Goal: Task Accomplishment & Management: Complete application form

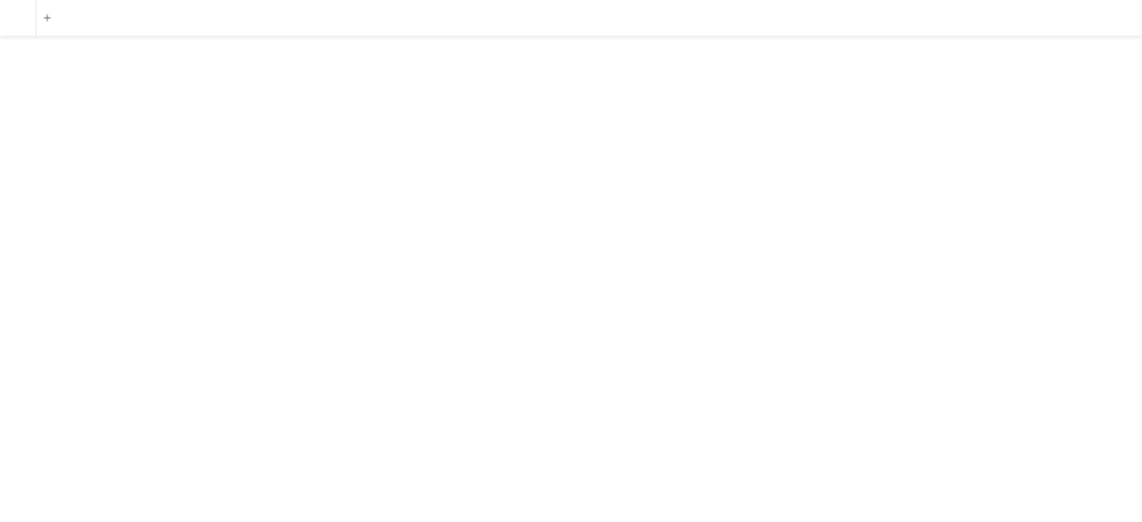
click at [683, 242] on div "add" at bounding box center [571, 261] width 1142 height 522
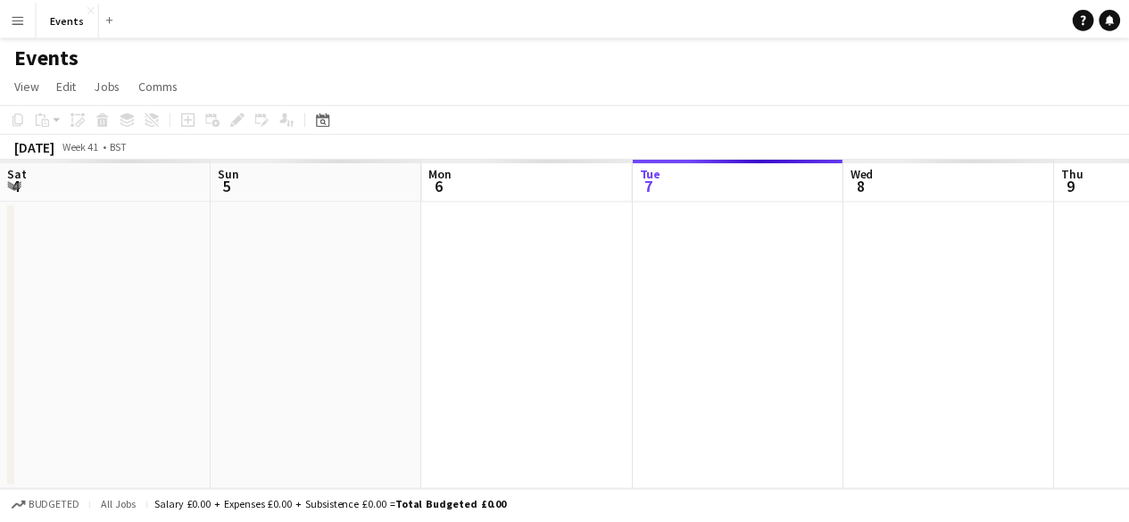
scroll to position [0, 426]
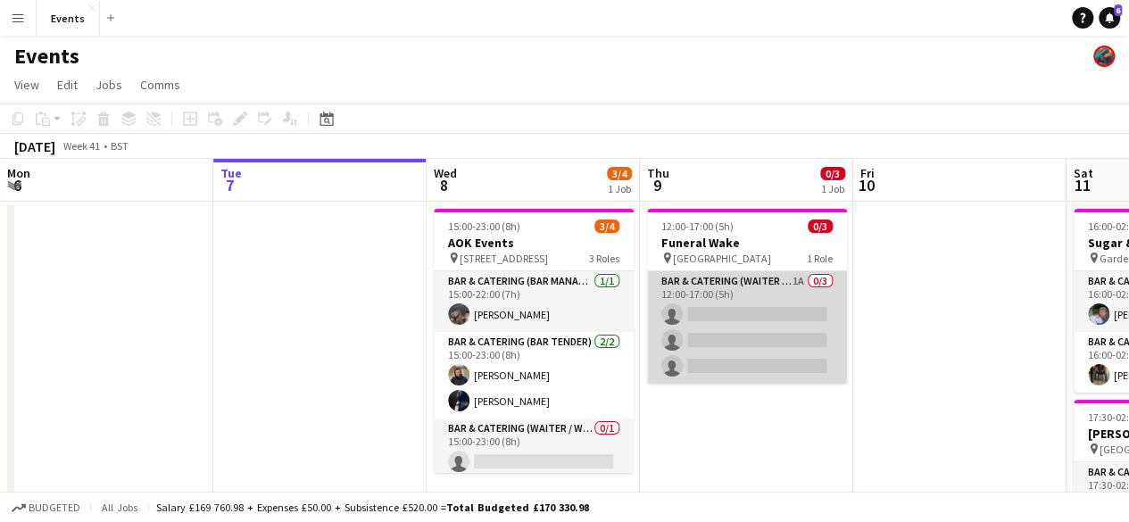
click at [740, 291] on app-card-role "Bar & Catering (Waiter / waitress) 1A 0/3 12:00-17:00 (5h) single-neutral-actio…" at bounding box center [747, 327] width 200 height 112
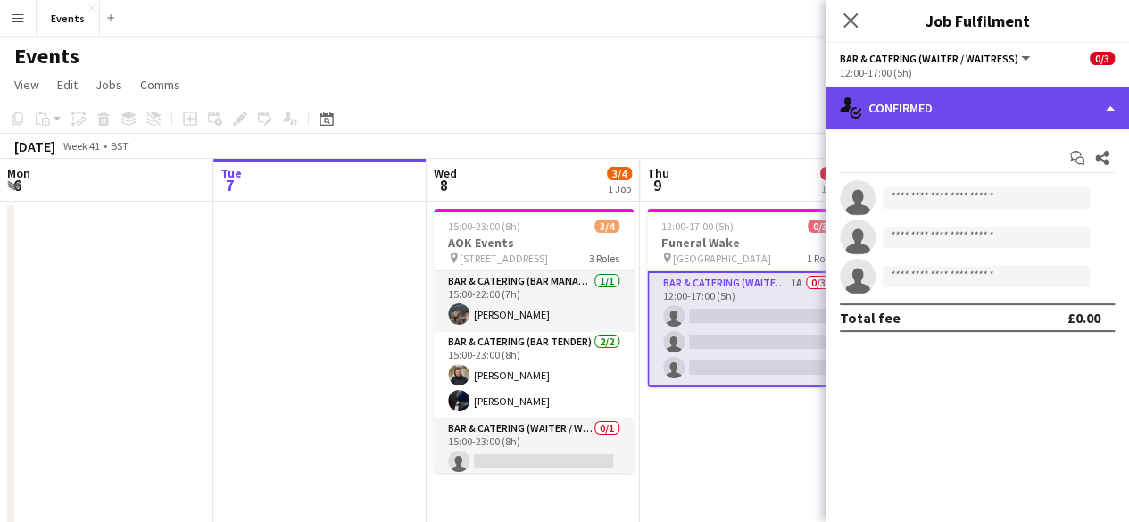
click at [940, 124] on div "single-neutral-actions-check-2 Confirmed" at bounding box center [976, 108] width 303 height 43
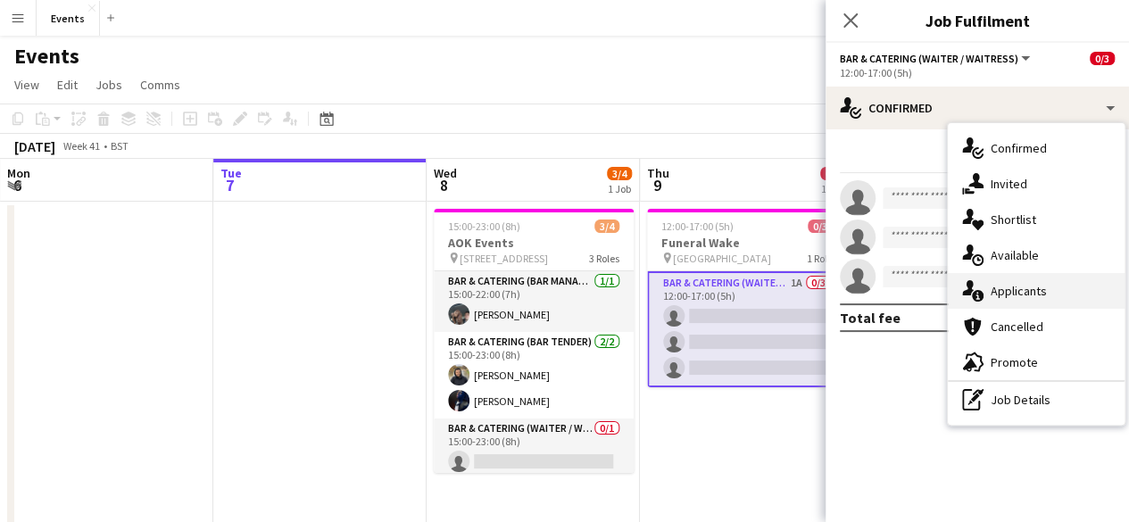
click at [1021, 291] on span "Applicants" at bounding box center [1018, 291] width 56 height 16
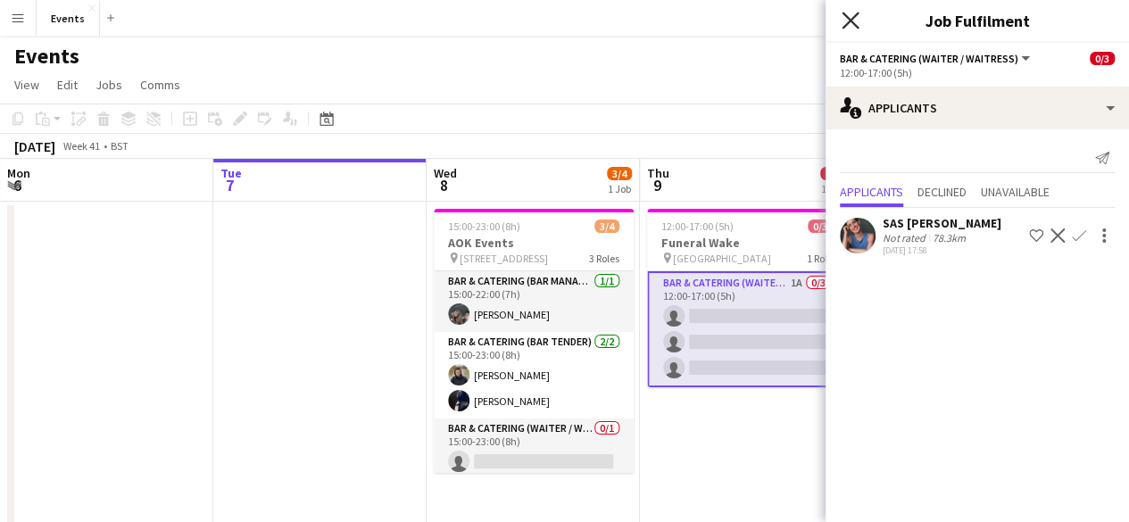
click at [850, 17] on icon "Close pop-in" at bounding box center [849, 20] width 17 height 17
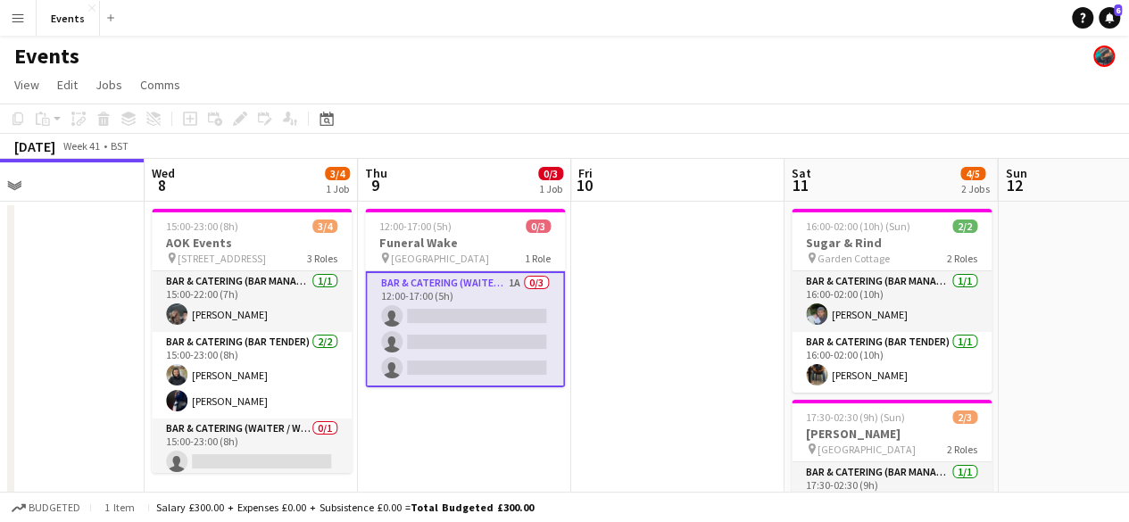
scroll to position [0, 742]
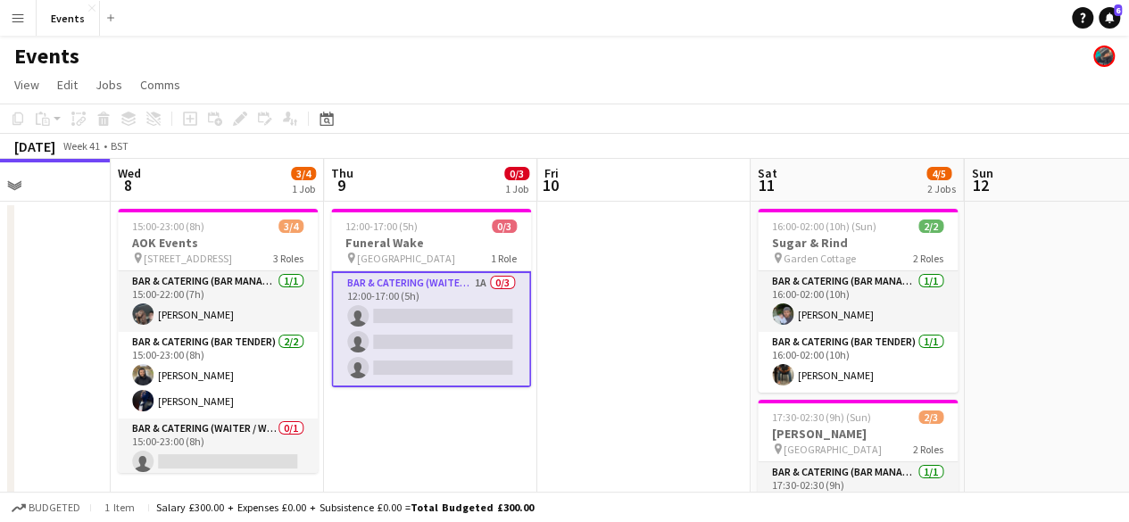
drag, startPoint x: 844, startPoint y: 400, endPoint x: 528, endPoint y: 384, distance: 316.2
click at [528, 384] on app-calendar-viewport "Sat 4 Sun 5 Mon 6 Tue 7 Wed 8 3/4 1 Job Thu 9 0/3 1 Job Fri 10 Sat 11 4/5 2 Job…" at bounding box center [564, 444] width 1129 height 571
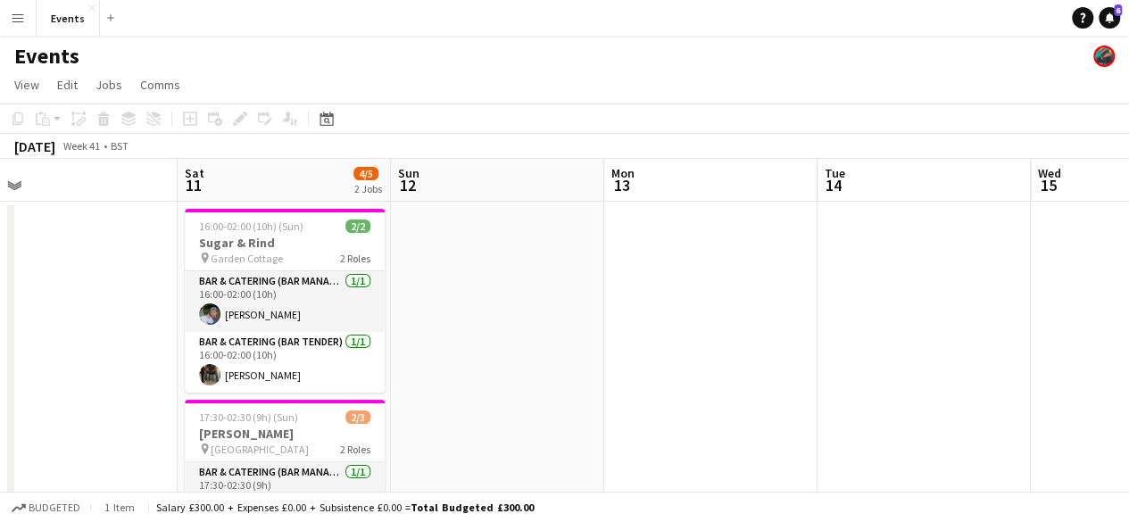
drag, startPoint x: 965, startPoint y: 282, endPoint x: 393, endPoint y: 294, distance: 572.8
click at [393, 294] on app-calendar-viewport "Wed 8 3/4 1 Job Thu 9 0/3 1 Job Fri 10 Sat 11 4/5 2 Jobs Sun 12 Mon 13 Tue 14 W…" at bounding box center [564, 444] width 1129 height 571
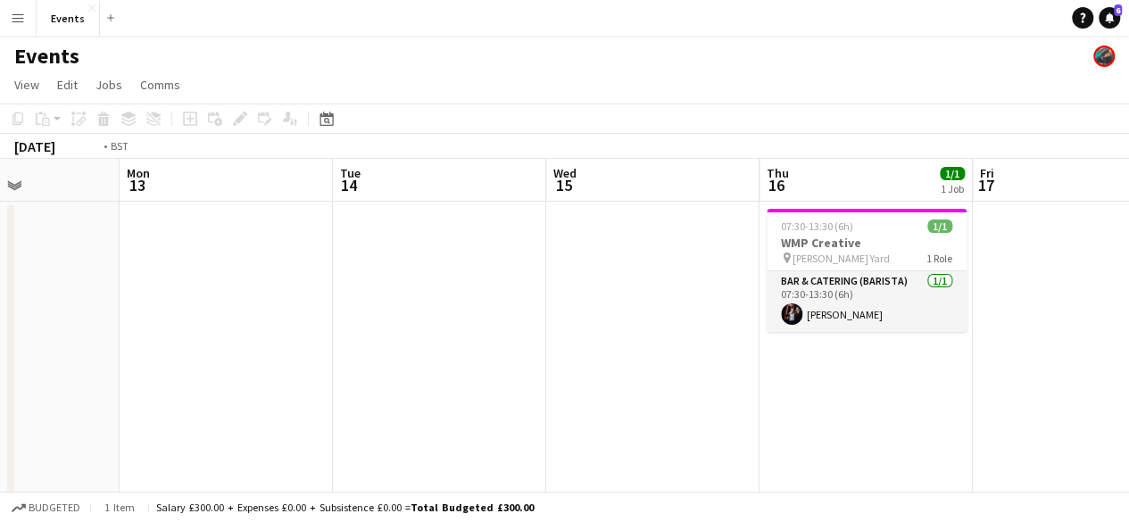
scroll to position [0, 566]
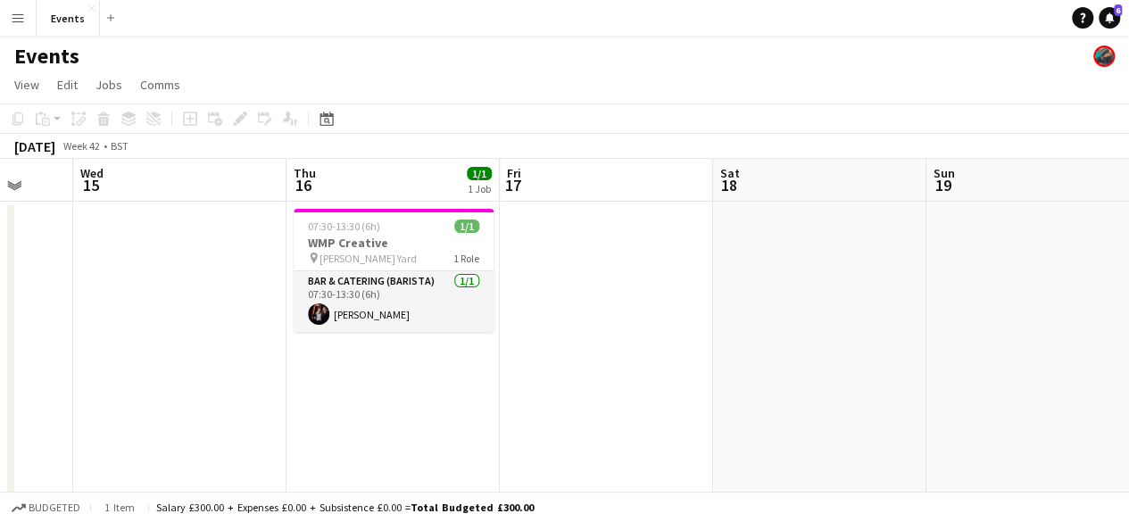
drag, startPoint x: 1051, startPoint y: 328, endPoint x: 94, endPoint y: 220, distance: 963.3
click at [94, 220] on app-calendar-viewport "Sun 12 Mon 13 Tue 14 Wed 15 Thu 16 1/1 1 Job Fri 17 Sat 18 Sun 19 Mon 20 Tue 21…" at bounding box center [564, 444] width 1129 height 571
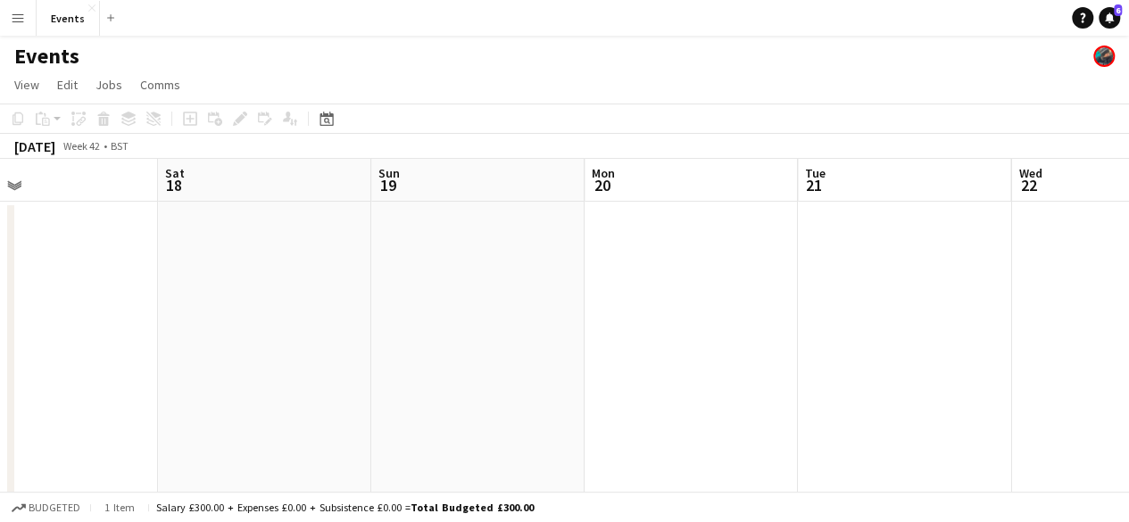
drag, startPoint x: 857, startPoint y: 269, endPoint x: 302, endPoint y: 252, distance: 555.1
click at [302, 252] on app-calendar-viewport "Tue 14 Wed 15 Thu 16 1/1 1 Job Fri 17 Sat 18 Sun 19 Mon 20 Tue 21 Wed 22 Thu 23…" at bounding box center [564, 444] width 1129 height 571
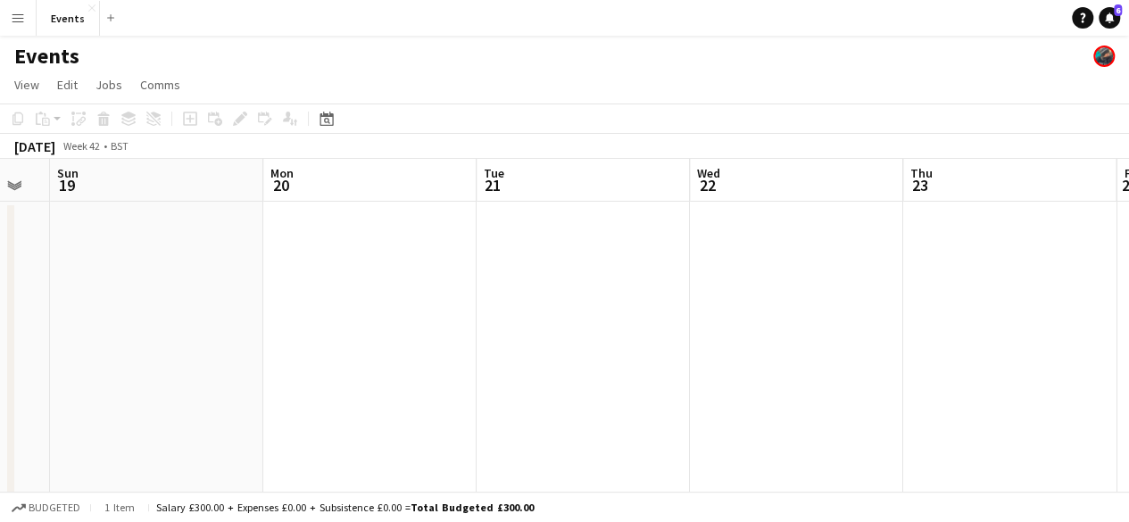
scroll to position [0, 604]
drag, startPoint x: 919, startPoint y: 320, endPoint x: 583, endPoint y: 297, distance: 336.2
click at [583, 297] on app-calendar-viewport "Thu 16 1/1 1 Job Fri 17 Sat 18 Sun 19 Mon 20 Tue 21 Wed 22 Thu 23 Fri 24 Sat 25…" at bounding box center [564, 444] width 1129 height 571
click at [740, 246] on app-date-cell at bounding box center [781, 425] width 213 height 446
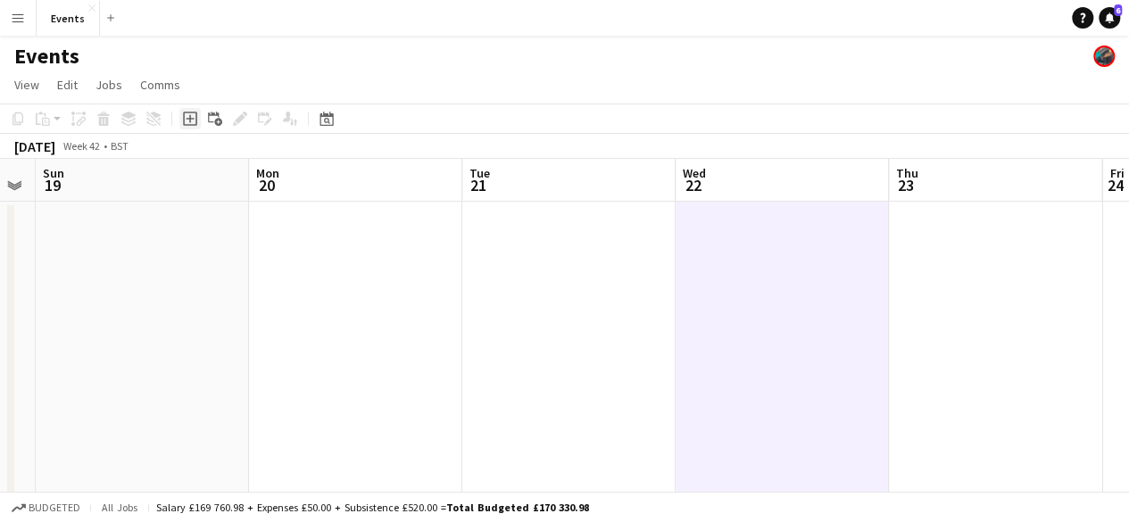
click at [196, 128] on div "Add job" at bounding box center [189, 118] width 21 height 21
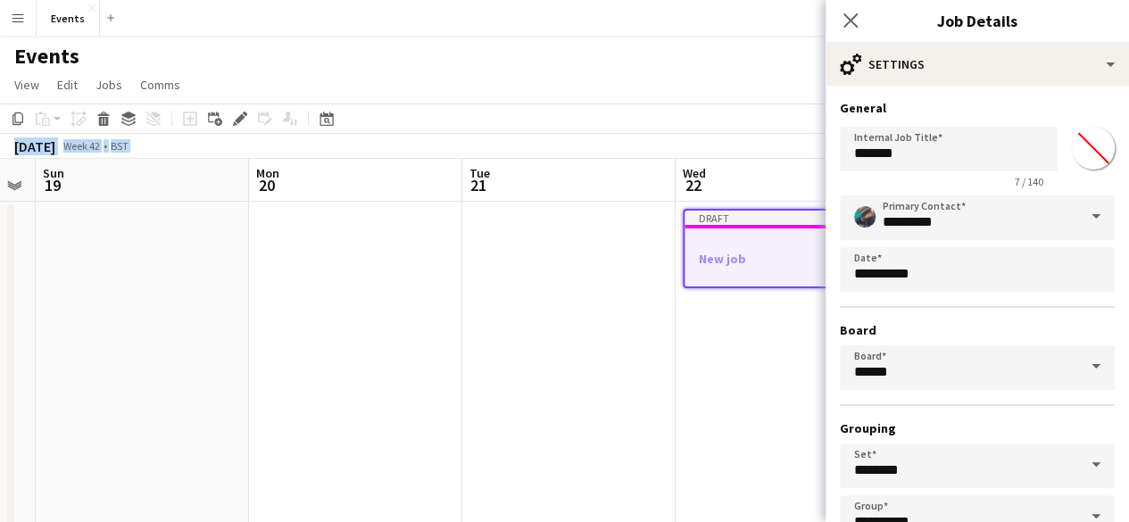
drag, startPoint x: 196, startPoint y: 128, endPoint x: 822, endPoint y: 244, distance: 636.2
click at [822, 244] on app-calendar "Copy Paste Paste Ctrl+V Paste with crew Ctrl+Shift+V Paste linked Job [GEOGRAPH…" at bounding box center [564, 416] width 1129 height 626
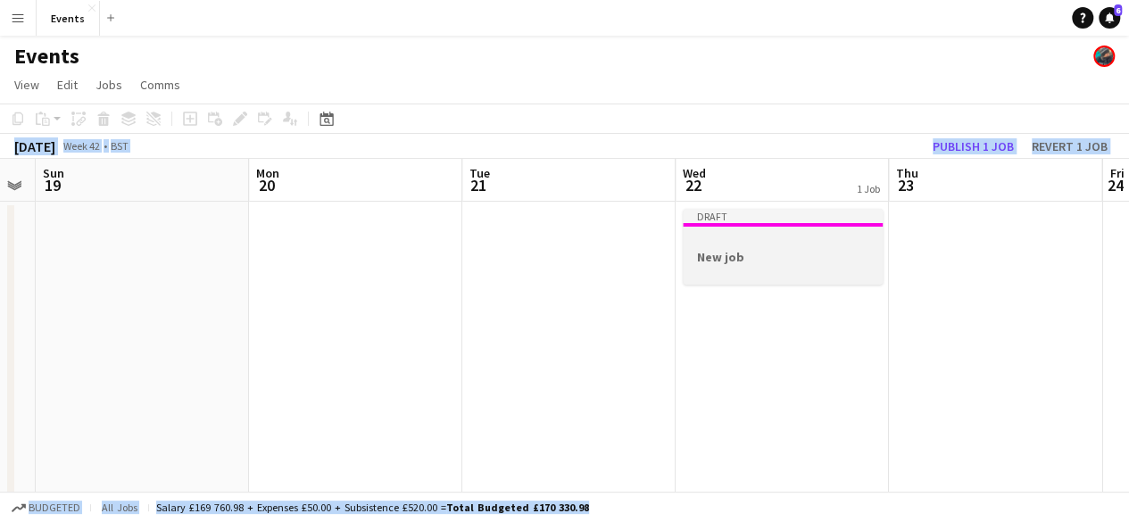
click at [783, 259] on h3 "New job" at bounding box center [782, 257] width 200 height 16
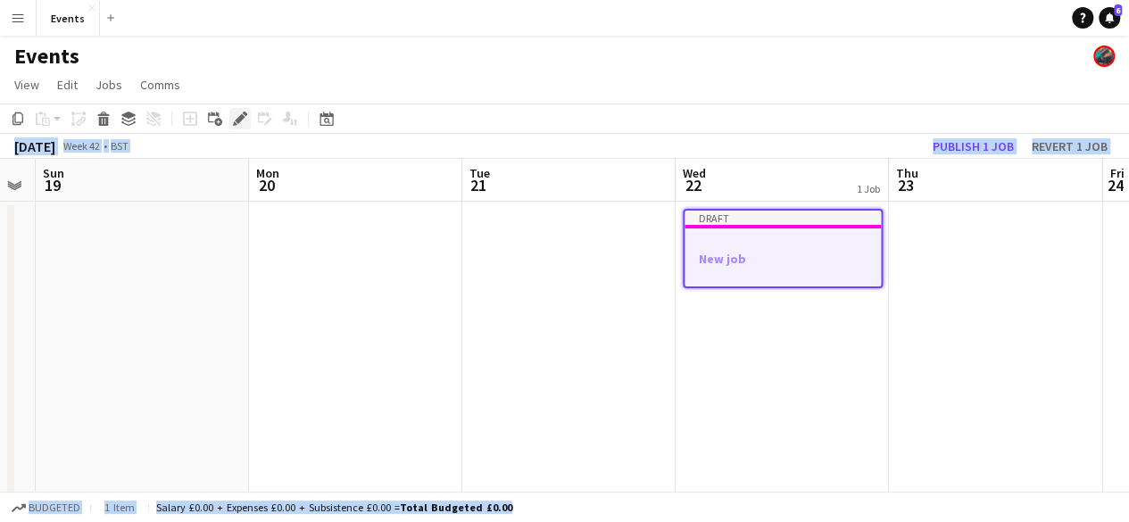
click at [244, 122] on icon "Edit" at bounding box center [240, 119] width 14 height 14
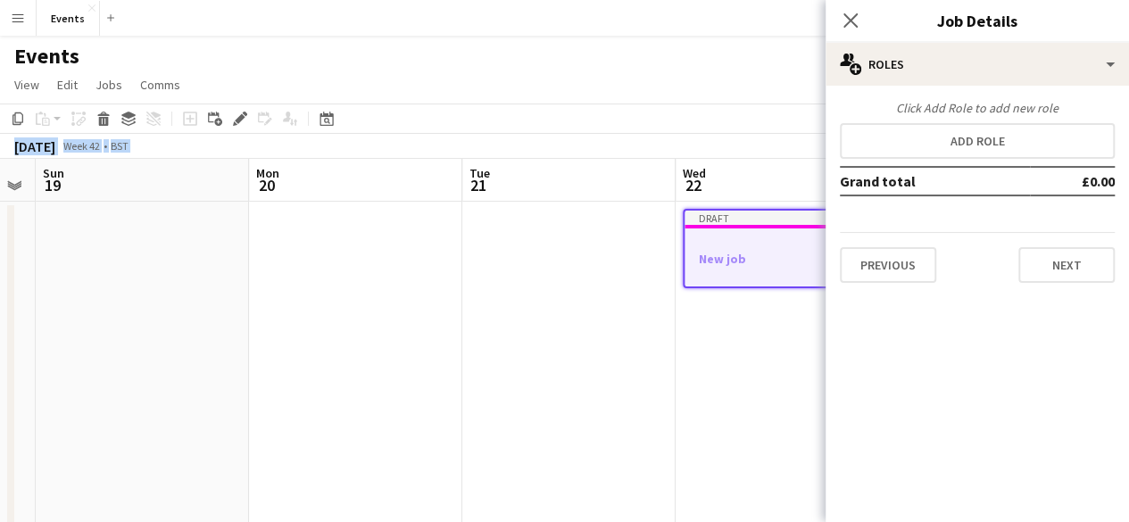
click at [781, 259] on h3 "New job" at bounding box center [782, 259] width 196 height 16
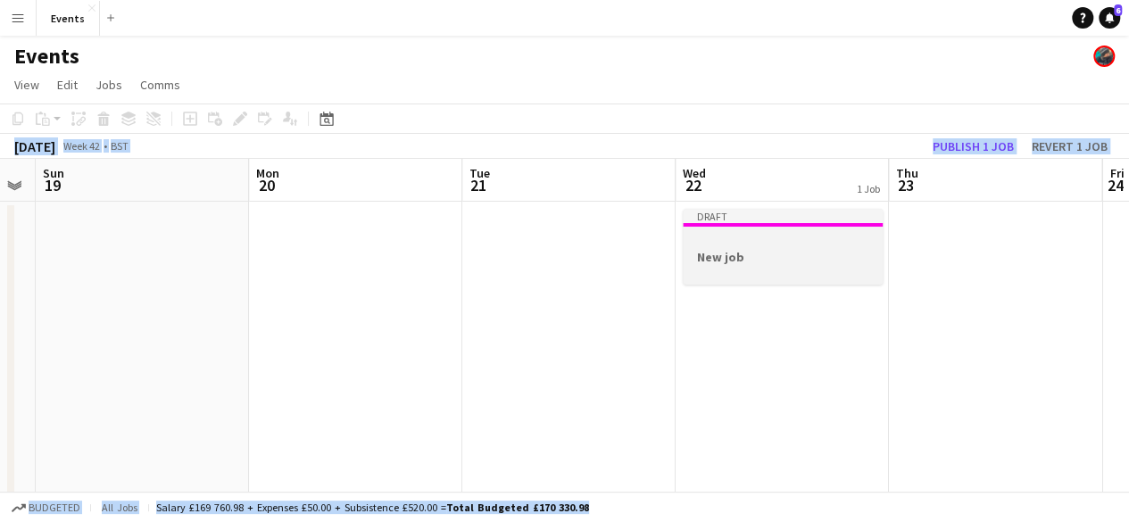
click at [781, 259] on h3 "New job" at bounding box center [782, 257] width 200 height 16
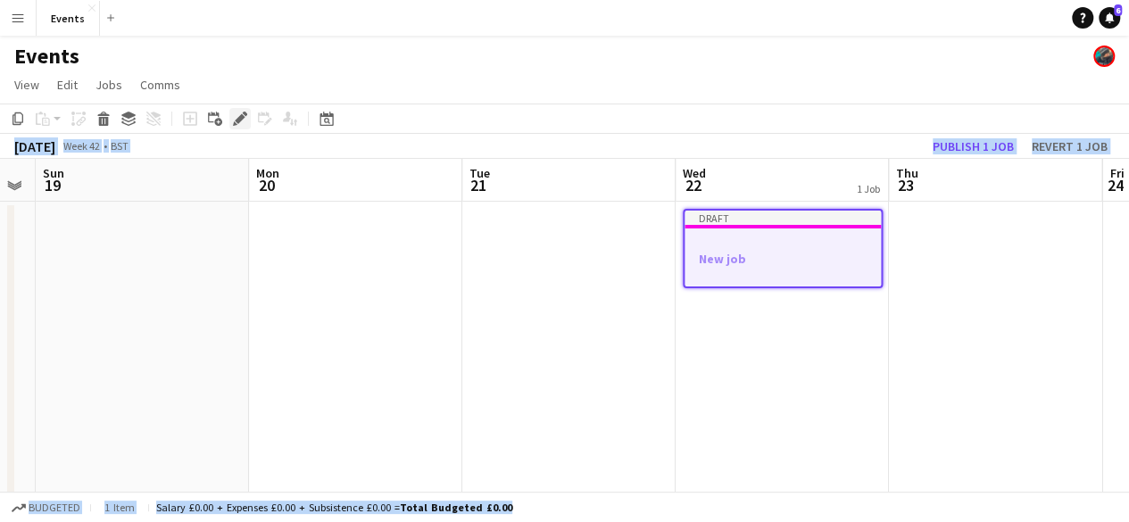
click at [237, 124] on icon "Edit" at bounding box center [240, 119] width 14 height 14
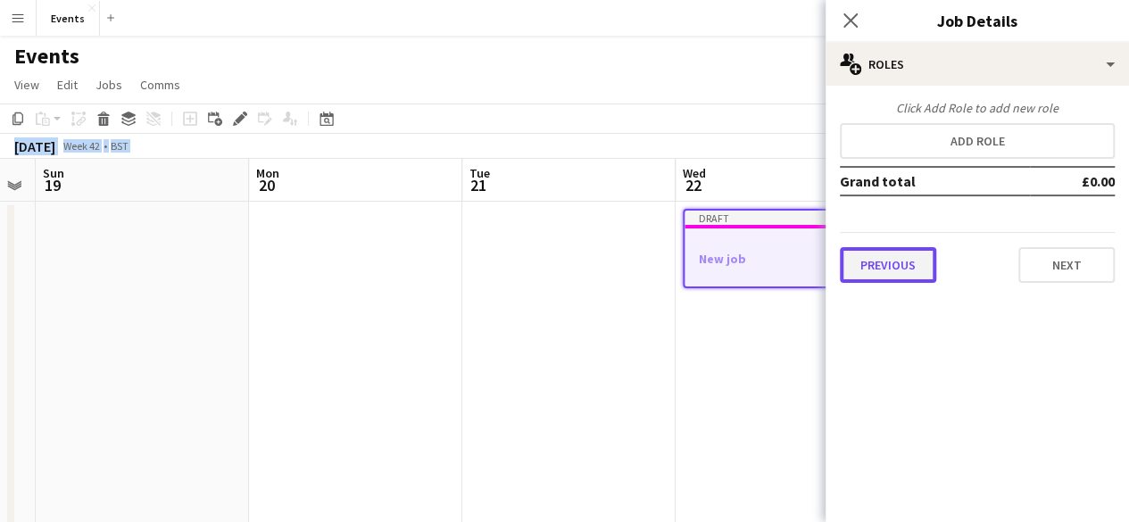
click at [870, 261] on button "Previous" at bounding box center [887, 265] width 96 height 36
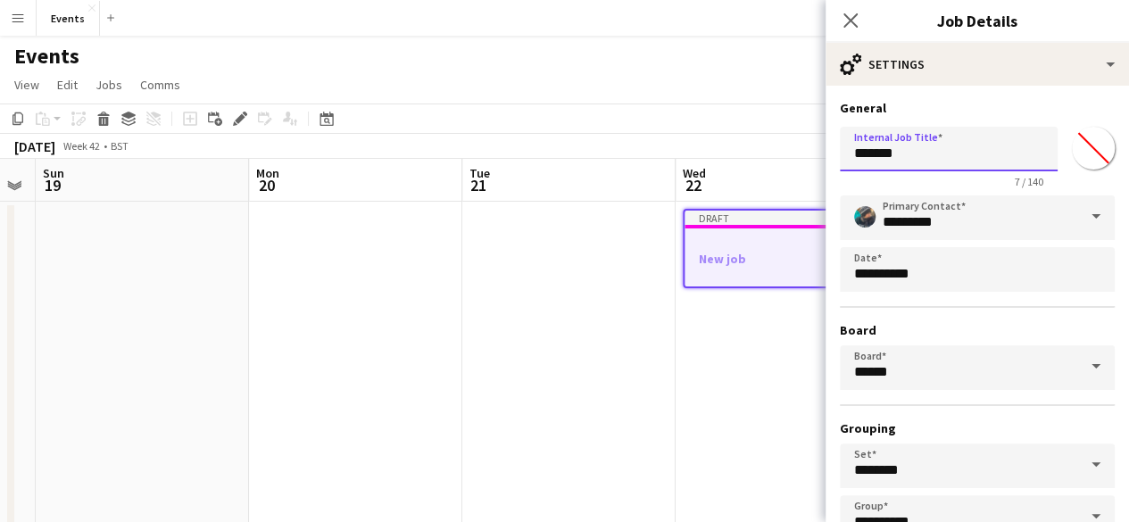
drag, startPoint x: 928, startPoint y: 159, endPoint x: 732, endPoint y: 160, distance: 196.3
click at [732, 160] on body "Menu Boards Boards Boards All jobs Status Workforce Workforce My Workforce Recr…" at bounding box center [564, 380] width 1129 height 760
type input "**********"
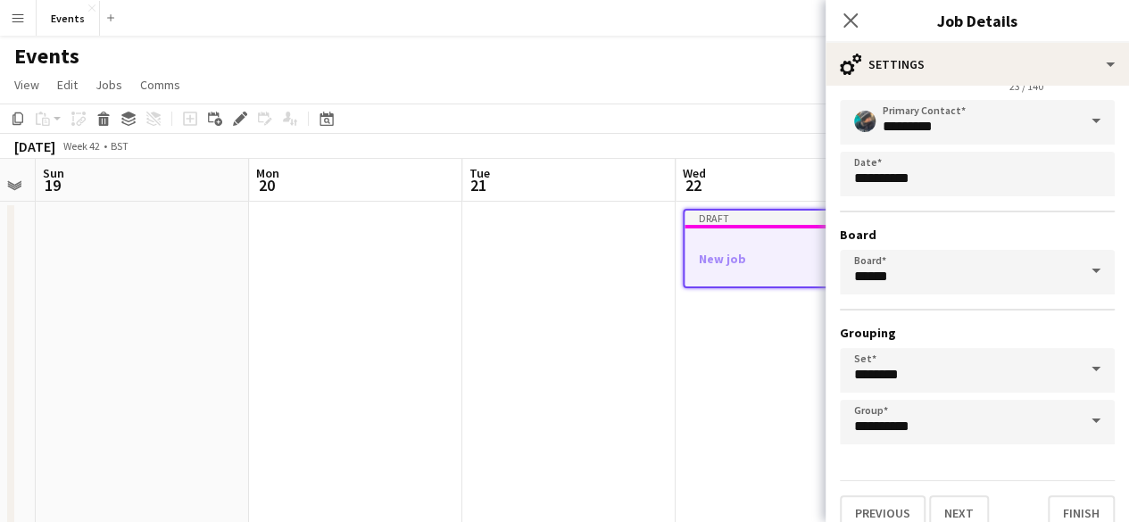
scroll to position [118, 0]
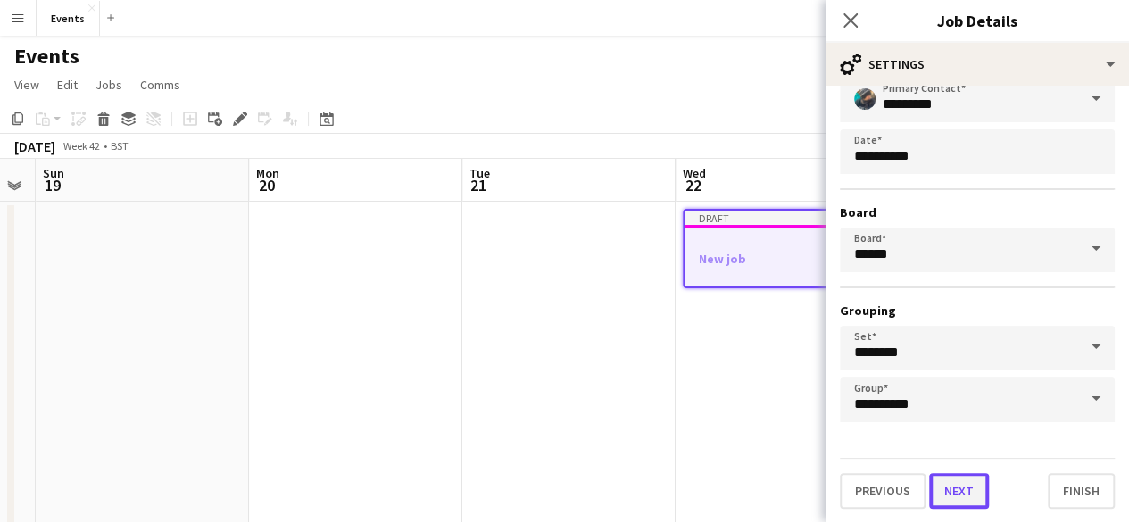
click at [966, 492] on button "Next" at bounding box center [959, 491] width 60 height 36
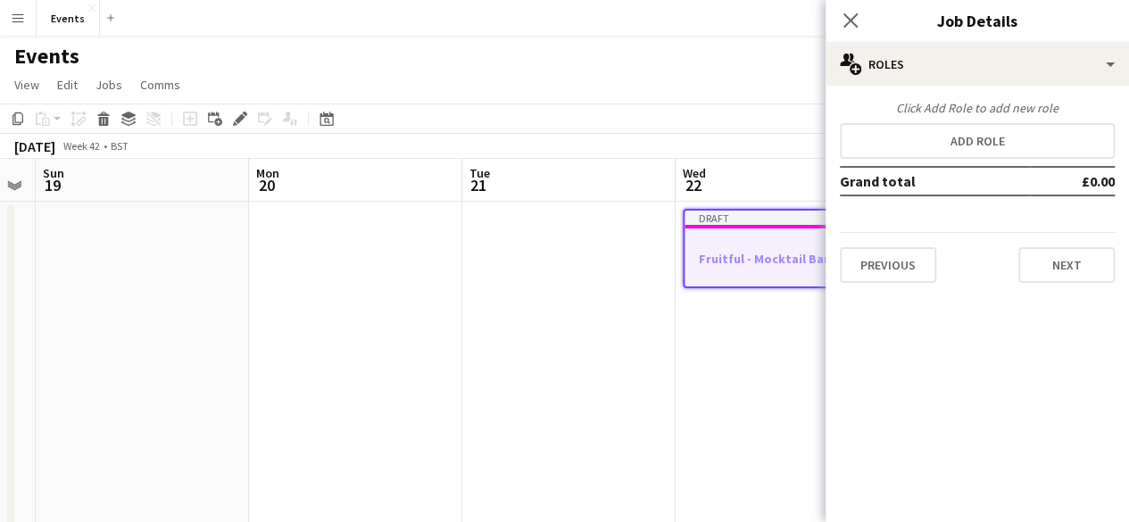
scroll to position [0, 0]
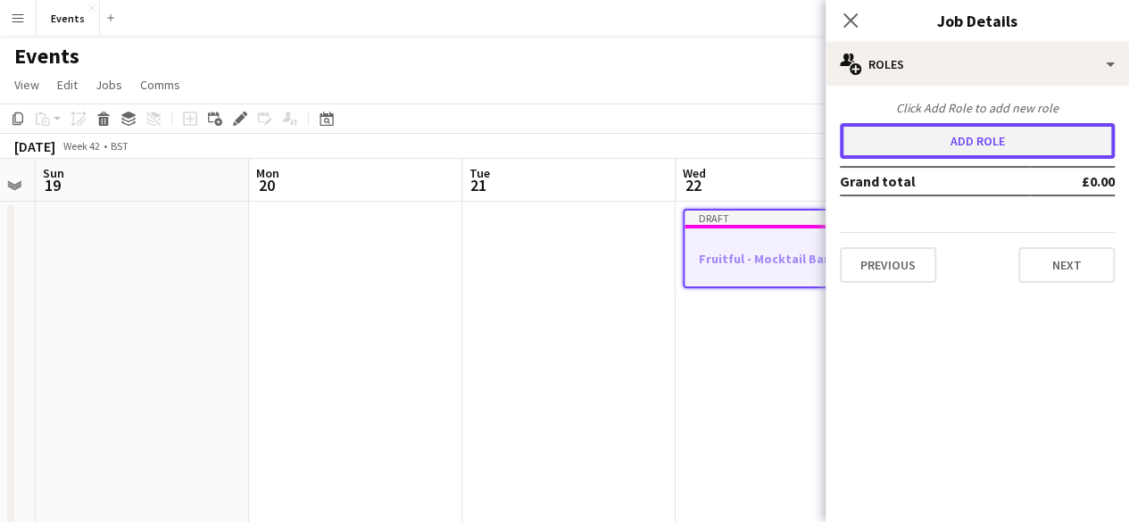
click at [962, 132] on button "Add role" at bounding box center [976, 141] width 275 height 36
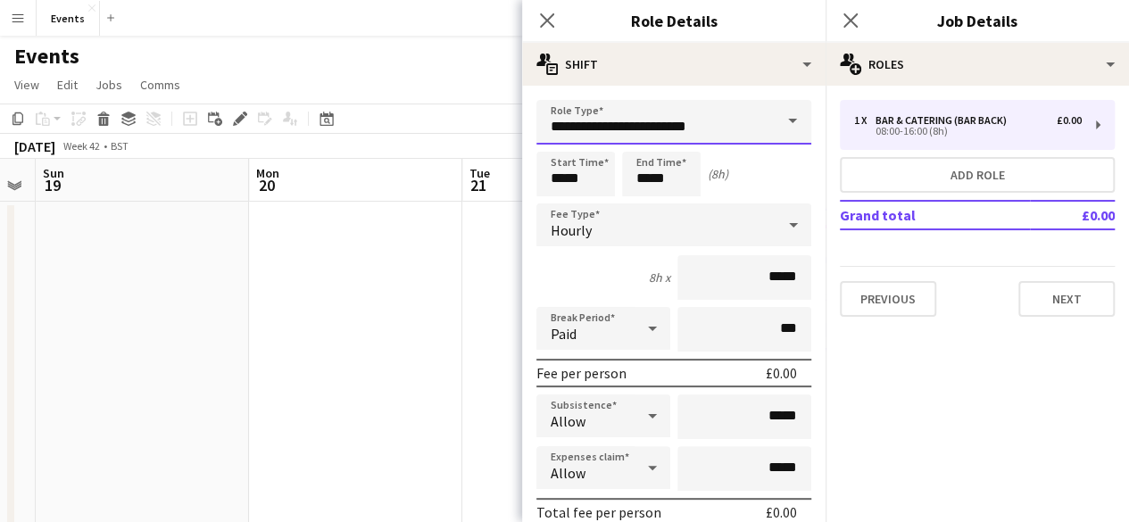
click at [720, 129] on input "**********" at bounding box center [673, 122] width 275 height 45
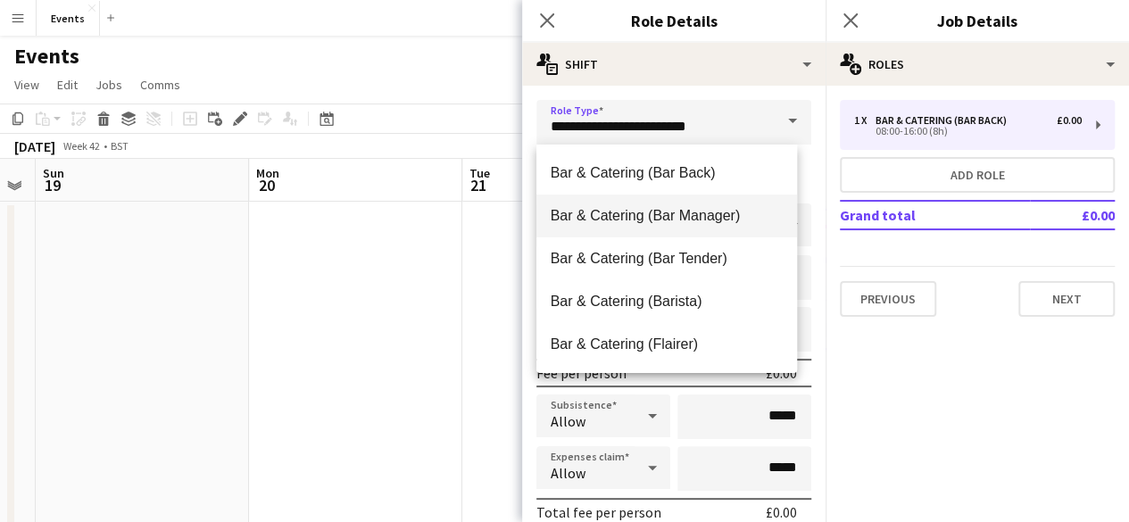
click at [706, 212] on span "Bar & Catering (Bar Manager)" at bounding box center [666, 215] width 233 height 17
type input "**********"
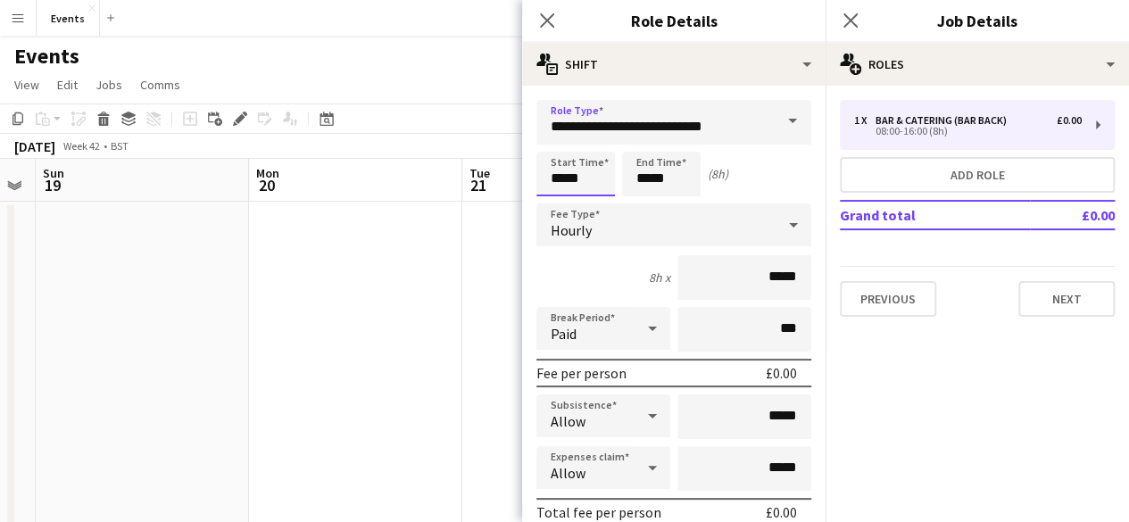
click at [566, 175] on input "*****" at bounding box center [575, 174] width 79 height 45
click at [560, 136] on div at bounding box center [558, 143] width 36 height 18
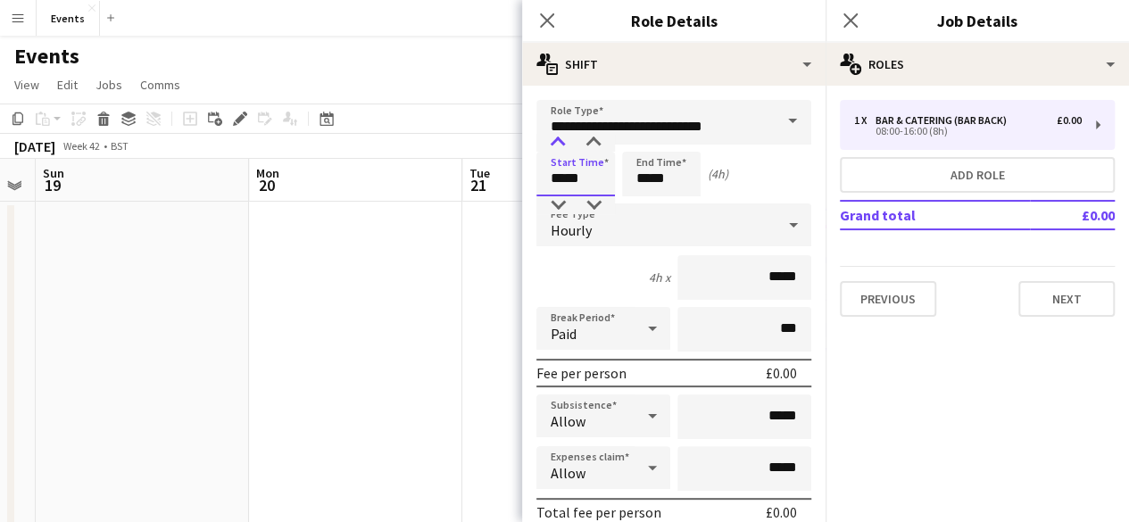
click at [560, 136] on div at bounding box center [558, 143] width 36 height 18
type input "*****"
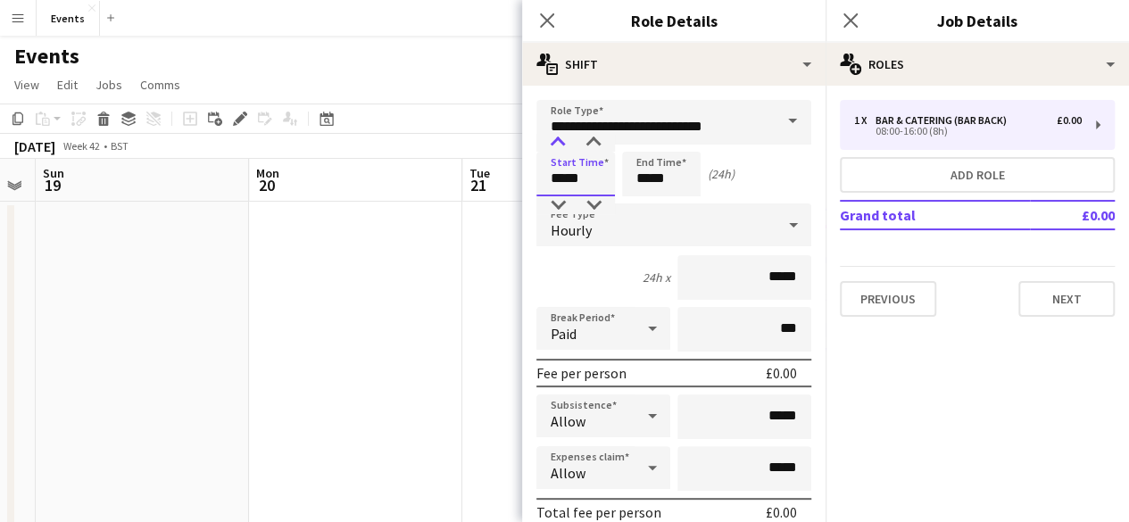
click at [560, 136] on div at bounding box center [558, 143] width 36 height 18
click at [636, 165] on input "*****" at bounding box center [661, 174] width 79 height 45
click at [642, 136] on div at bounding box center [643, 143] width 36 height 18
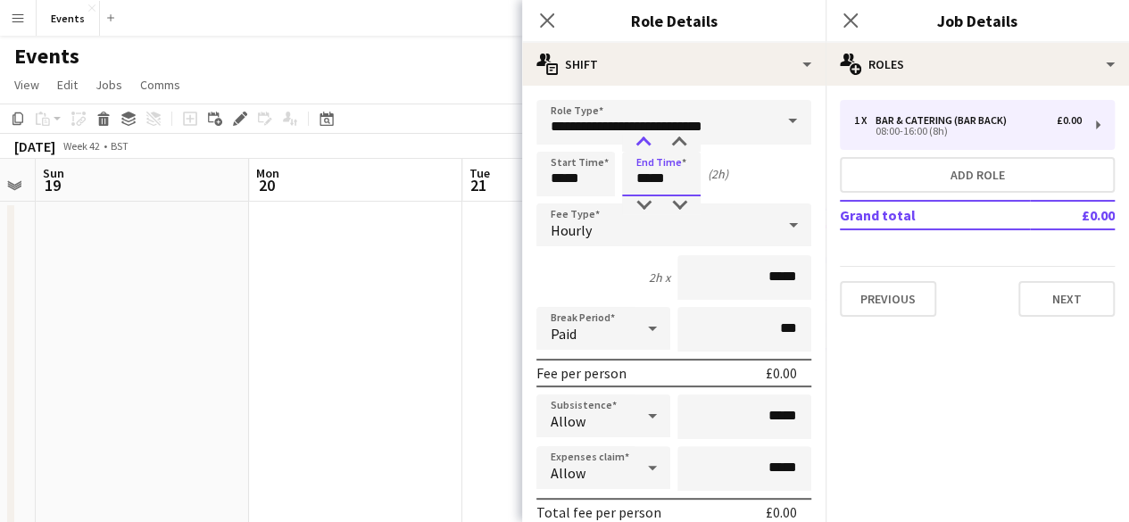
click at [642, 136] on div at bounding box center [643, 143] width 36 height 18
type input "*****"
click at [642, 136] on div at bounding box center [643, 143] width 36 height 18
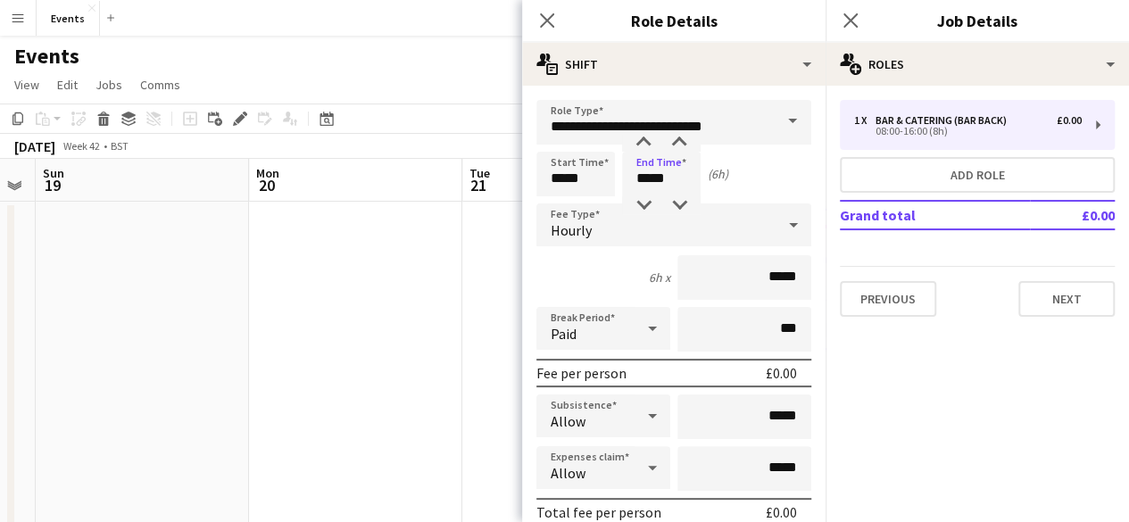
click at [624, 228] on div "Hourly" at bounding box center [655, 224] width 239 height 43
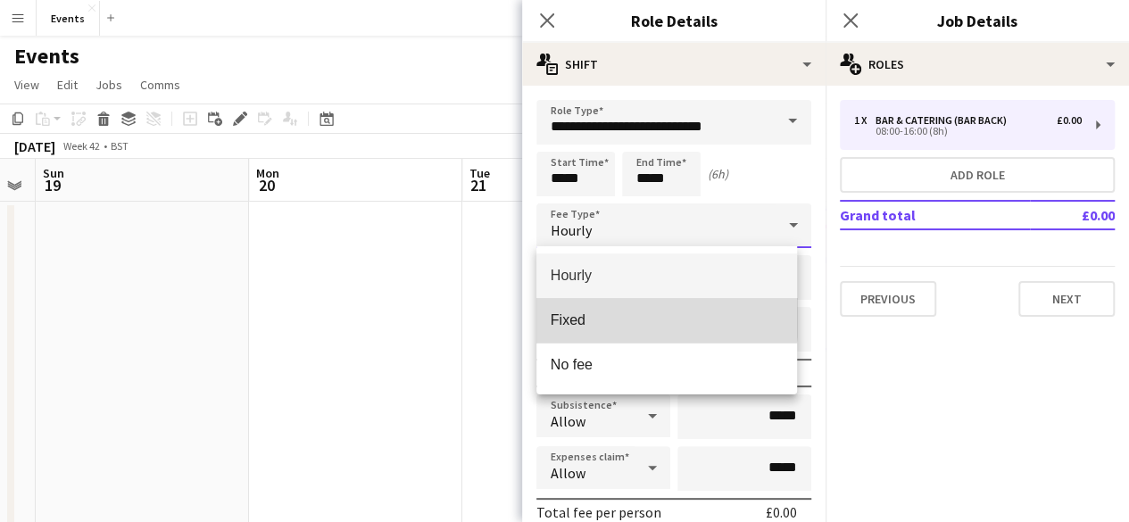
click at [591, 310] on mat-option "Fixed" at bounding box center [666, 320] width 261 height 45
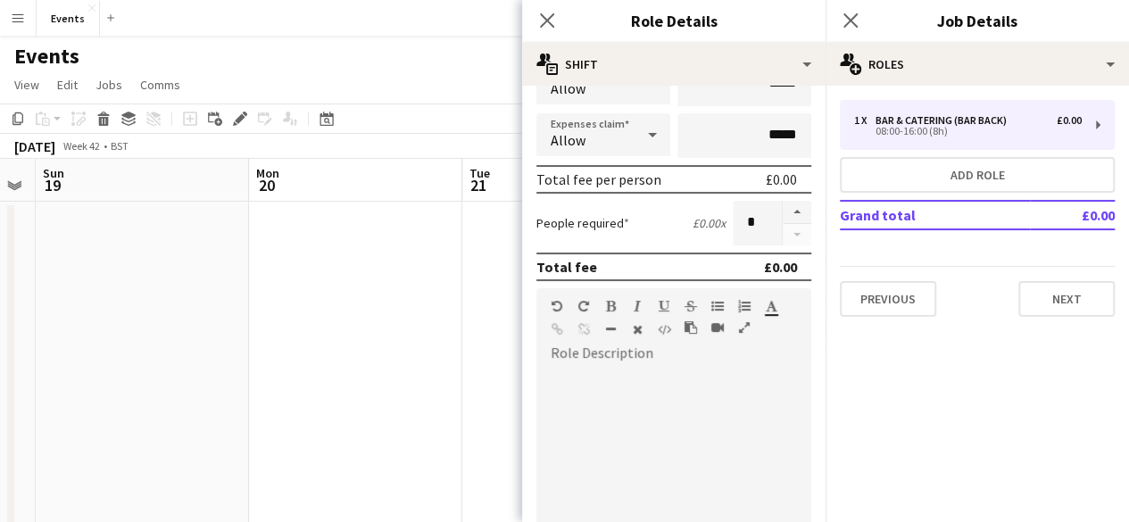
scroll to position [312, 0]
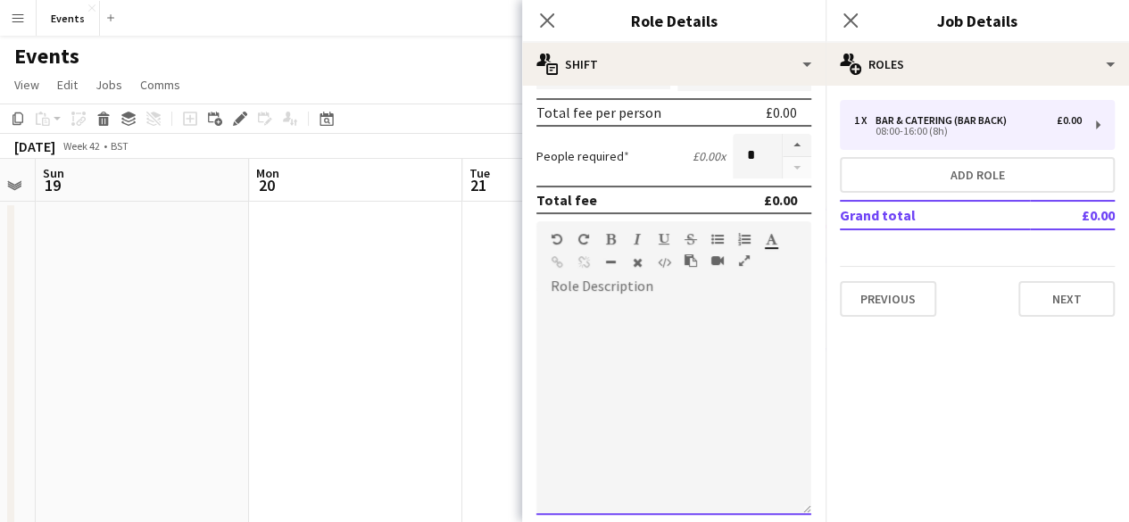
click at [641, 356] on div at bounding box center [673, 408] width 275 height 214
paste div
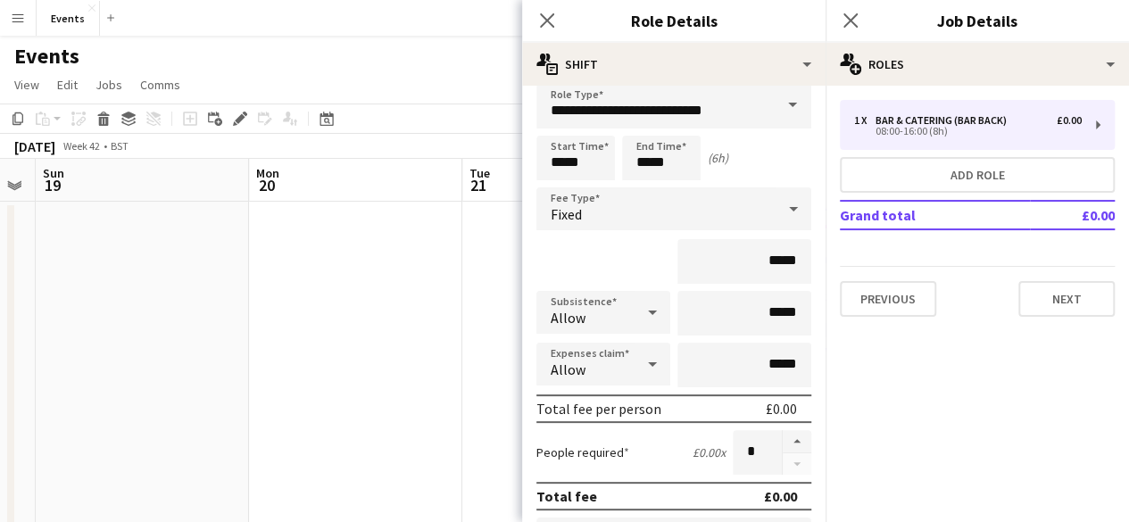
scroll to position [0, 0]
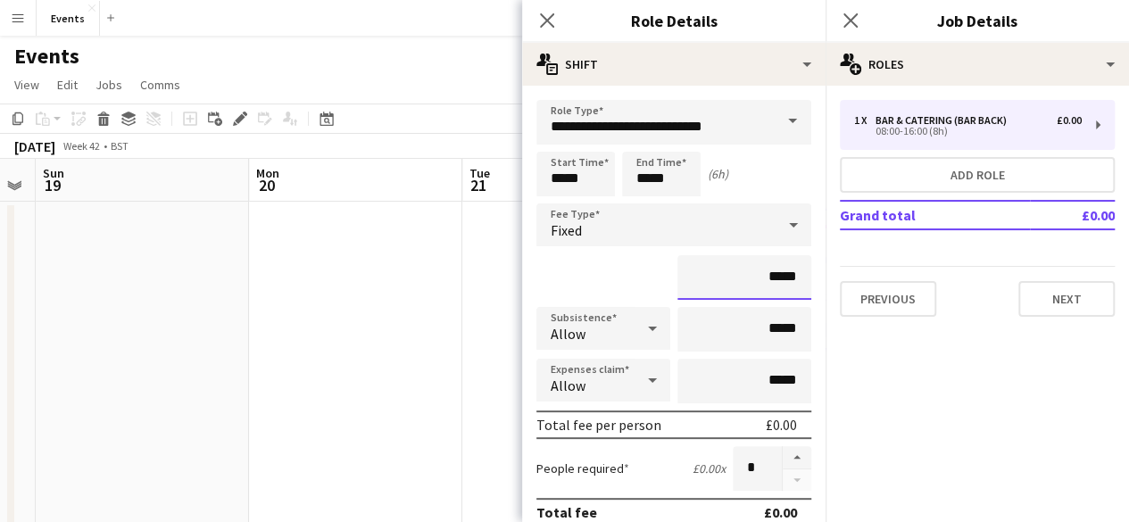
click at [758, 274] on input "*****" at bounding box center [744, 277] width 134 height 45
type input "**"
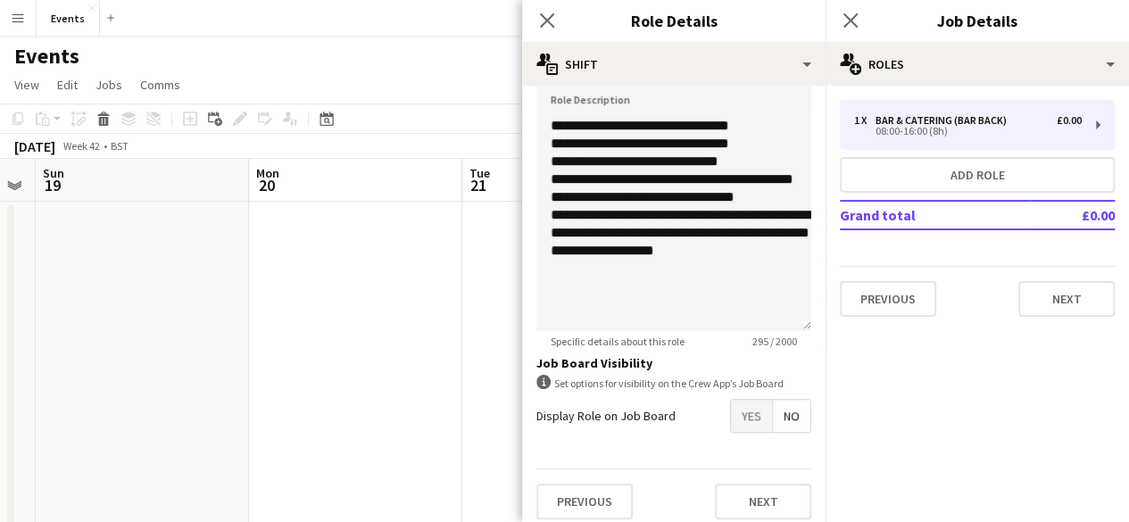
scroll to position [503, 0]
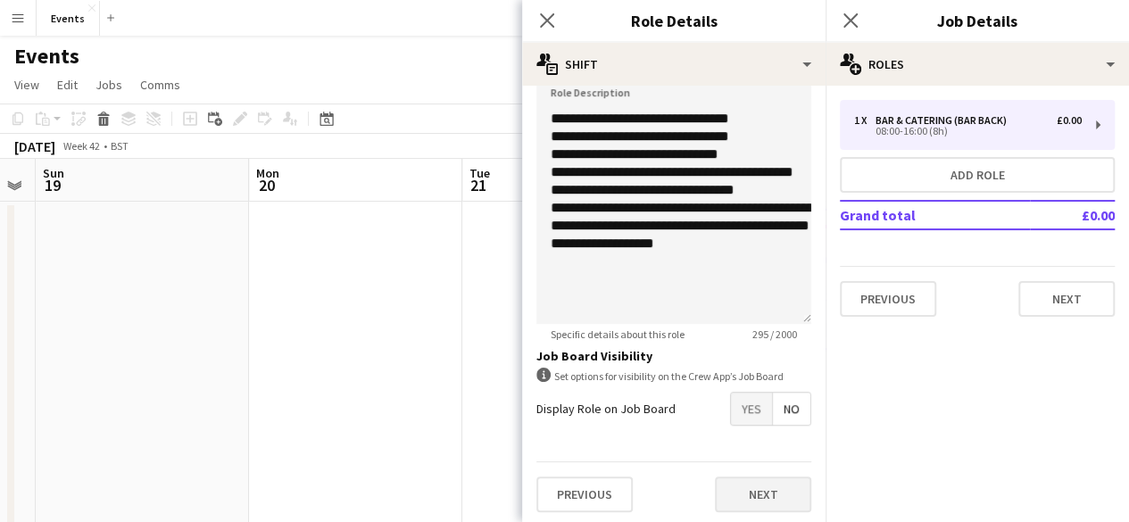
type input "****"
click at [751, 483] on button "Next" at bounding box center [763, 494] width 96 height 36
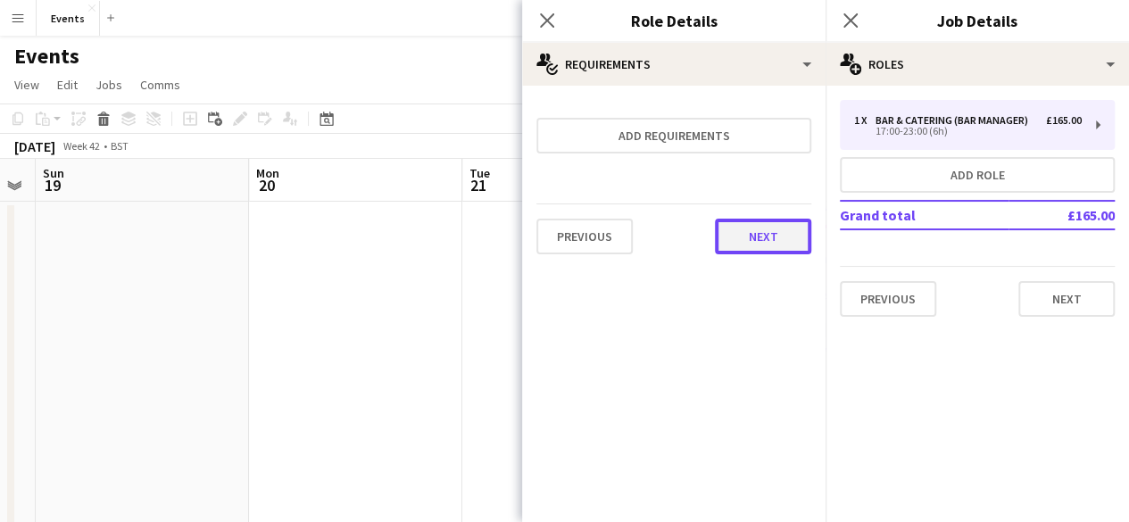
click at [776, 220] on button "Next" at bounding box center [763, 237] width 96 height 36
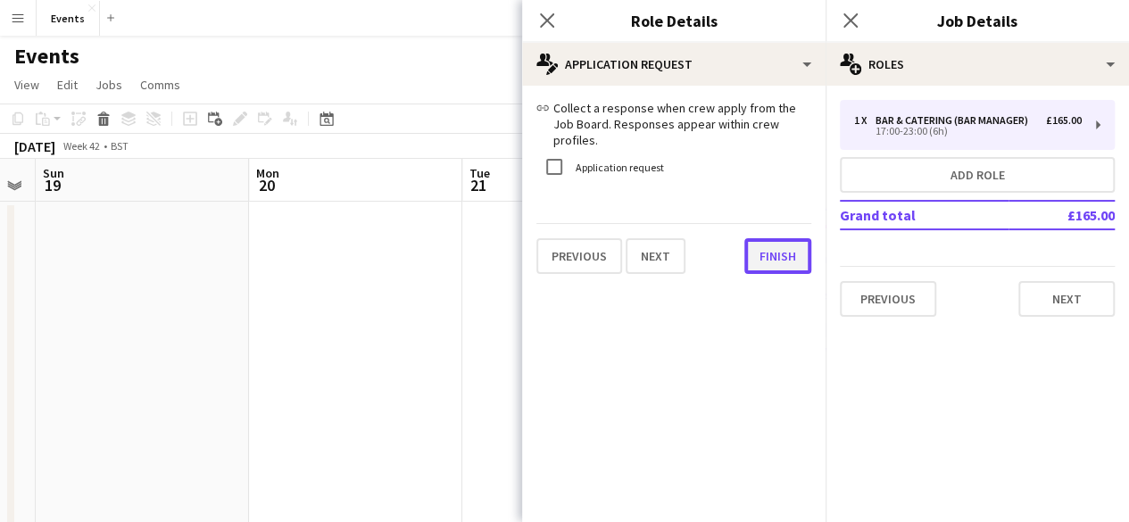
click at [774, 252] on button "Finish" at bounding box center [777, 256] width 67 height 36
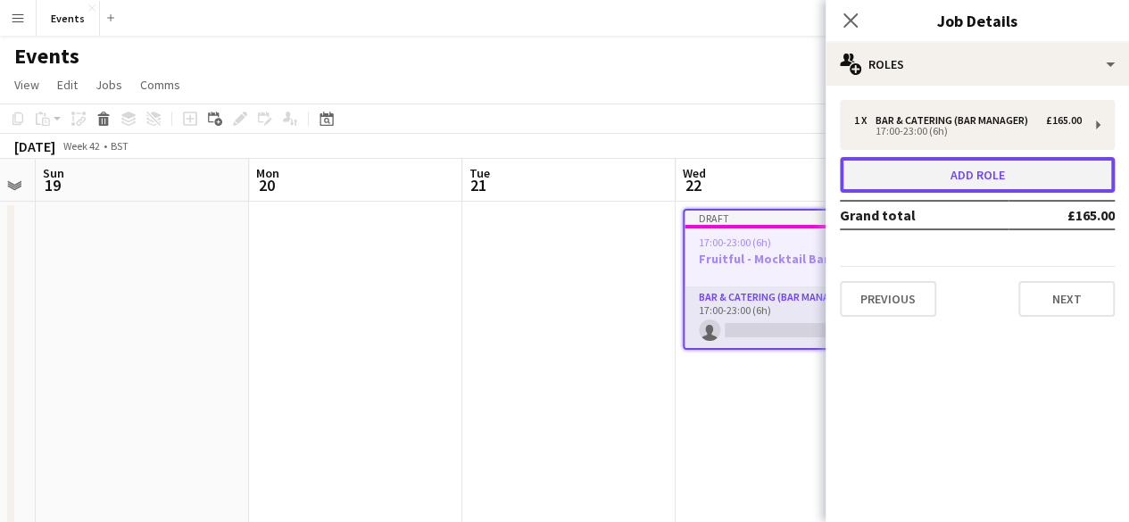
click at [914, 177] on button "Add role" at bounding box center [976, 175] width 275 height 36
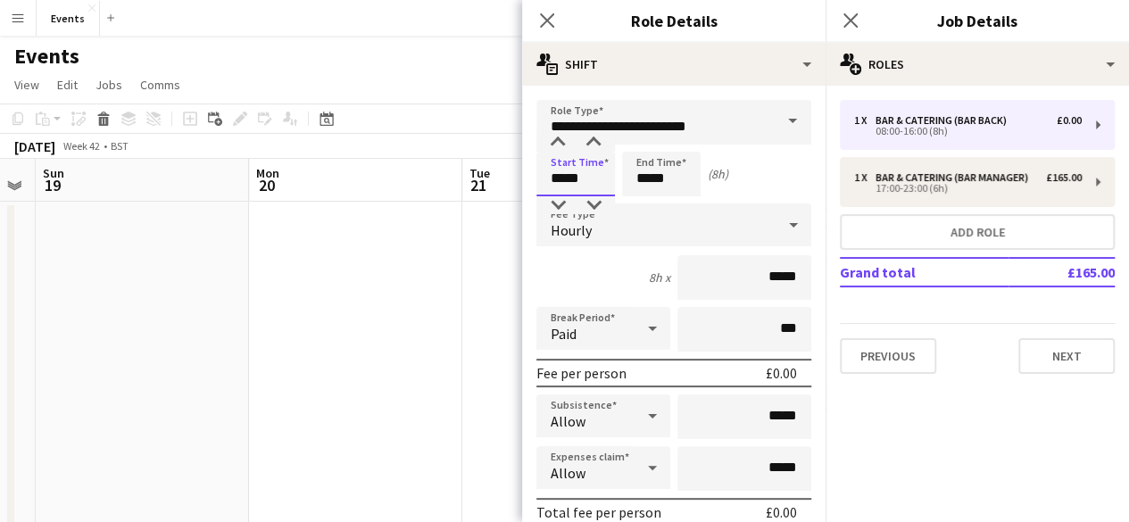
click at [571, 178] on input "*****" at bounding box center [575, 174] width 79 height 45
click at [562, 135] on div at bounding box center [558, 143] width 36 height 18
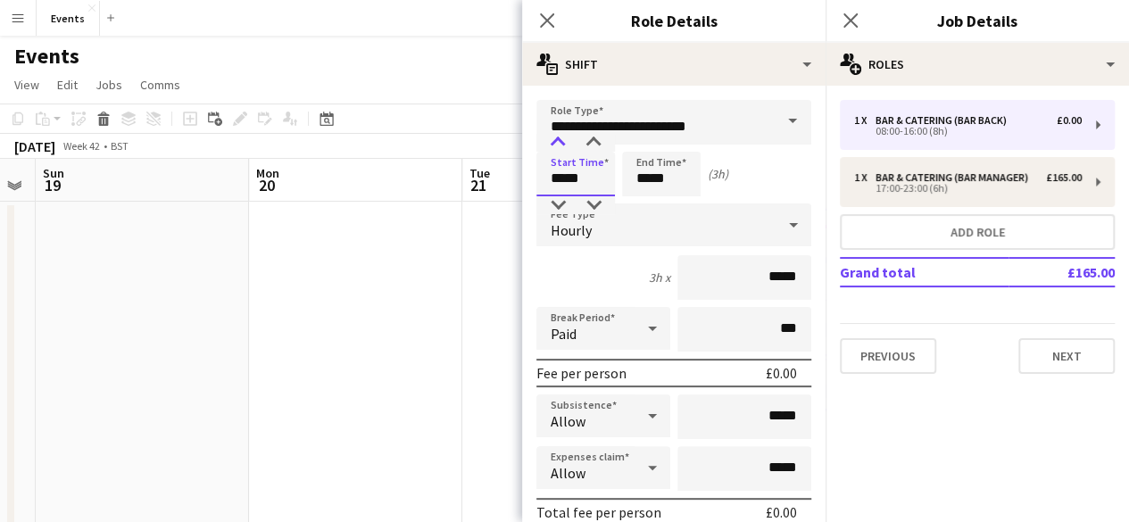
click at [562, 135] on div at bounding box center [558, 143] width 36 height 18
type input "*****"
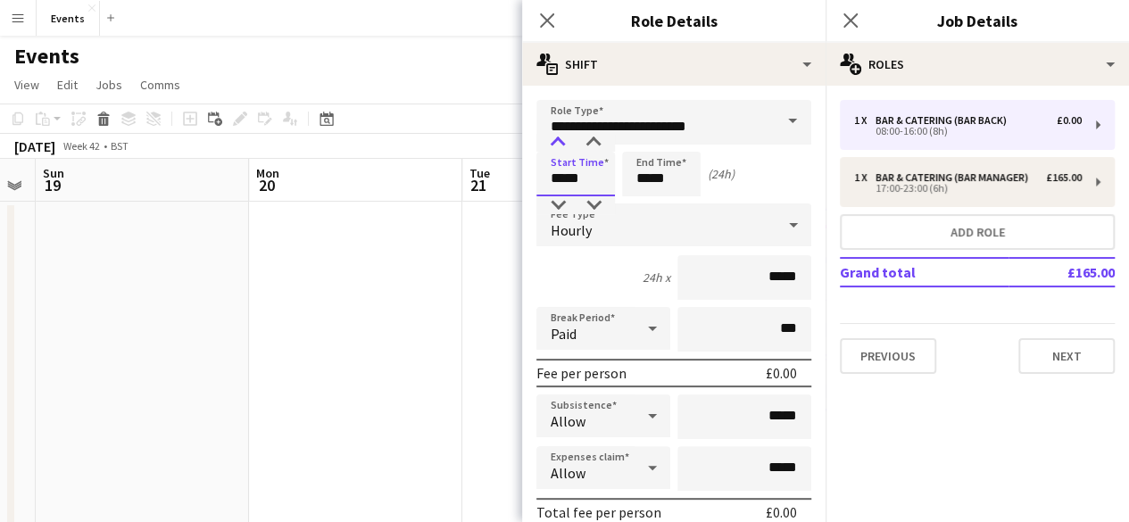
click at [562, 135] on div at bounding box center [558, 143] width 36 height 18
click at [658, 169] on input "*****" at bounding box center [661, 174] width 79 height 45
click at [644, 144] on div at bounding box center [643, 143] width 36 height 18
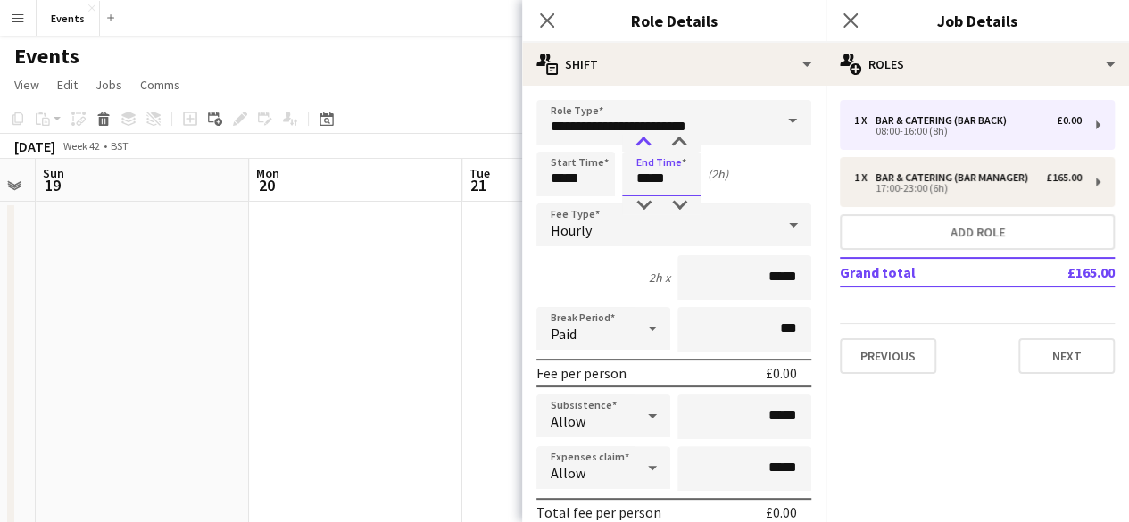
click at [644, 144] on div at bounding box center [643, 143] width 36 height 18
type input "*****"
click at [644, 144] on div at bounding box center [643, 143] width 36 height 18
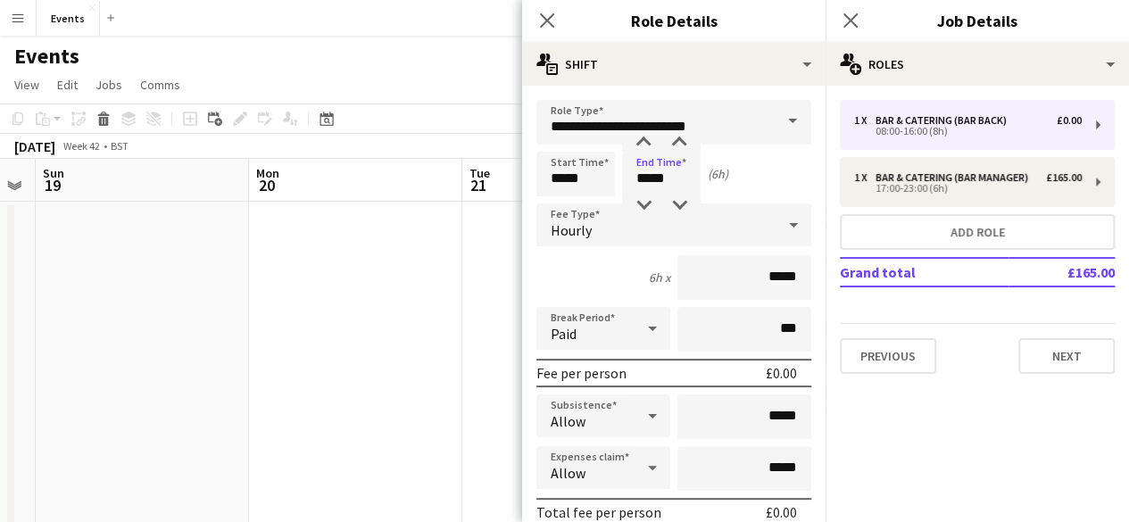
click at [614, 236] on div "Hourly" at bounding box center [655, 224] width 239 height 43
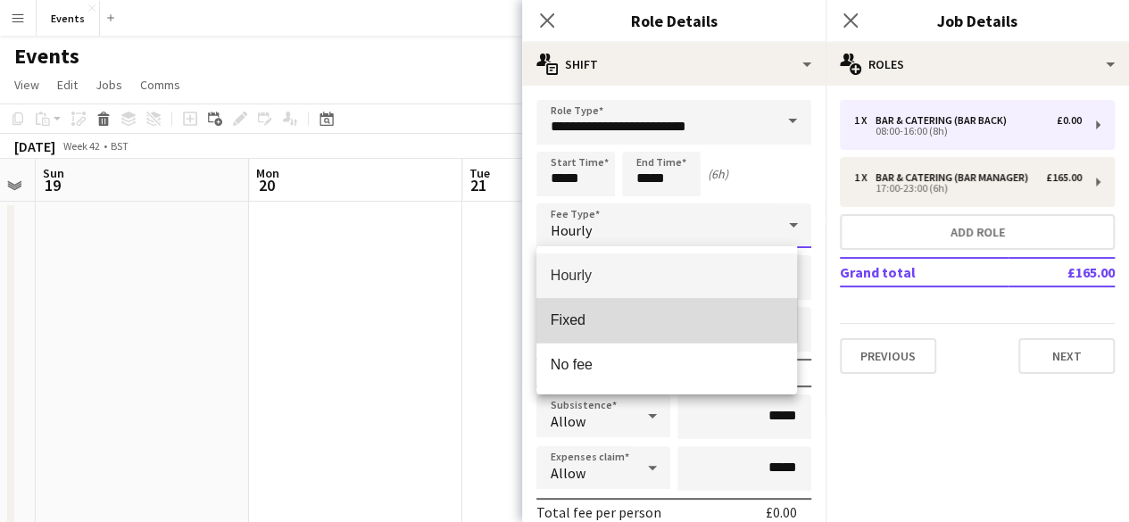
click at [585, 306] on mat-option "Fixed" at bounding box center [666, 320] width 261 height 45
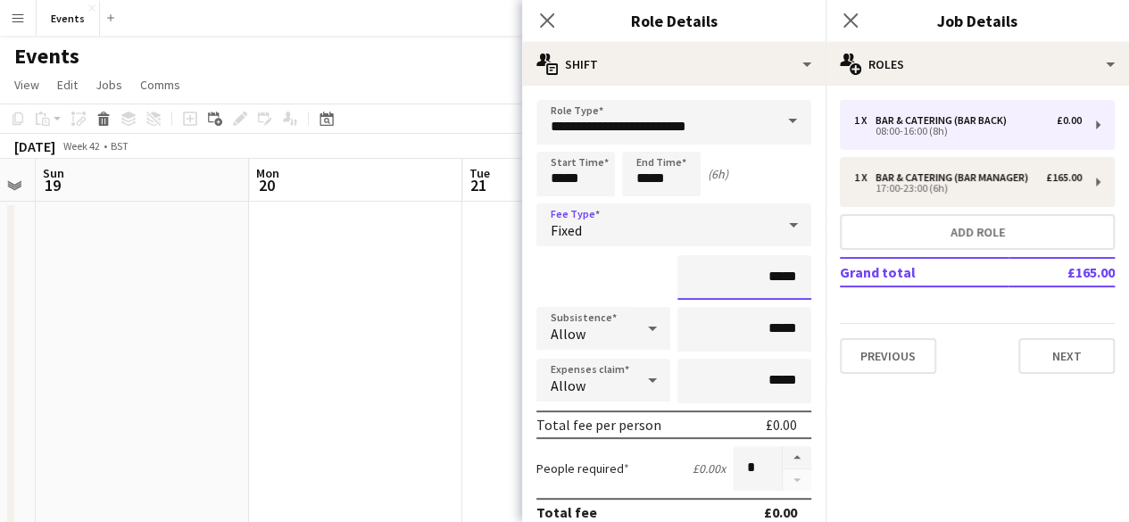
click at [761, 279] on input "*****" at bounding box center [744, 277] width 134 height 45
type input "*******"
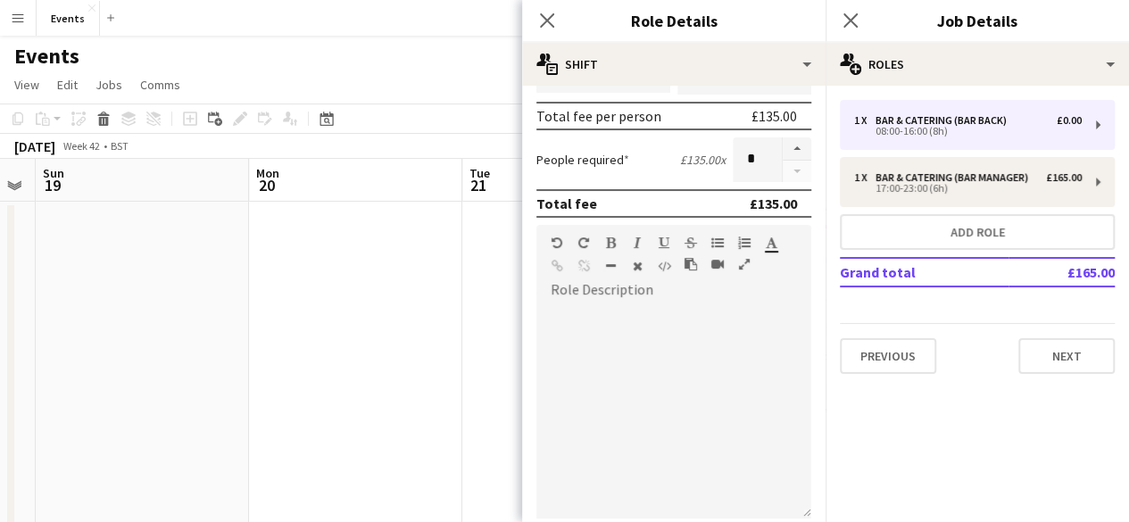
scroll to position [335, 0]
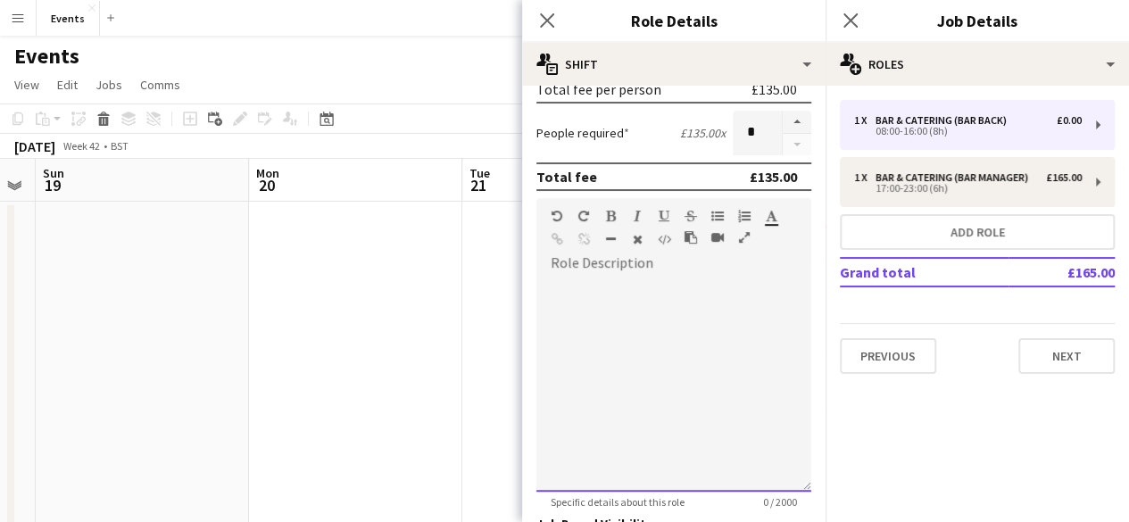
click at [591, 279] on div at bounding box center [673, 384] width 275 height 214
paste div
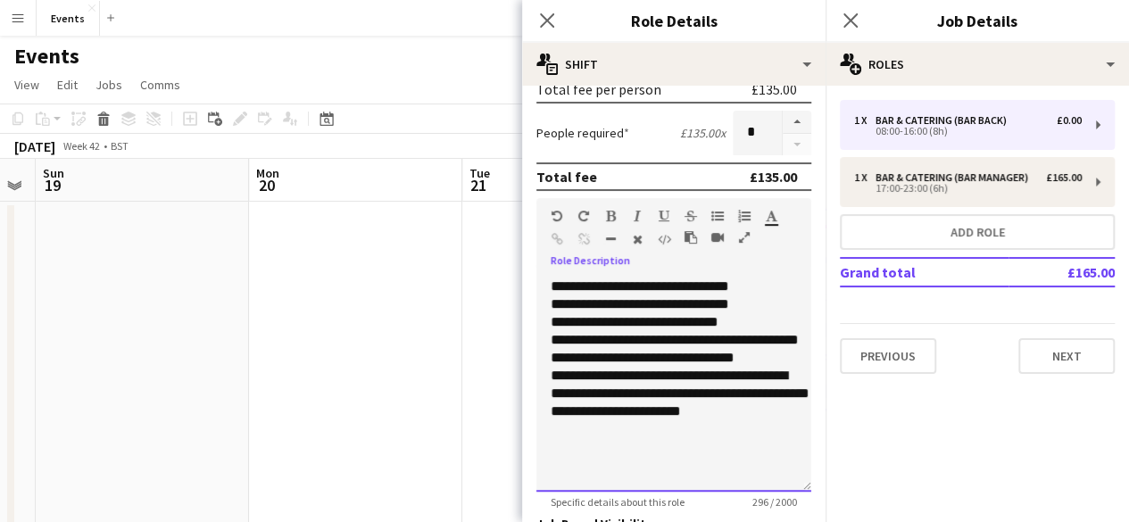
scroll to position [507, 0]
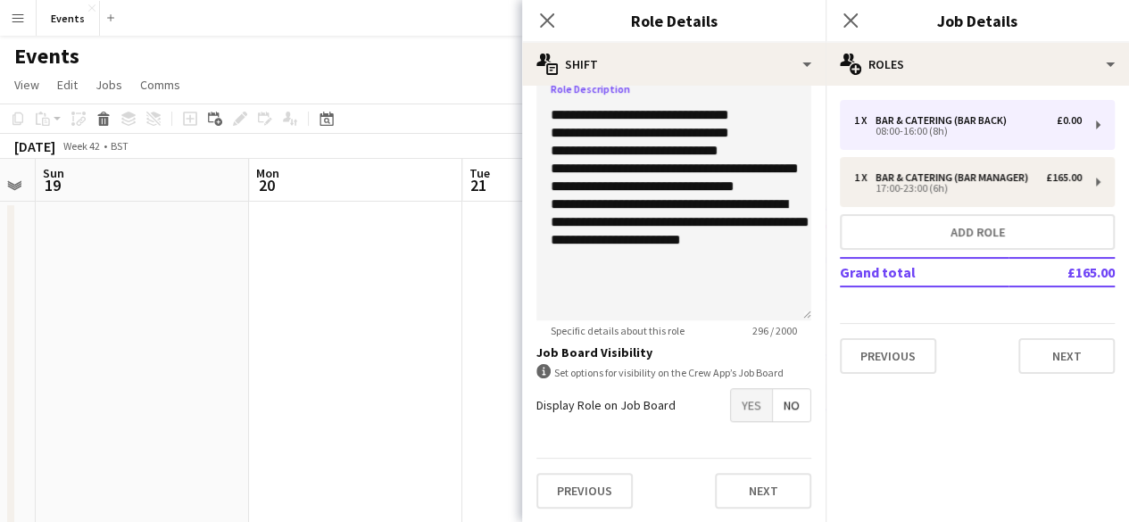
click at [771, 471] on div "Previous Next" at bounding box center [673, 490] width 275 height 65
click at [768, 484] on button "Next" at bounding box center [763, 491] width 96 height 36
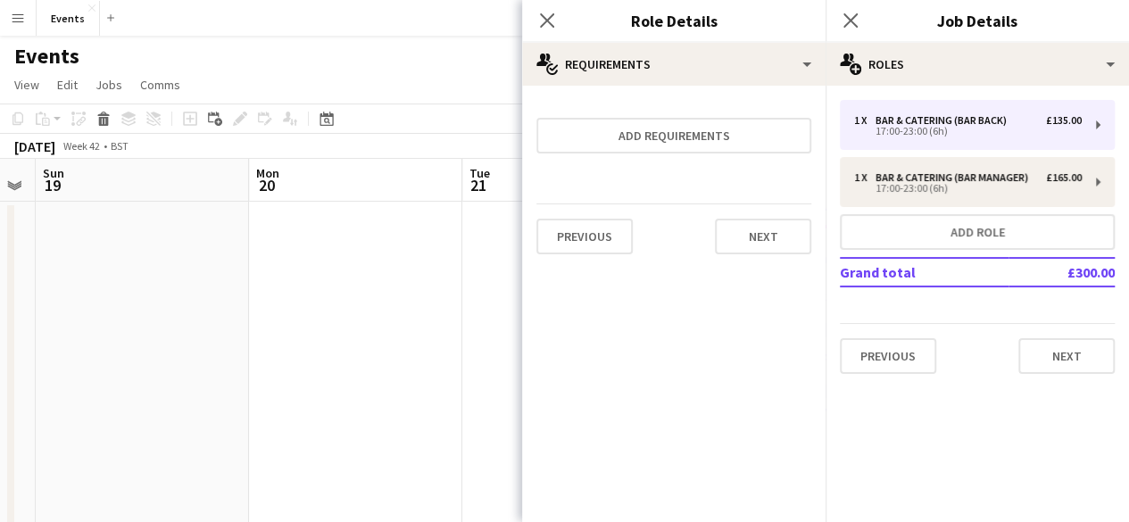
scroll to position [0, 0]
click at [785, 250] on button "Next" at bounding box center [763, 237] width 96 height 36
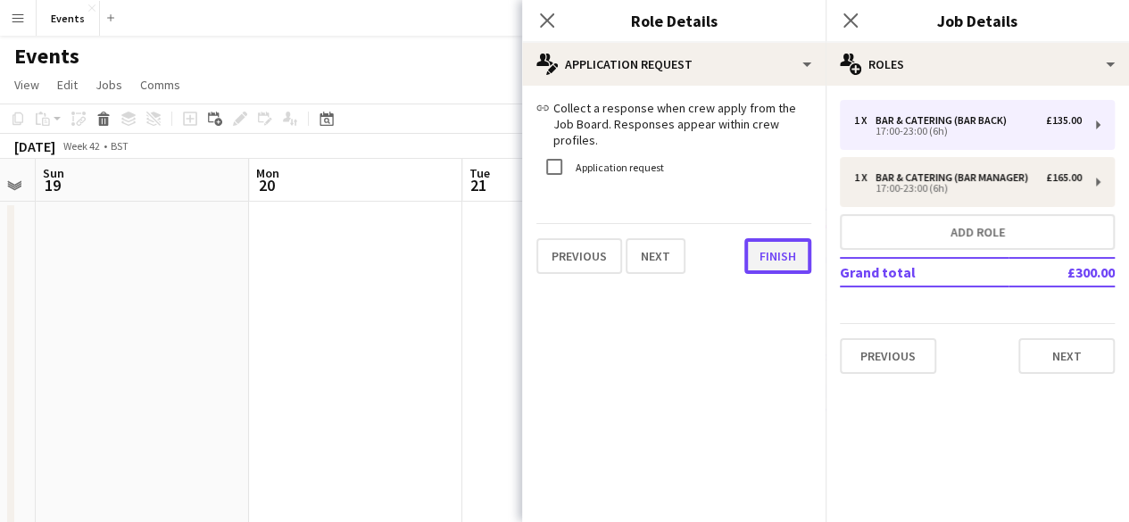
click at [785, 250] on button "Finish" at bounding box center [777, 256] width 67 height 36
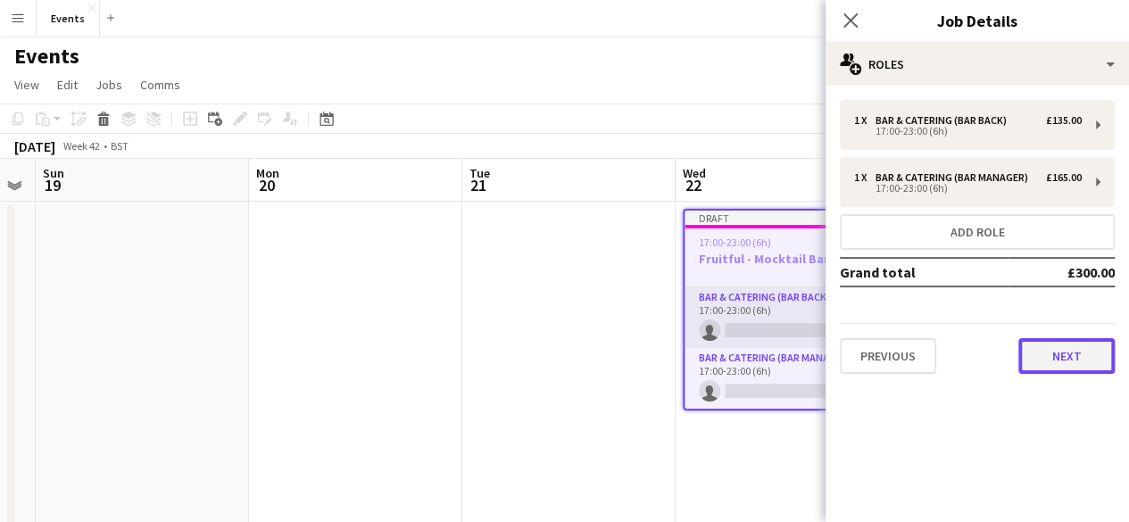
click at [1037, 364] on button "Next" at bounding box center [1066, 356] width 96 height 36
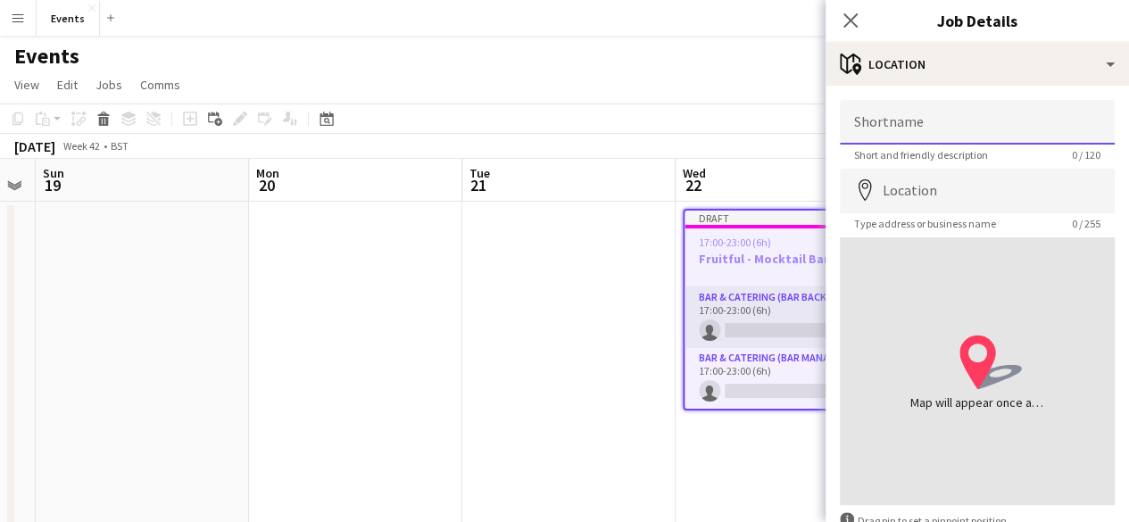
click at [922, 135] on input "Shortname" at bounding box center [976, 122] width 275 height 45
type input "**********"
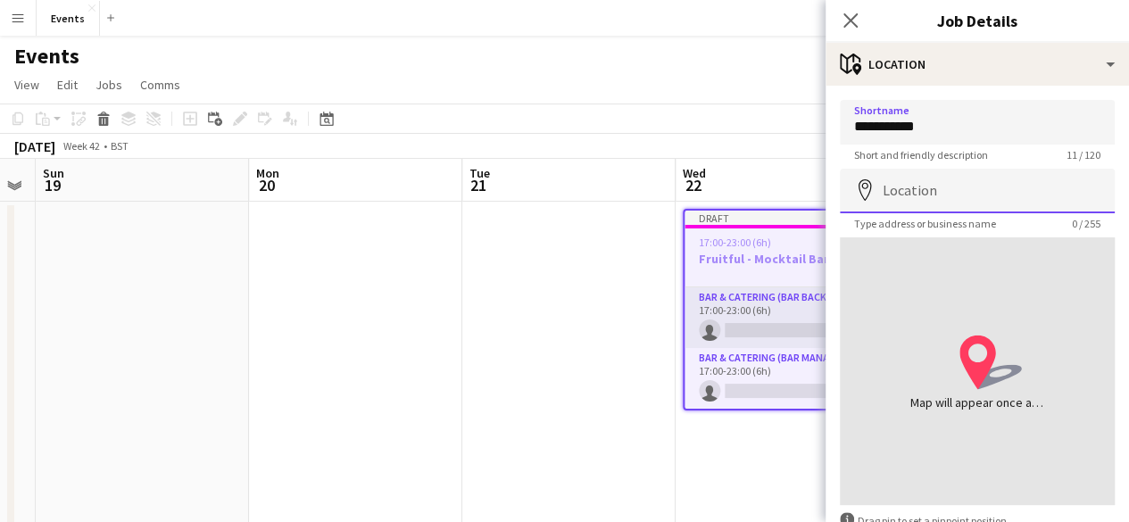
click at [900, 195] on input "Location" at bounding box center [976, 191] width 275 height 45
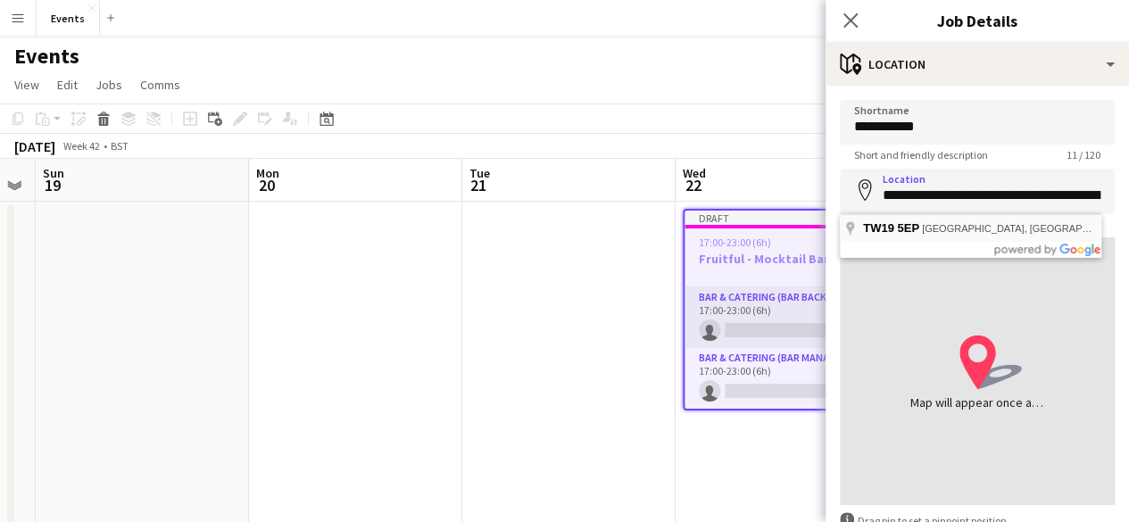
type input "**********"
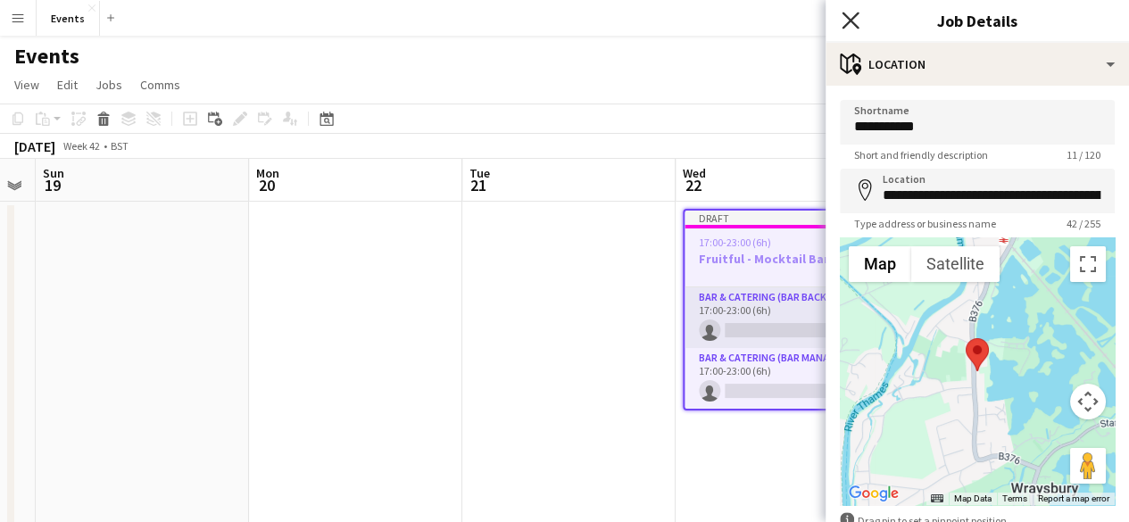
click at [846, 27] on icon "Close pop-in" at bounding box center [849, 20] width 17 height 17
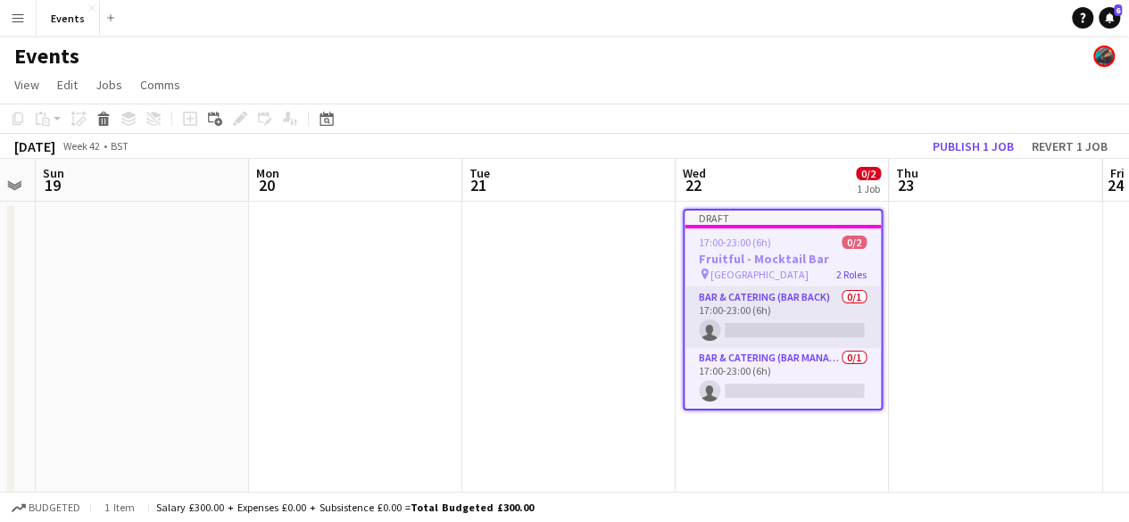
click at [788, 236] on div "17:00-23:00 (6h) 0/2" at bounding box center [782, 242] width 196 height 13
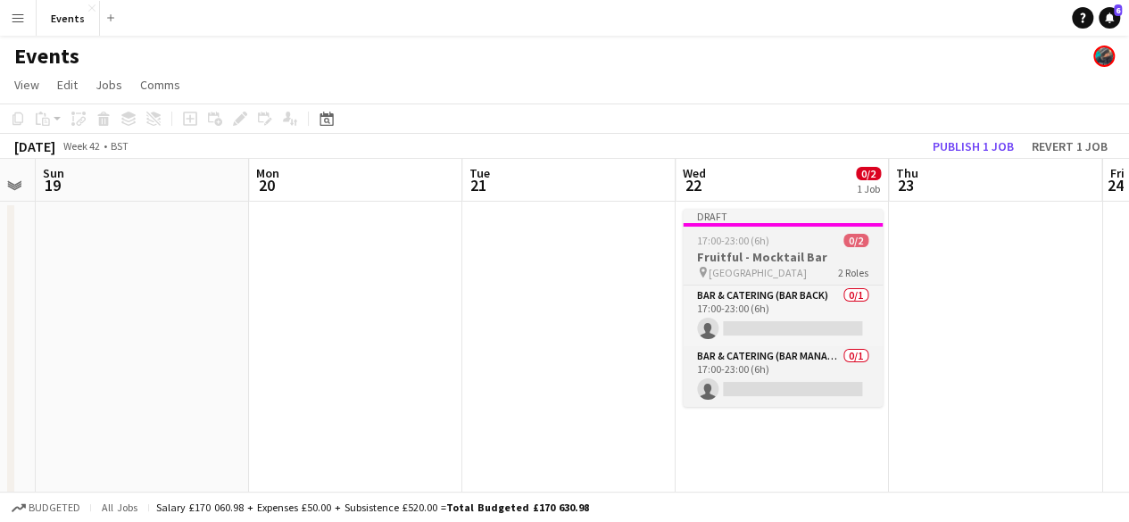
click at [703, 250] on h3 "Fruitful - Mocktail Bar" at bounding box center [782, 257] width 200 height 16
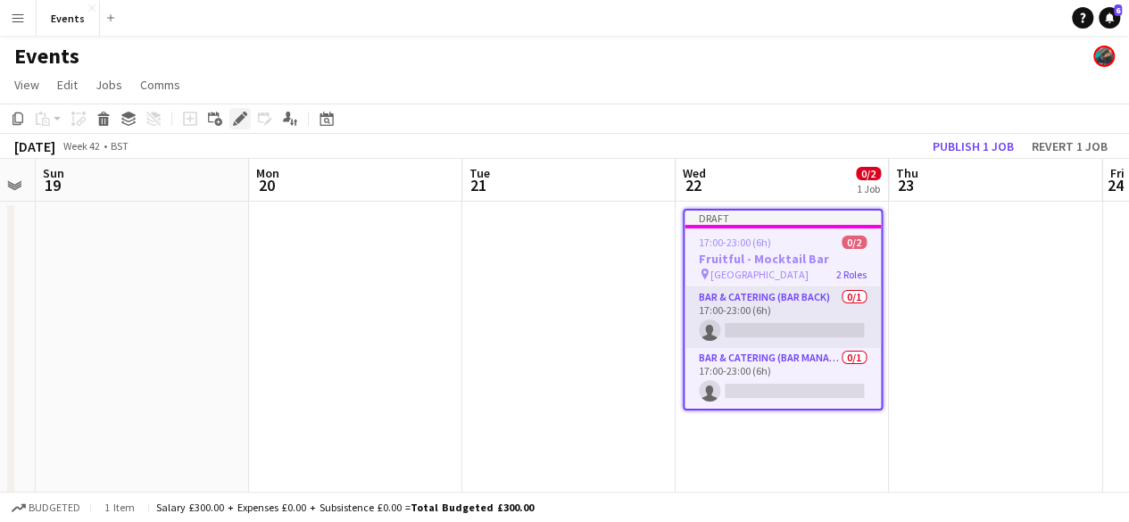
click at [239, 117] on icon at bounding box center [240, 119] width 10 height 10
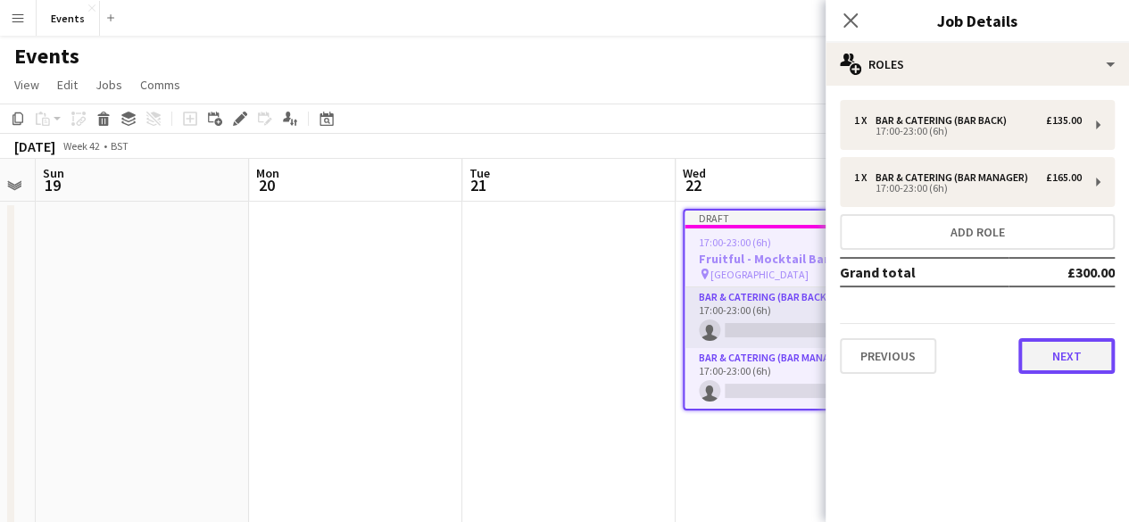
click at [1041, 348] on button "Next" at bounding box center [1066, 356] width 96 height 36
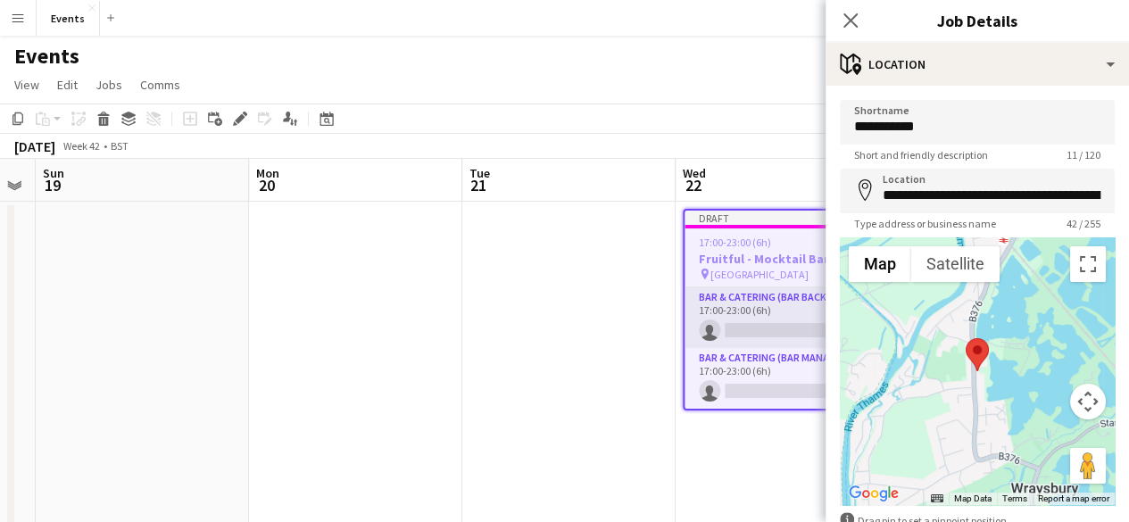
scroll to position [108, 0]
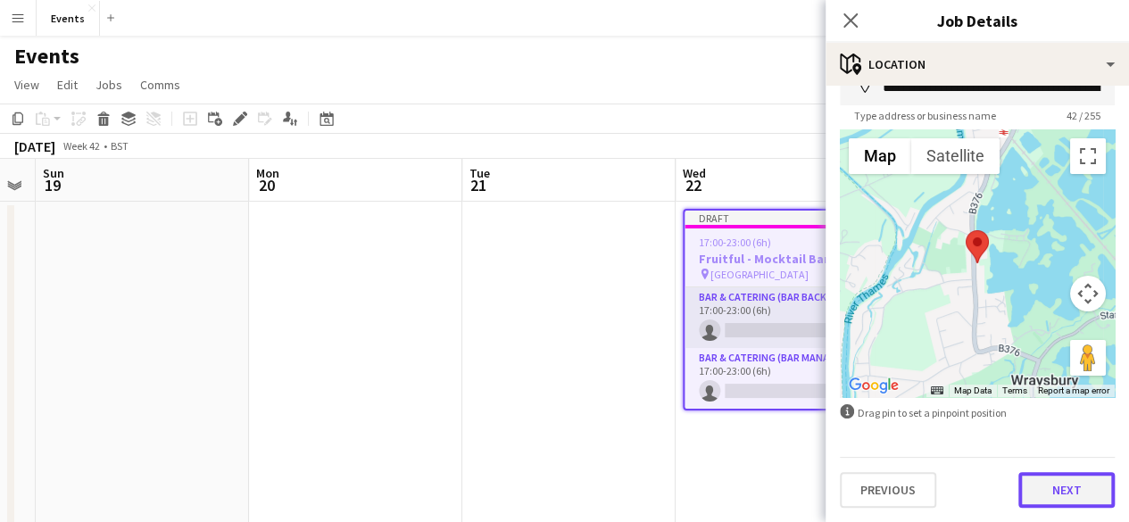
click at [1062, 477] on button "Next" at bounding box center [1066, 490] width 96 height 36
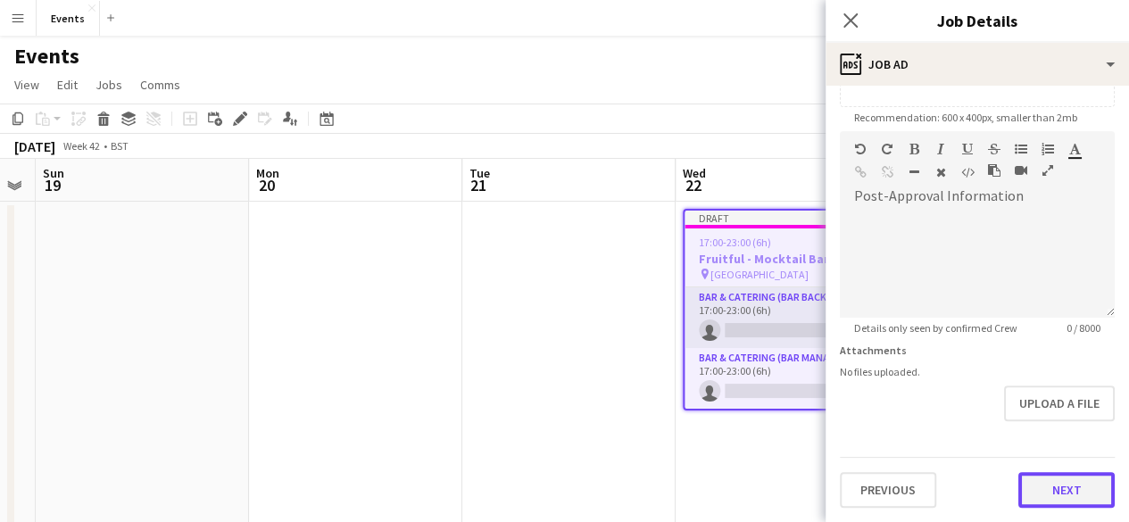
click at [1079, 417] on form "**********" at bounding box center [976, 124] width 303 height 768
click at [1041, 484] on button "Next" at bounding box center [1066, 491] width 96 height 36
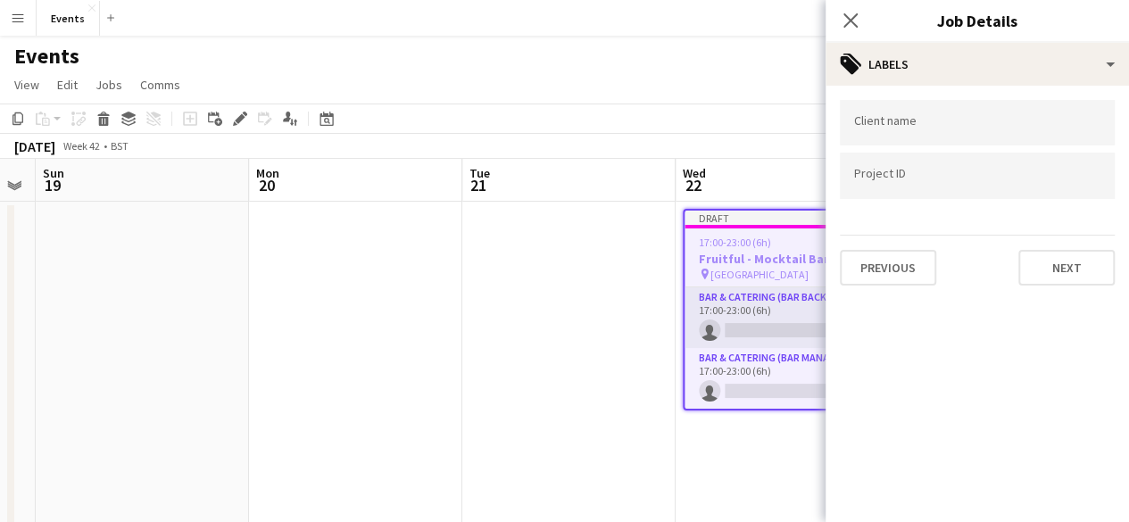
click at [915, 125] on input "Type to search client labels..." at bounding box center [977, 123] width 246 height 16
type input "********"
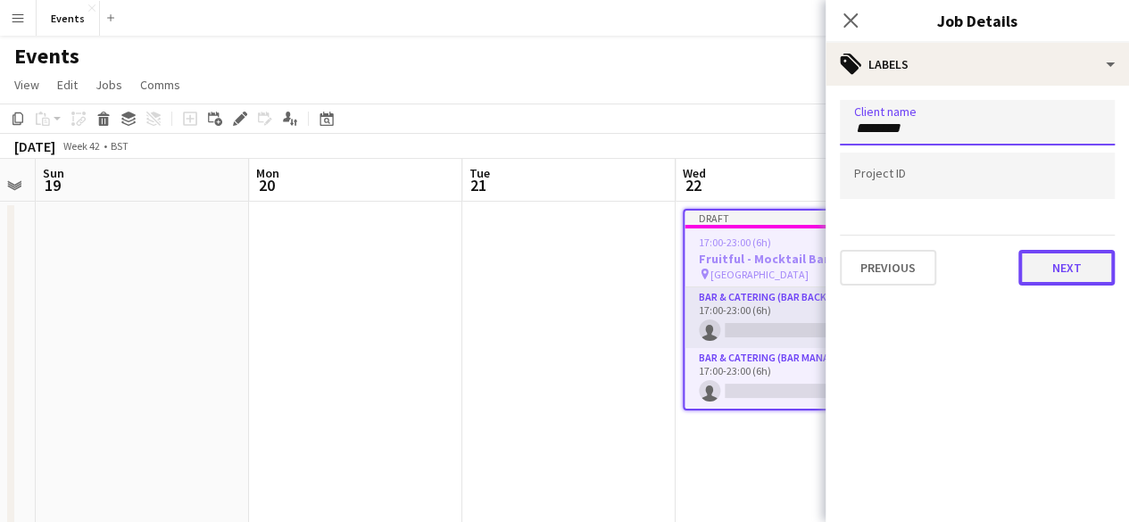
click at [1034, 264] on button "Next" at bounding box center [1066, 268] width 96 height 36
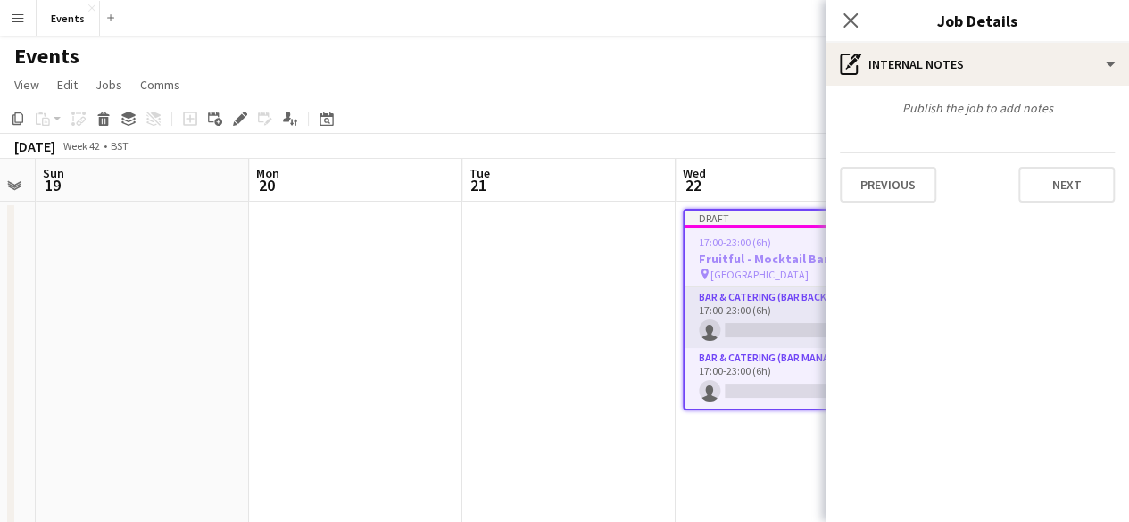
click at [1050, 204] on div "Publish the job to add notes Previous Next" at bounding box center [976, 151] width 303 height 131
click at [1050, 201] on button "Next" at bounding box center [1066, 185] width 96 height 36
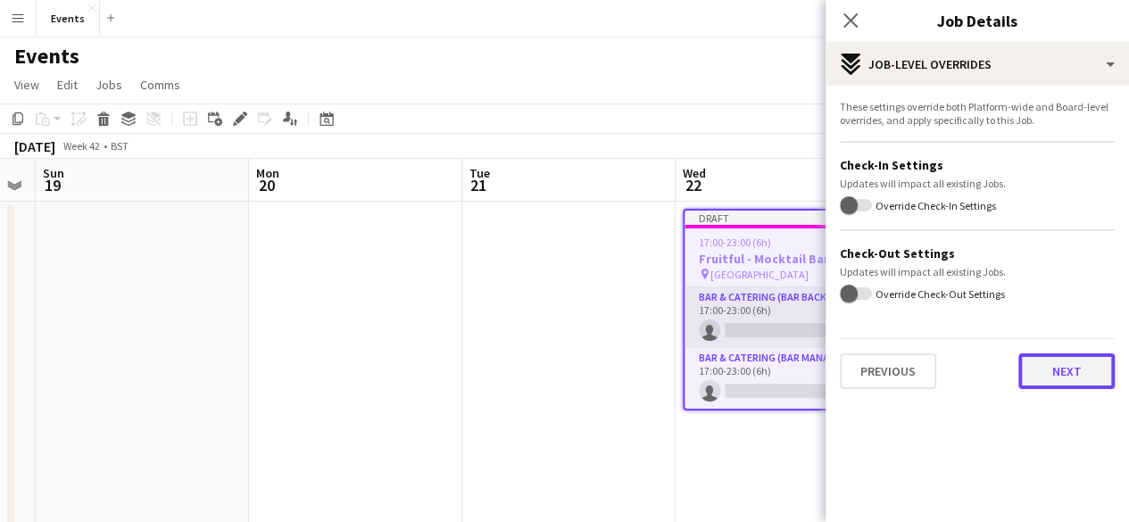
click at [1058, 374] on button "Next" at bounding box center [1066, 371] width 96 height 36
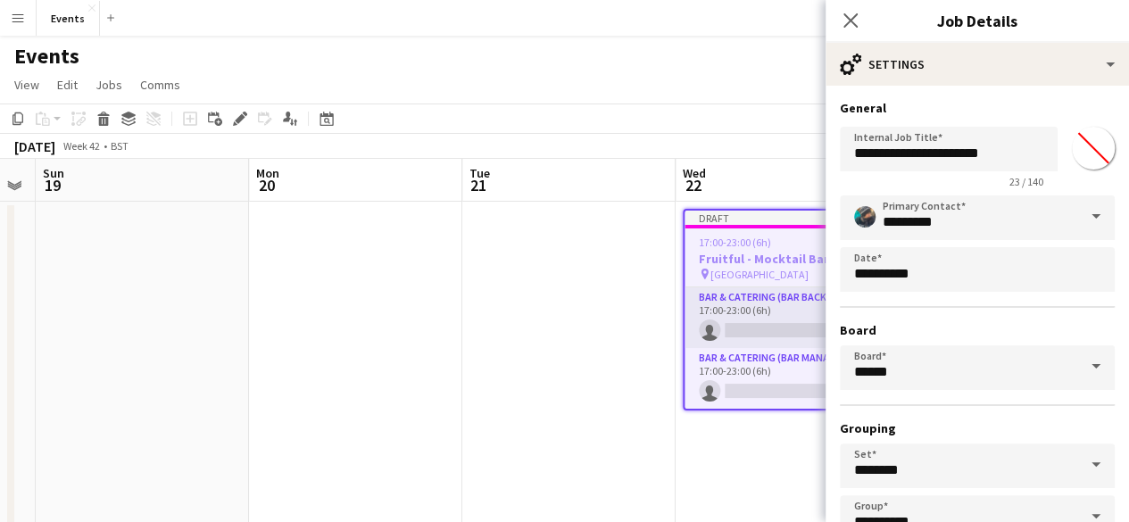
scroll to position [118, 0]
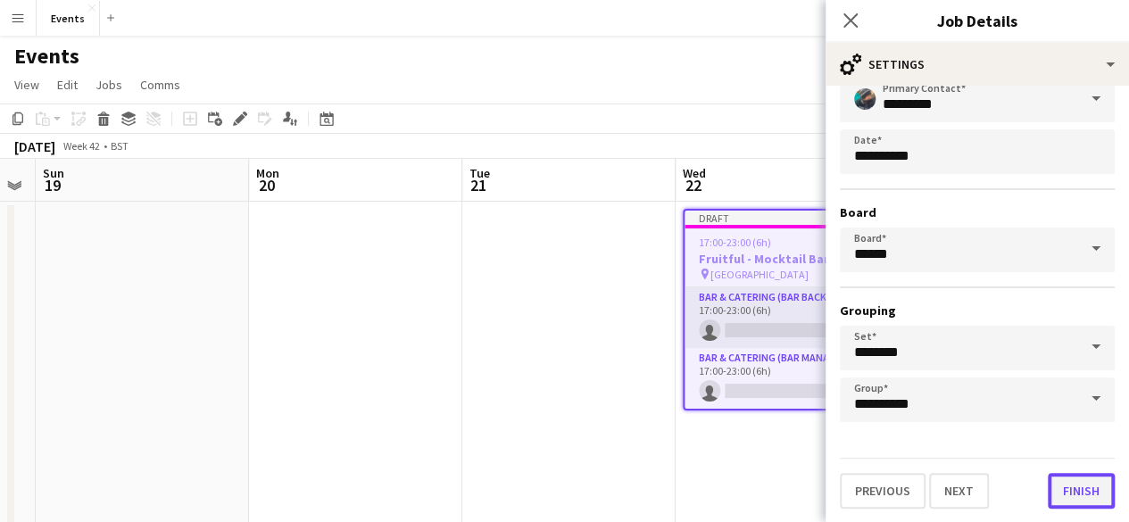
click at [1071, 487] on button "Finish" at bounding box center [1080, 491] width 67 height 36
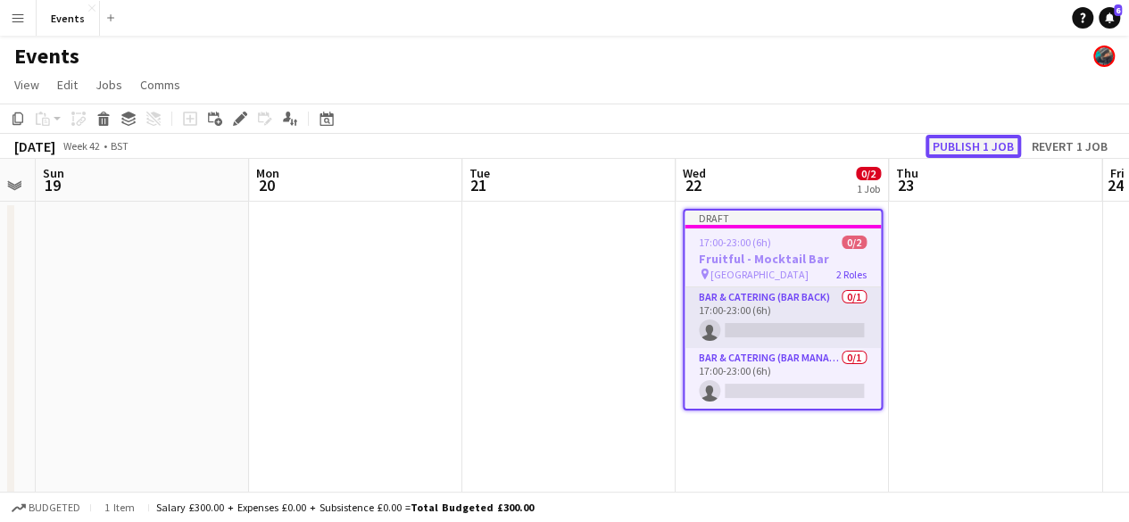
click at [950, 143] on button "Publish 1 job" at bounding box center [972, 146] width 95 height 23
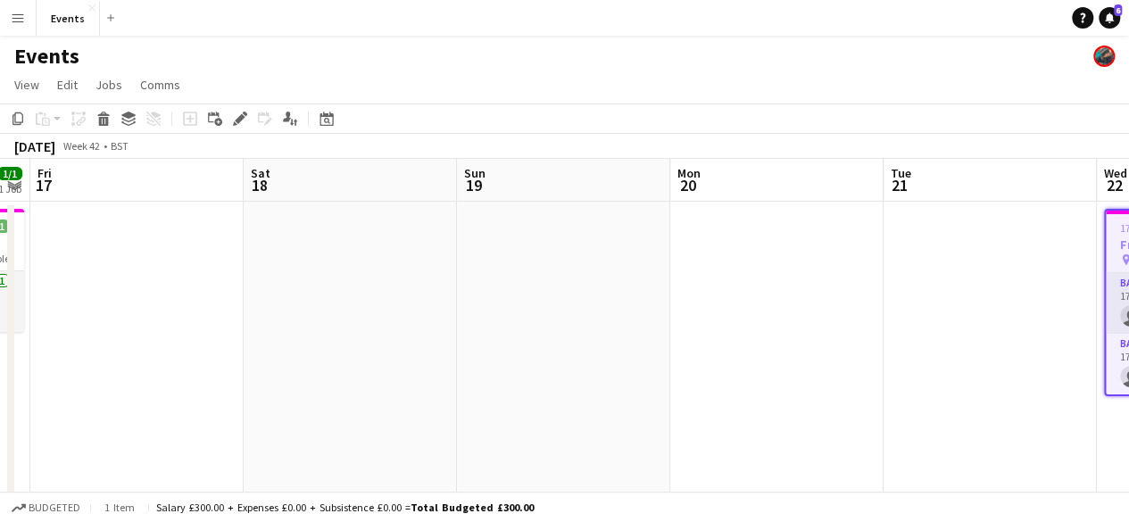
drag, startPoint x: 287, startPoint y: 367, endPoint x: 708, endPoint y: 340, distance: 421.9
click at [708, 340] on app-calendar-viewport "Wed 15 Thu 16 1/1 1 Job Fri 17 Sat 18 Sun 19 Mon 20 Tue 21 Wed 22 0/2 1 Job Thu…" at bounding box center [564, 444] width 1129 height 571
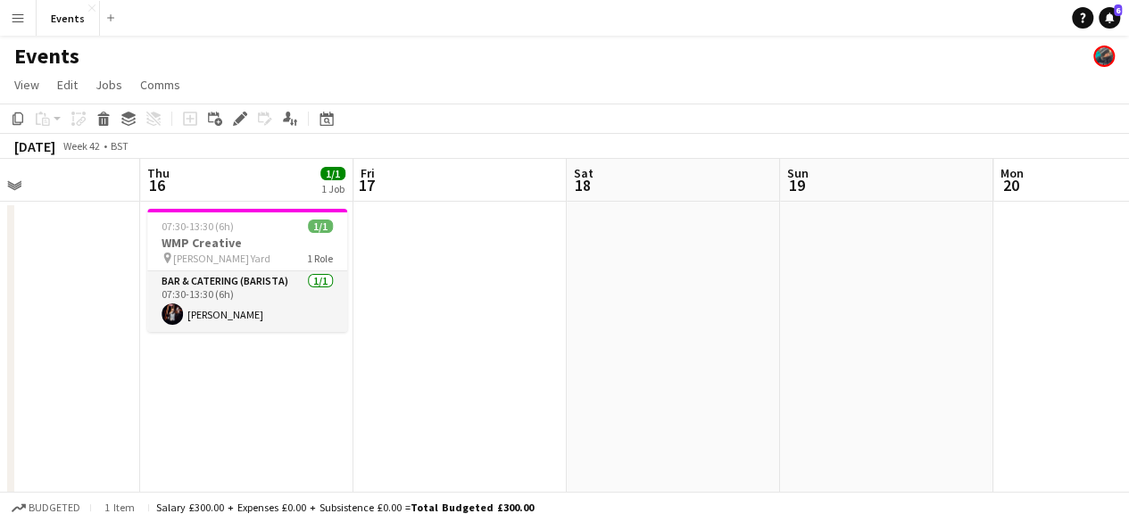
scroll to position [0, 463]
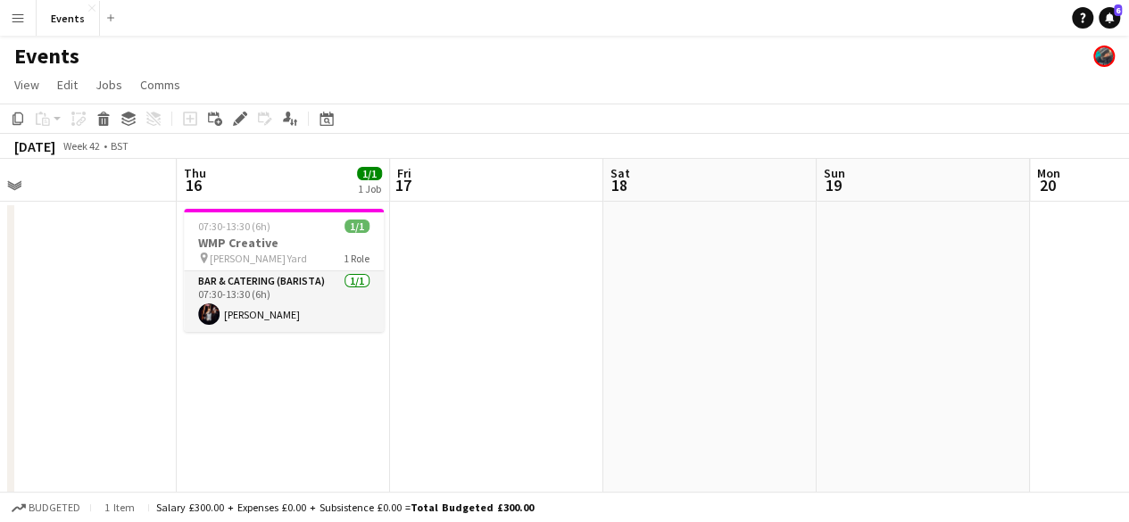
drag, startPoint x: 243, startPoint y: 399, endPoint x: 602, endPoint y: 388, distance: 359.7
click at [602, 388] on app-calendar-viewport "Mon 13 Tue 14 Wed 15 Thu 16 1/1 1 Job Fri 17 Sat 18 Sun 19 Mon 20 Tue 21 Wed 22…" at bounding box center [564, 444] width 1129 height 571
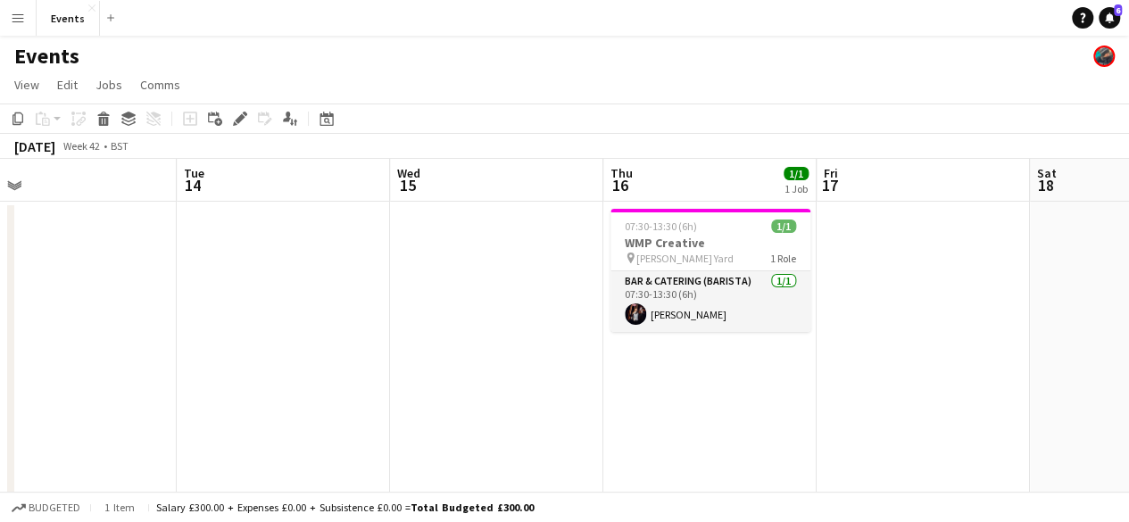
scroll to position [0, 605]
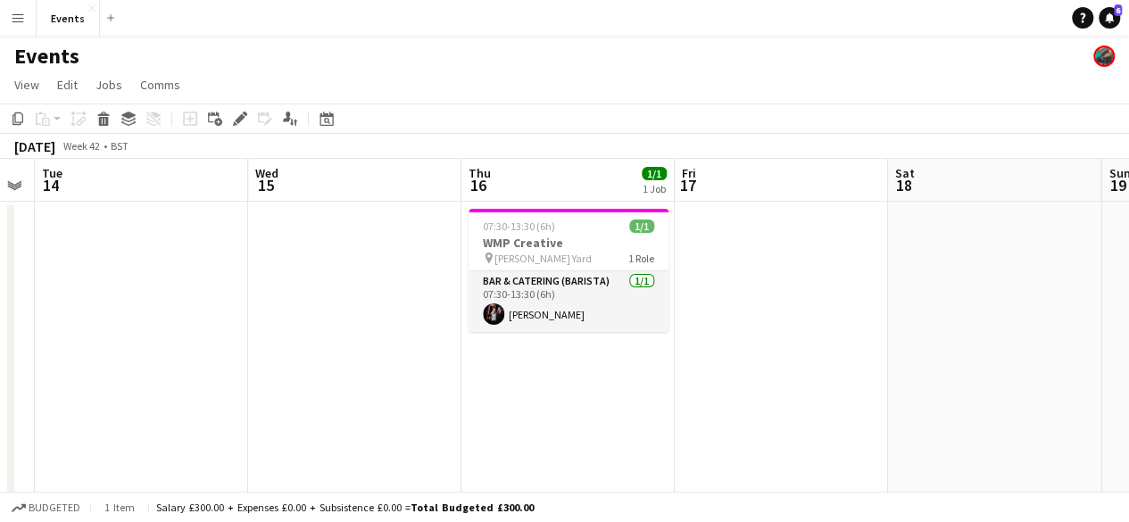
drag, startPoint x: 259, startPoint y: 392, endPoint x: 543, endPoint y: 376, distance: 285.0
click at [543, 376] on app-calendar-viewport "Sat 11 4/5 2 Jobs Sun 12 Mon 13 Tue 14 Wed 15 Thu 16 1/1 1 Job Fri 17 Sat 18 Su…" at bounding box center [564, 444] width 1129 height 571
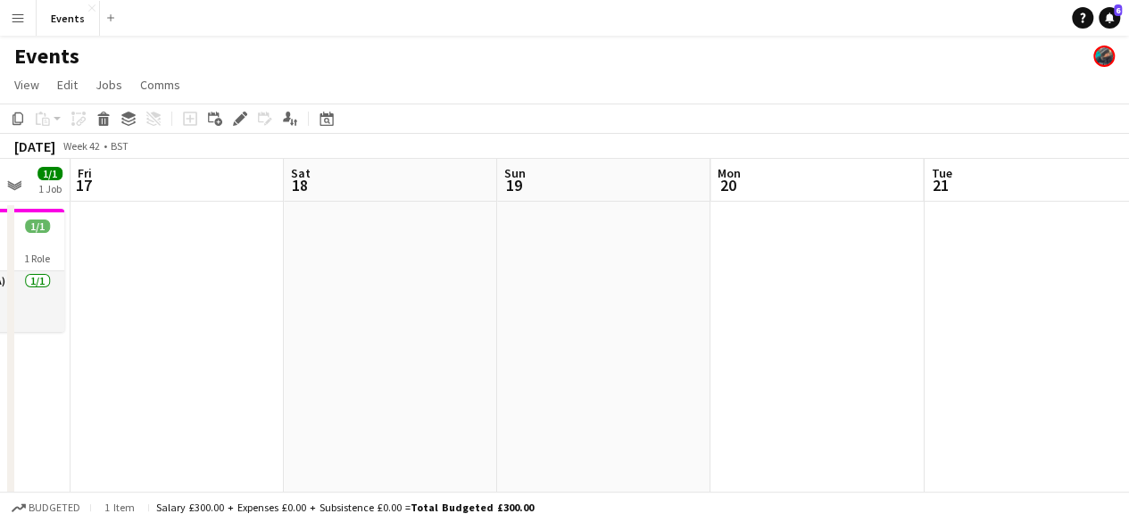
drag, startPoint x: 739, startPoint y: 353, endPoint x: 115, endPoint y: 356, distance: 623.6
click at [115, 356] on app-calendar-viewport "Mon 13 Tue 14 Wed 15 Thu 16 1/1 1 Job Fri 17 Sat 18 Sun 19 Mon 20 Tue 21 Wed 22…" at bounding box center [564, 444] width 1129 height 571
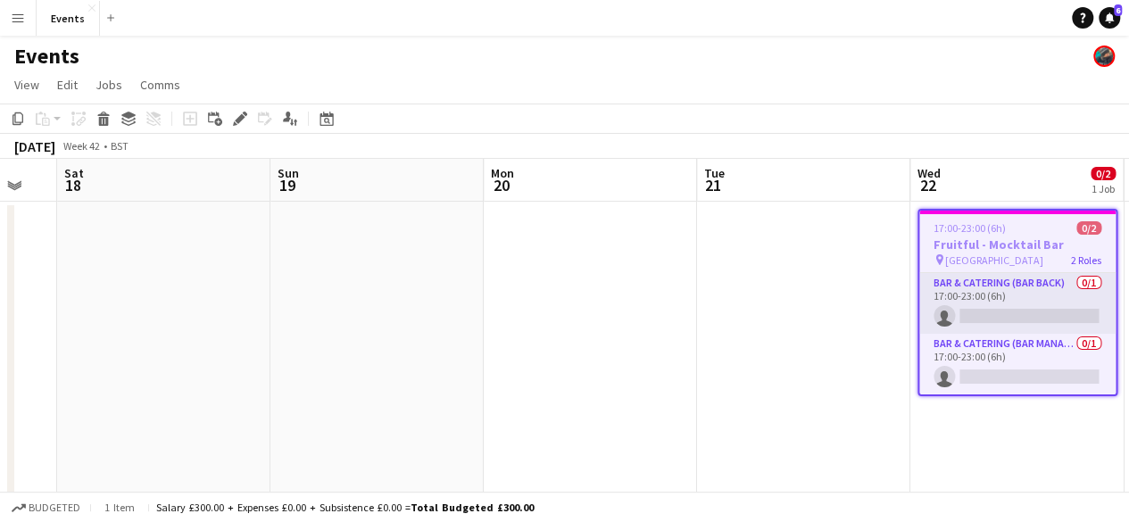
drag, startPoint x: 862, startPoint y: 310, endPoint x: 346, endPoint y: 369, distance: 519.0
click at [346, 369] on app-calendar-viewport "Wed 15 Thu 16 1/1 1 Job Fri 17 Sat 18 Sun 19 Mon 20 Tue 21 Wed 22 0/2 1 Job Thu…" at bounding box center [564, 444] width 1129 height 571
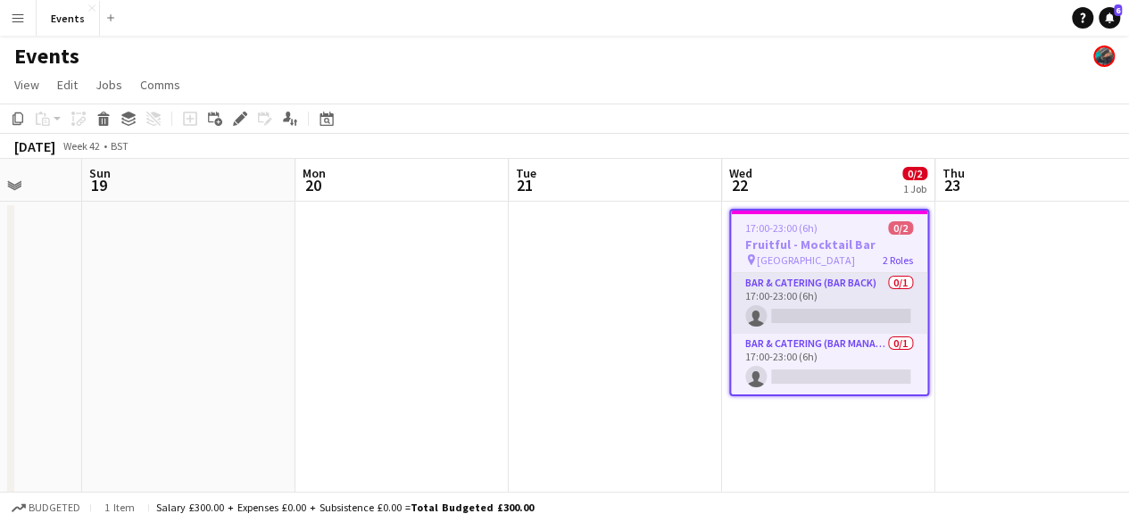
drag, startPoint x: 335, startPoint y: 283, endPoint x: 668, endPoint y: 381, distance: 347.8
click at [668, 381] on app-calendar-viewport "Thu 16 1/1 1 Job Fri 17 Sat 18 Sun 19 Mon 20 Tue 21 Wed 22 0/2 1 Job Thu 23 Fri…" at bounding box center [564, 444] width 1129 height 571
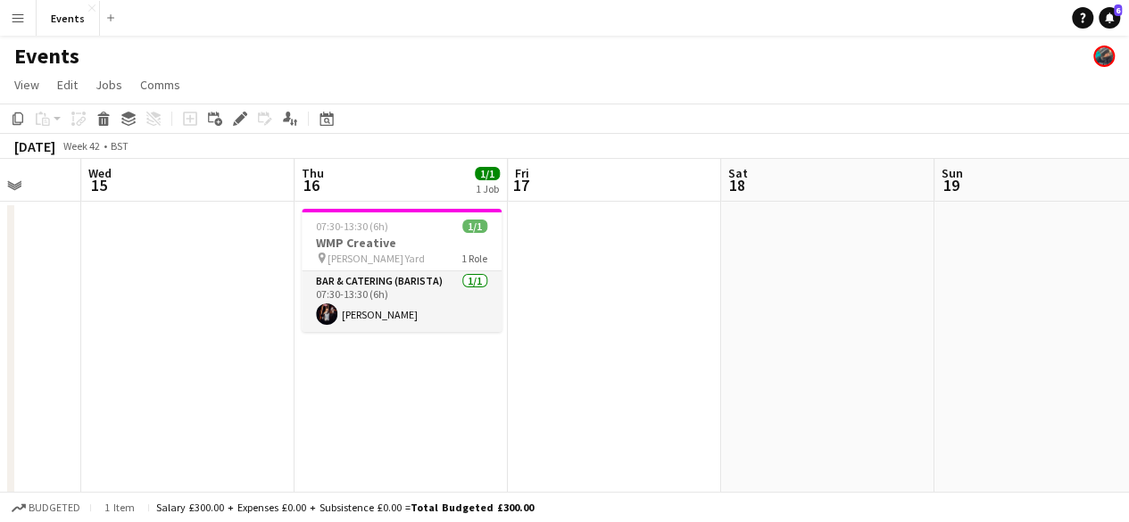
drag, startPoint x: 189, startPoint y: 316, endPoint x: 828, endPoint y: 301, distance: 638.9
click at [828, 301] on app-calendar-viewport "Sun 12 Mon 13 Tue 14 Wed 15 Thu 16 1/1 1 Job Fri 17 Sat 18 Sun 19 Mon 20 Tue 21…" at bounding box center [564, 444] width 1129 height 571
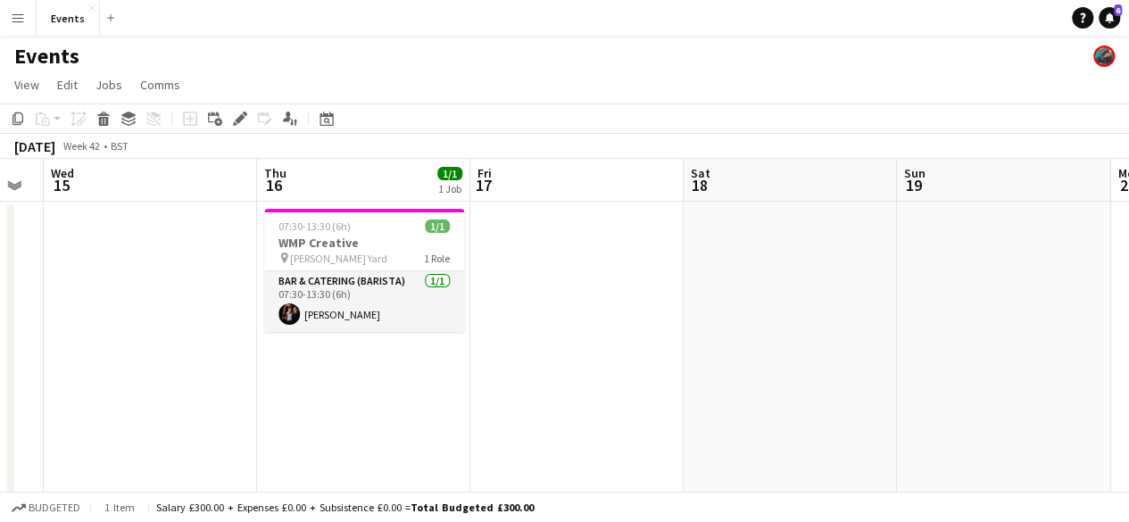
drag, startPoint x: 261, startPoint y: 343, endPoint x: 792, endPoint y: 514, distance: 557.5
click at [792, 514] on app-board "Events View Day view expanded Day view collapsed Month view Date picker Jump to…" at bounding box center [564, 398] width 1129 height 724
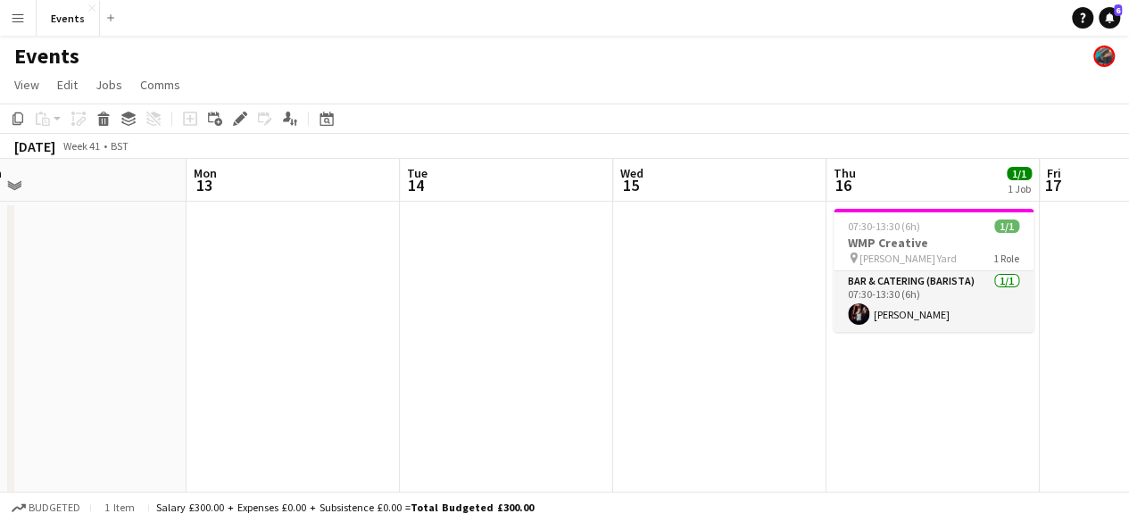
drag, startPoint x: 334, startPoint y: 451, endPoint x: 635, endPoint y: 497, distance: 304.9
click at [635, 497] on app-board "Events View Day view expanded Day view collapsed Month view Date picker Jump to…" at bounding box center [564, 398] width 1129 height 724
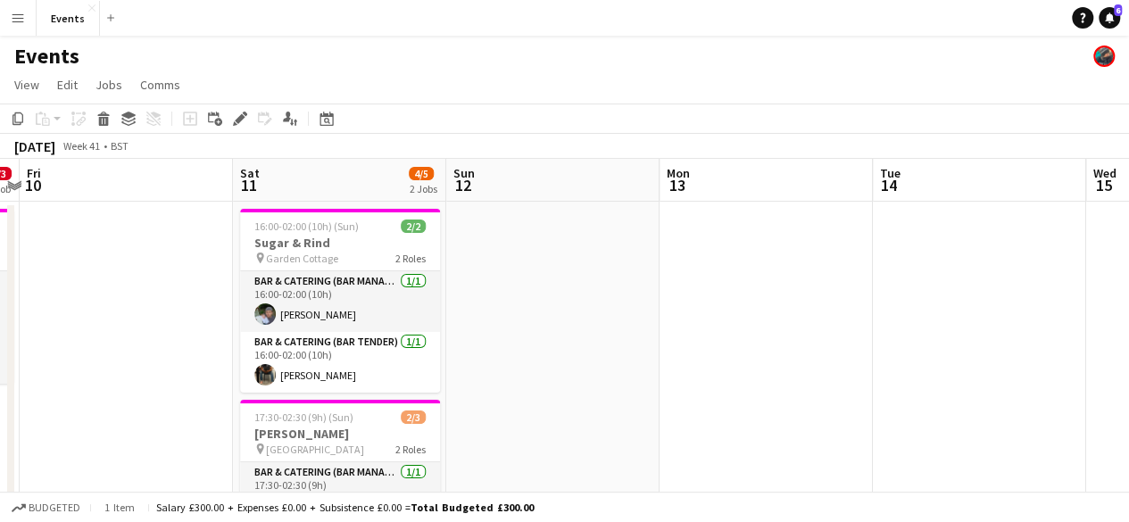
drag, startPoint x: 186, startPoint y: 326, endPoint x: 661, endPoint y: 384, distance: 478.1
click at [661, 384] on app-calendar-viewport "Wed 8 3/4 1 Job Thu 9 0/3 1 Job Fri 10 Sat 11 4/5 2 Jobs Sun 12 Mon 13 Tue 14 W…" at bounding box center [564, 444] width 1129 height 571
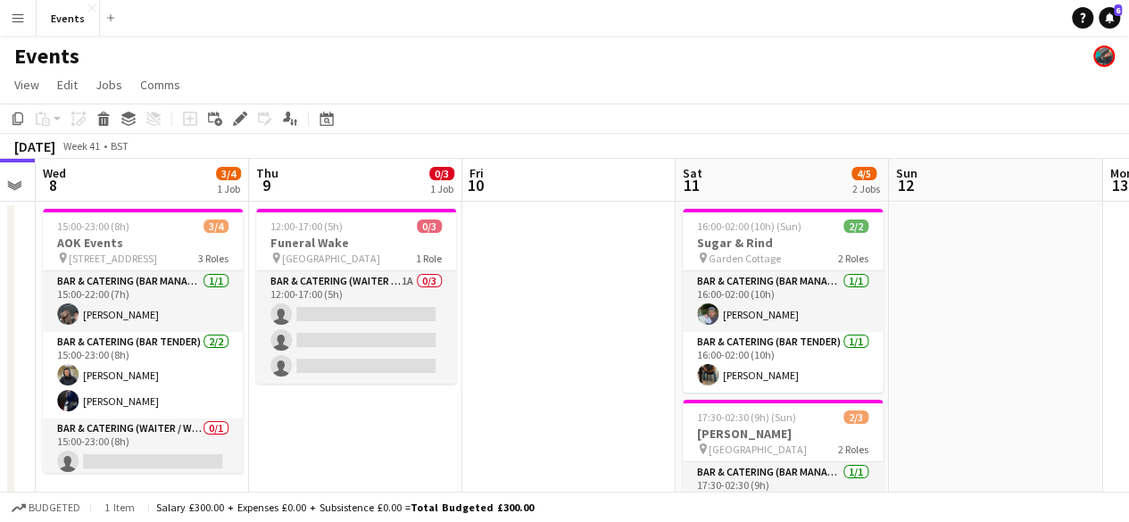
scroll to position [0, 592]
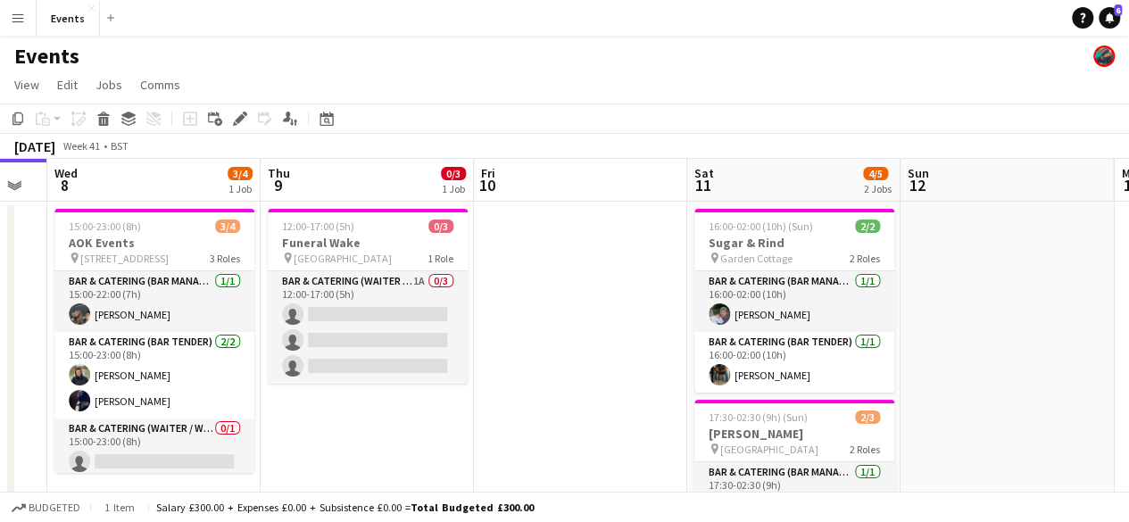
drag, startPoint x: 70, startPoint y: 315, endPoint x: 523, endPoint y: 349, distance: 453.6
click at [523, 349] on app-calendar-viewport "Sun 5 Mon 6 Tue 7 Wed 8 3/4 1 Job Thu 9 0/3 1 Job Fri 10 Sat 11 4/5 2 Jobs Sun …" at bounding box center [564, 444] width 1129 height 571
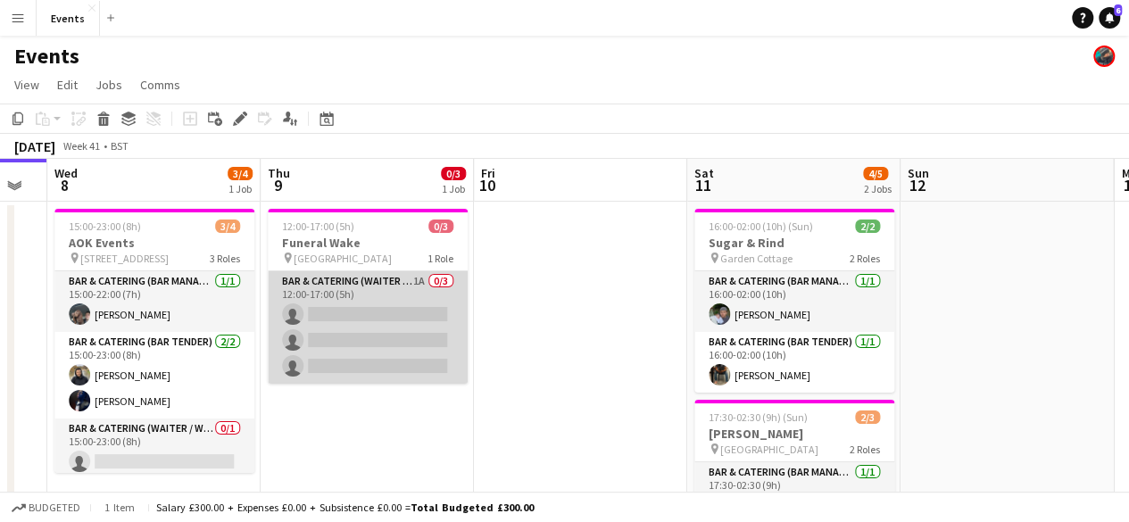
click at [343, 282] on app-card-role "Bar & Catering (Waiter / waitress) 1A 0/3 12:00-17:00 (5h) single-neutral-actio…" at bounding box center [368, 327] width 200 height 112
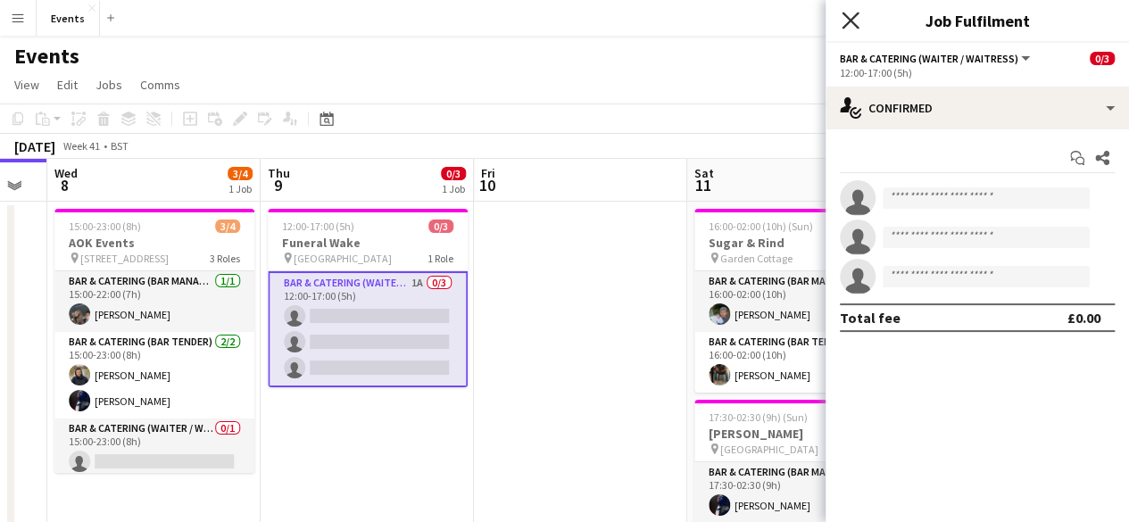
click at [847, 17] on icon at bounding box center [849, 20] width 17 height 17
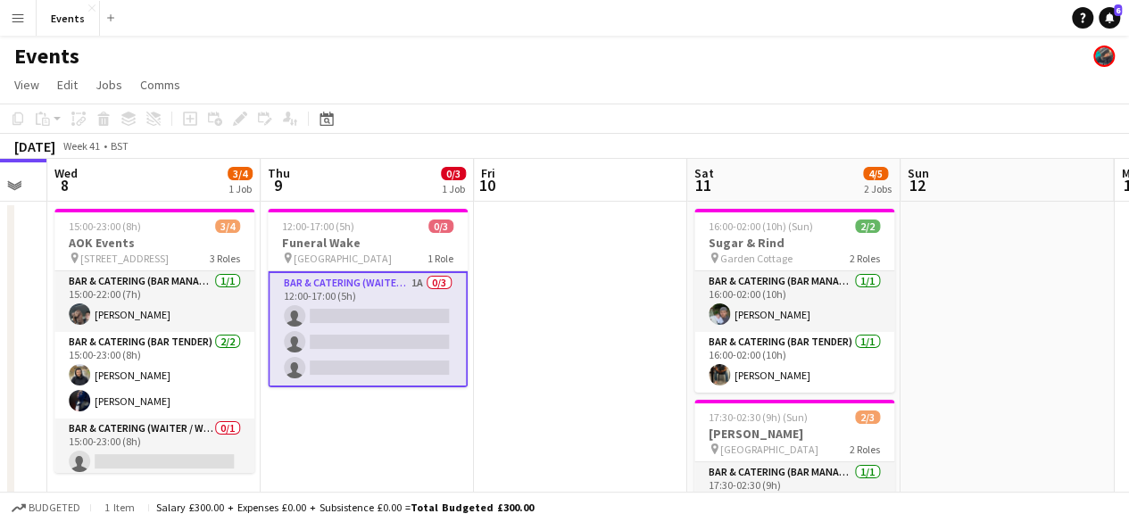
click at [302, 282] on app-card-role "Bar & Catering (Waiter / waitress) 1A 0/3 12:00-17:00 (5h) single-neutral-actio…" at bounding box center [368, 329] width 200 height 116
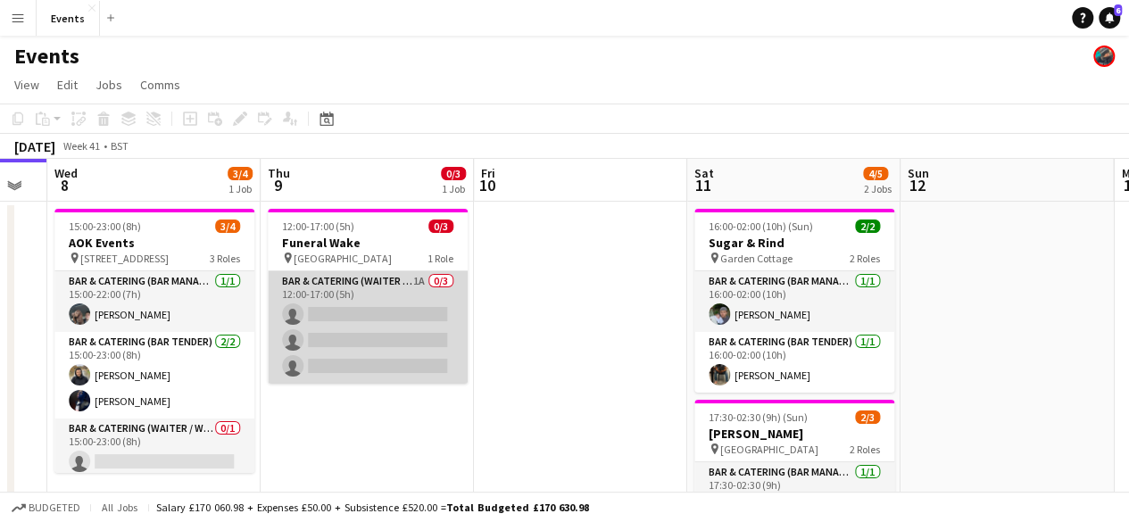
click at [302, 282] on app-card-role "Bar & Catering (Waiter / waitress) 1A 0/3 12:00-17:00 (5h) single-neutral-actio…" at bounding box center [368, 327] width 200 height 112
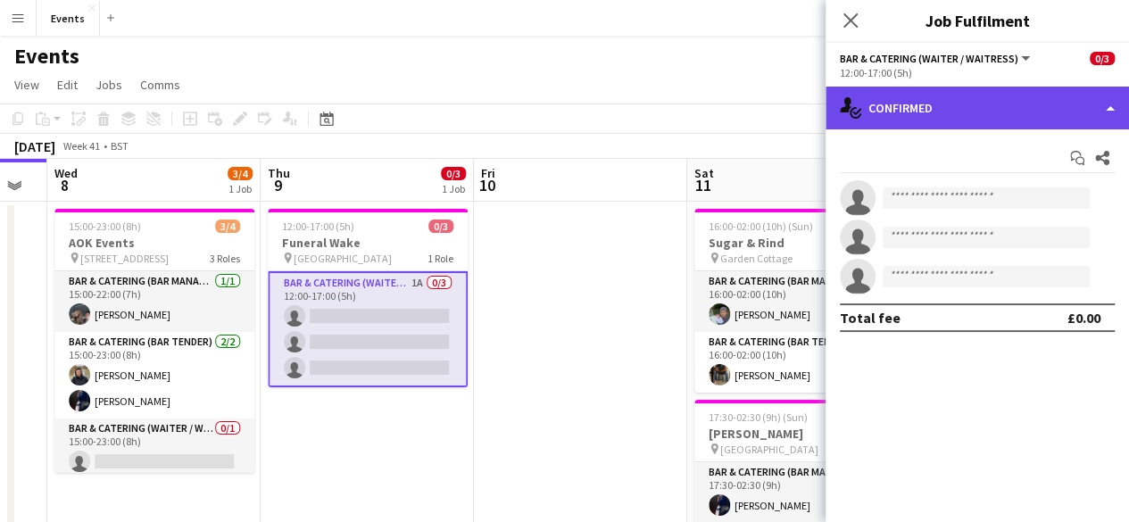
click at [874, 104] on div "single-neutral-actions-check-2 Confirmed" at bounding box center [976, 108] width 303 height 43
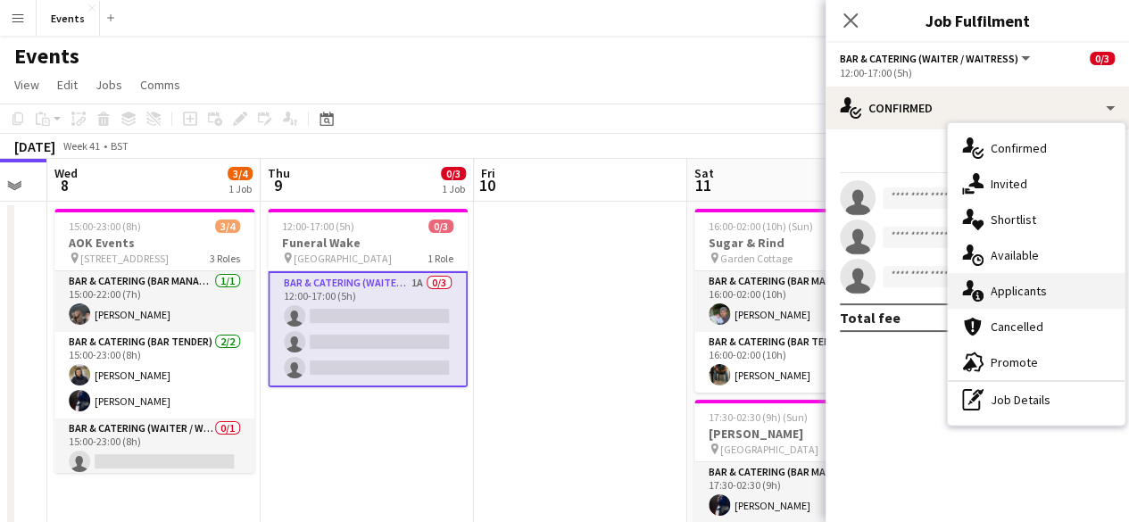
click at [1005, 281] on div "single-neutral-actions-information Applicants" at bounding box center [1035, 291] width 177 height 36
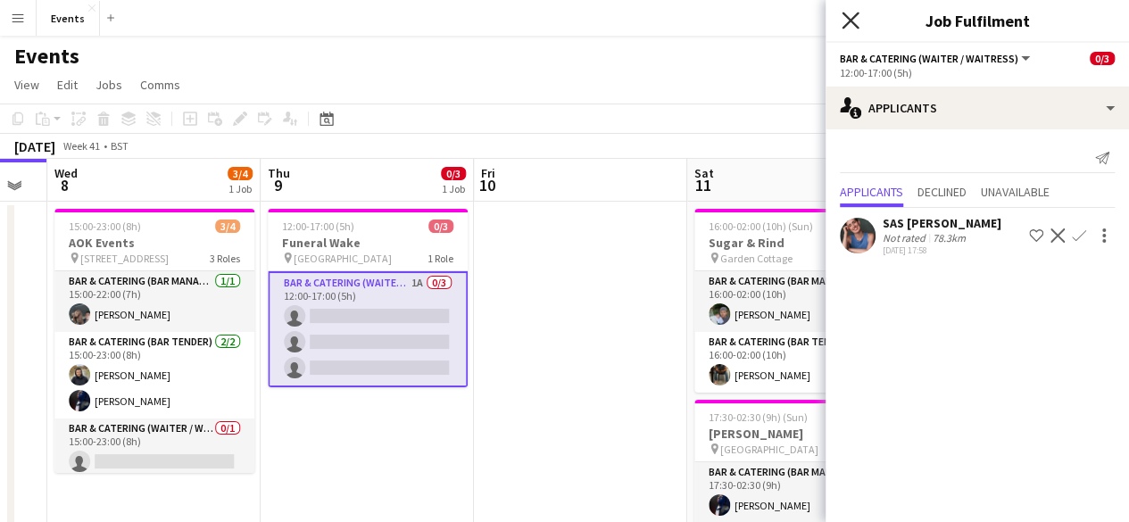
click at [849, 21] on icon at bounding box center [849, 20] width 17 height 17
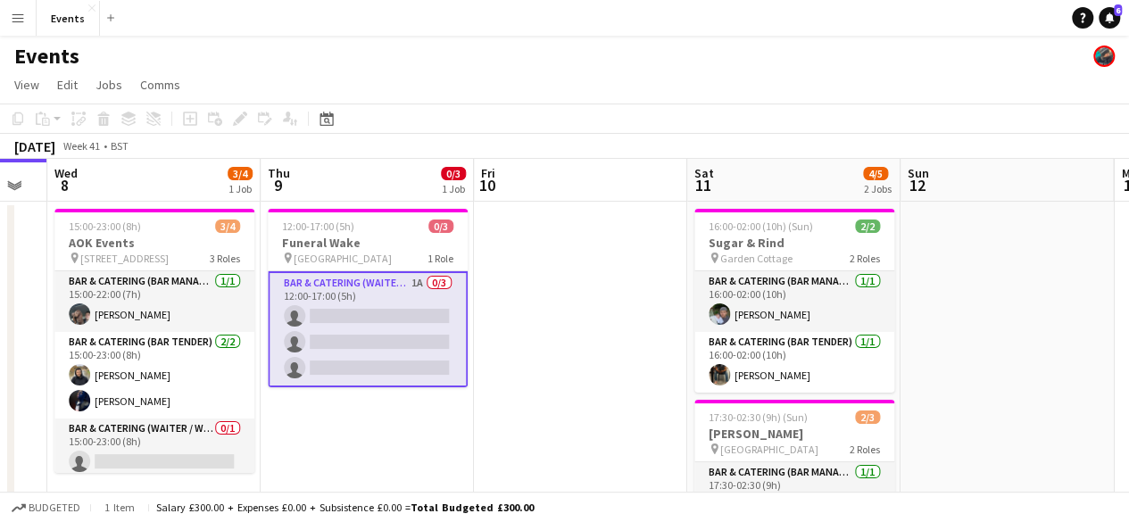
click at [462, 351] on app-card-role "Bar & Catering (Waiter / waitress) 1A 0/3 12:00-17:00 (5h) single-neutral-actio…" at bounding box center [368, 329] width 200 height 116
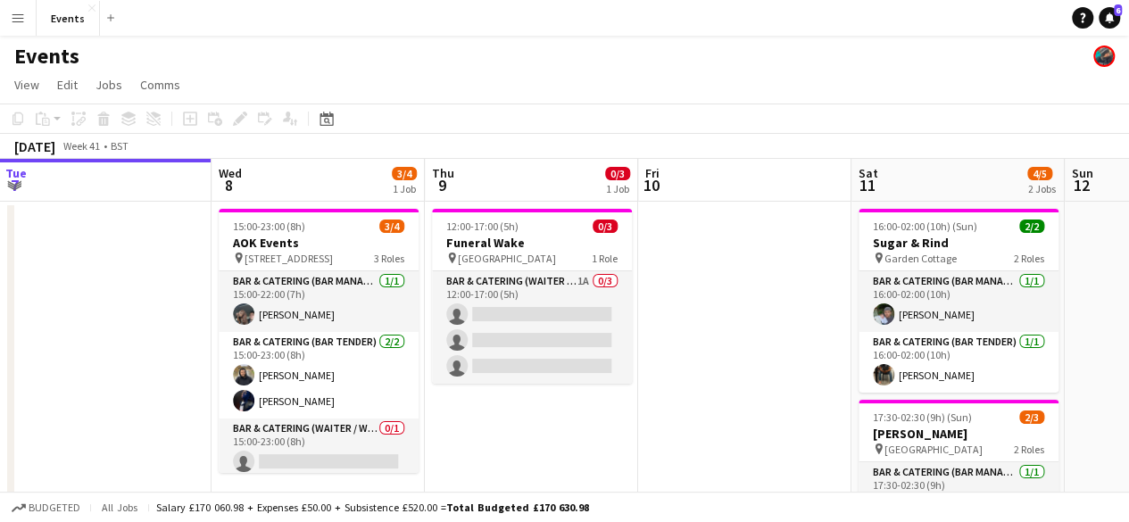
scroll to position [0, 428]
drag, startPoint x: 491, startPoint y: 301, endPoint x: 677, endPoint y: 317, distance: 187.1
click at [677, 317] on app-calendar-viewport "Sun 5 Mon 6 Tue 7 Wed 8 3/4 1 Job Thu 9 0/3 1 Job Fri 10 Sat 11 4/5 2 Jobs Sun …" at bounding box center [564, 444] width 1129 height 571
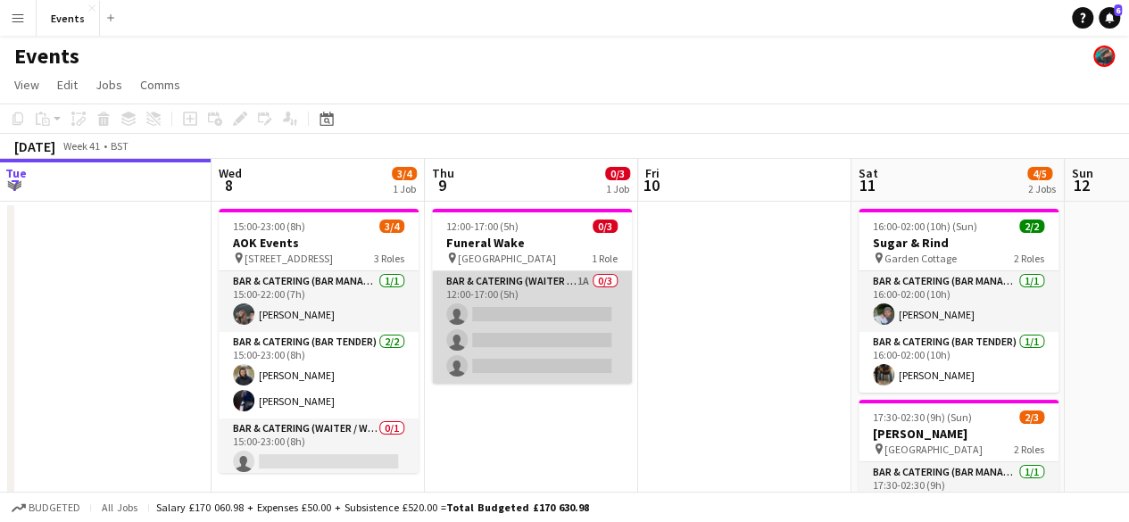
click at [491, 302] on app-card-role "Bar & Catering (Waiter / waitress) 1A 0/3 12:00-17:00 (5h) single-neutral-actio…" at bounding box center [532, 327] width 200 height 112
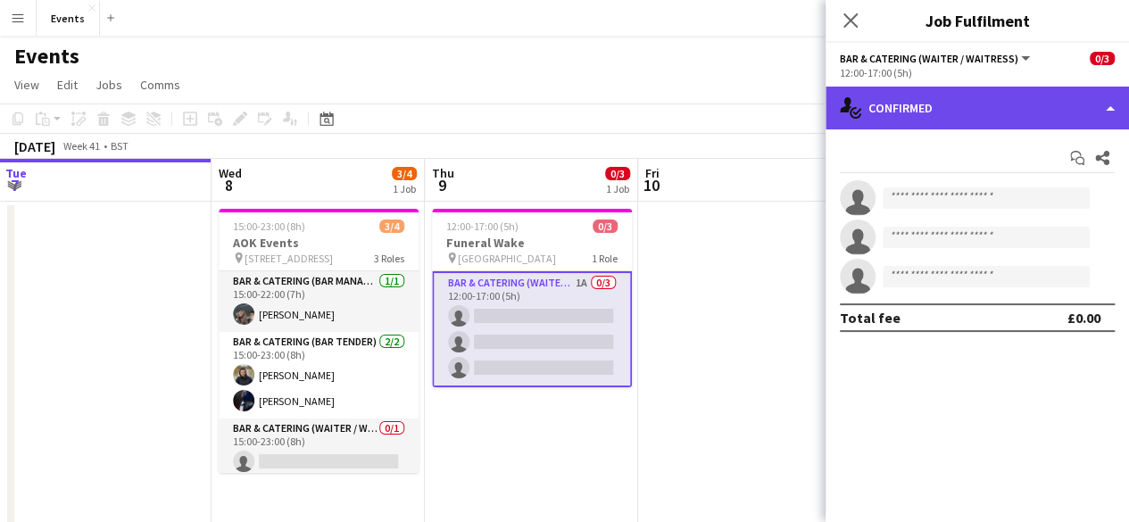
click at [928, 113] on div "single-neutral-actions-check-2 Confirmed" at bounding box center [976, 108] width 303 height 43
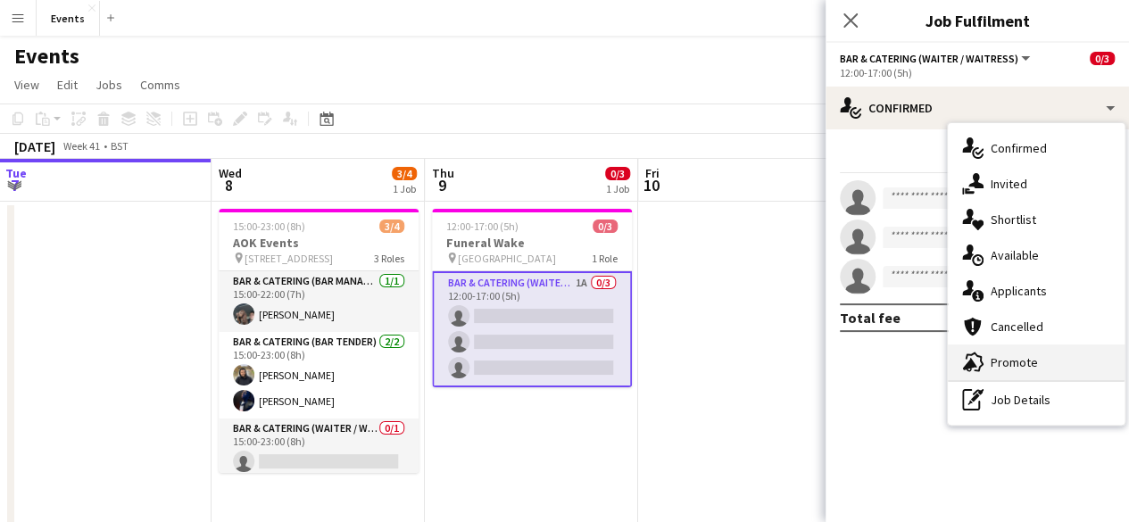
click at [1001, 347] on div "advertising-megaphone Promote" at bounding box center [1035, 362] width 177 height 36
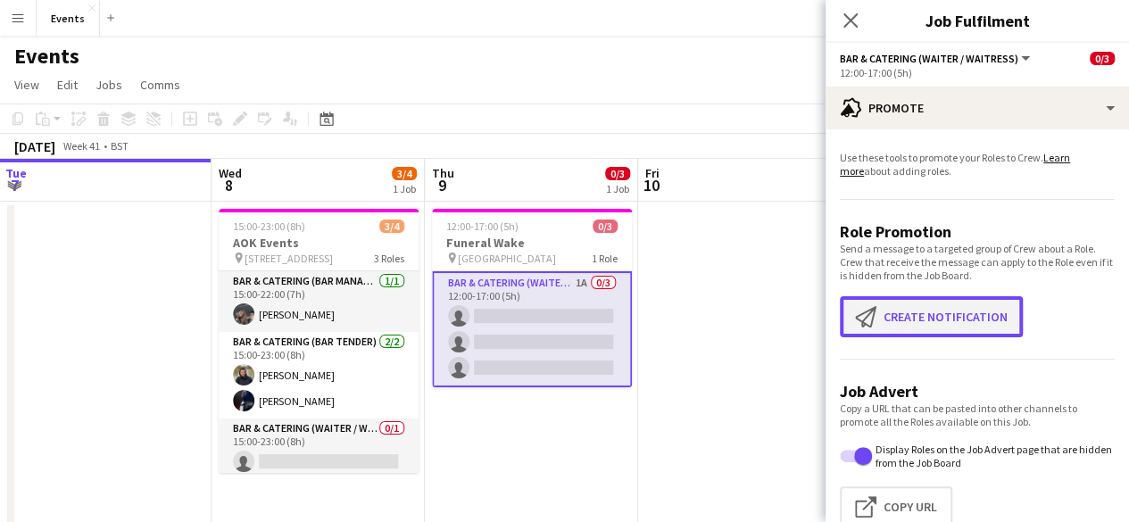
click at [938, 329] on button "Create notification Create notification" at bounding box center [930, 316] width 183 height 41
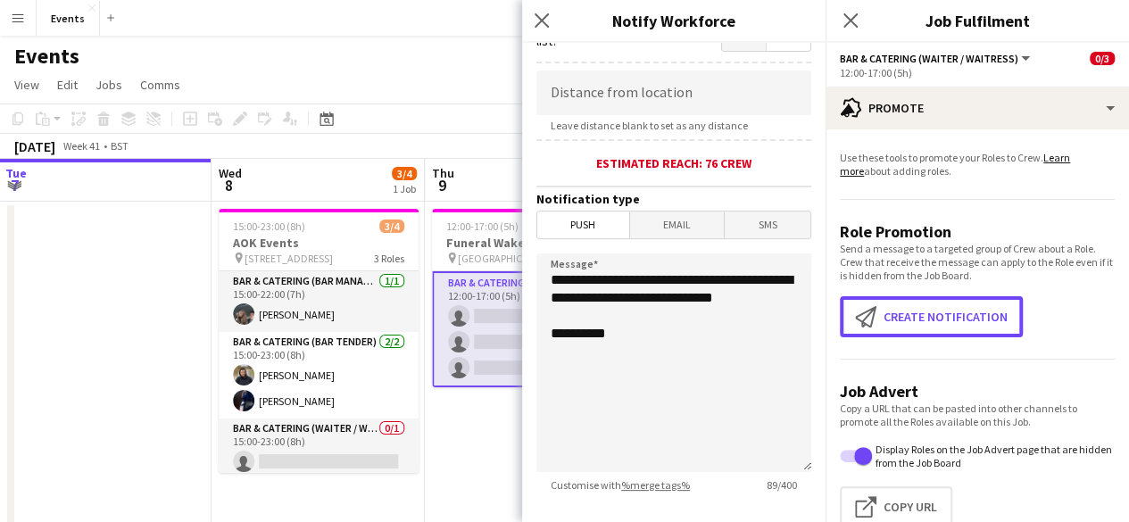
scroll to position [460, 0]
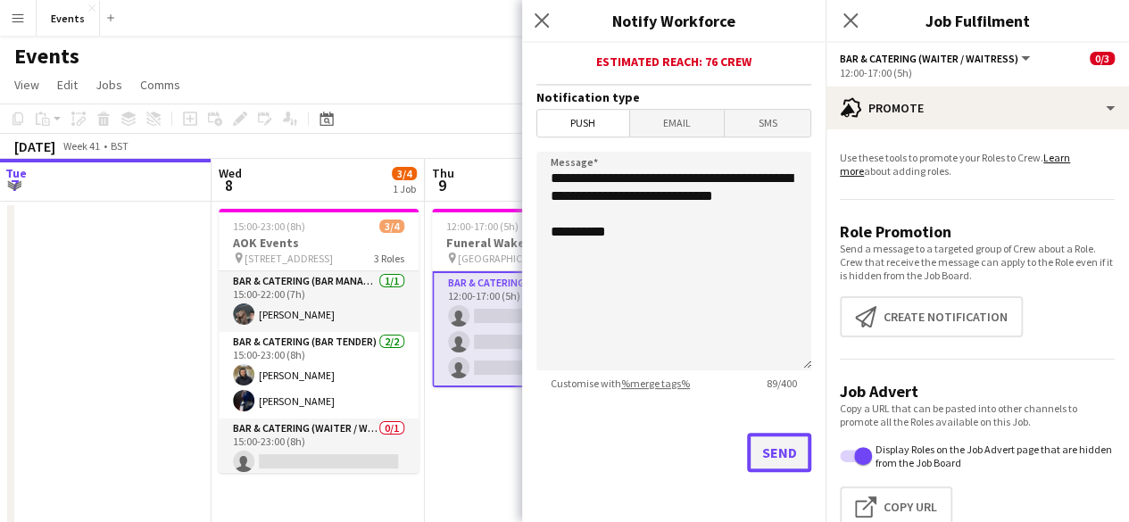
click at [747, 444] on button "Send" at bounding box center [779, 452] width 64 height 39
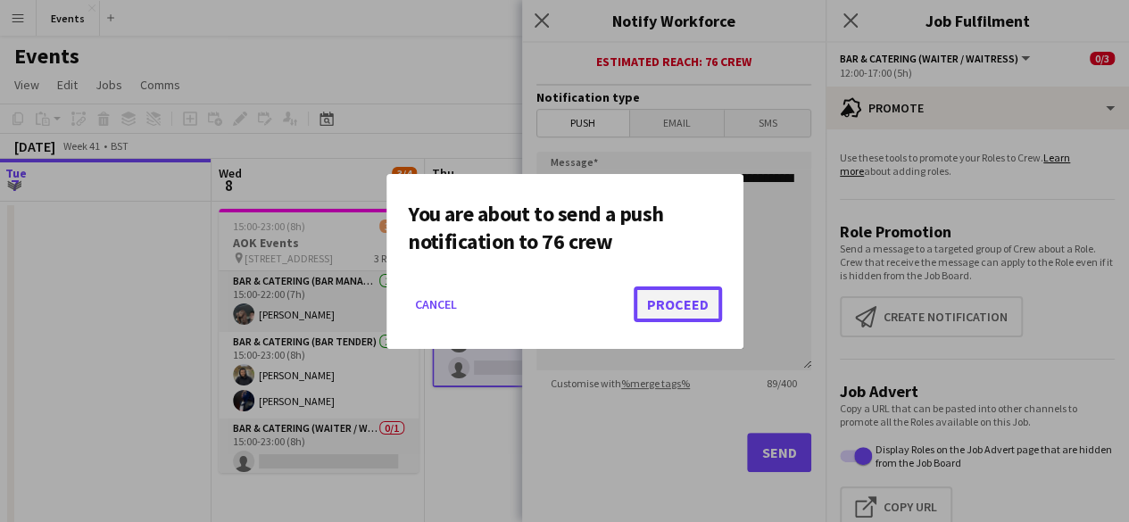
click at [657, 311] on button "Proceed" at bounding box center [677, 304] width 88 height 36
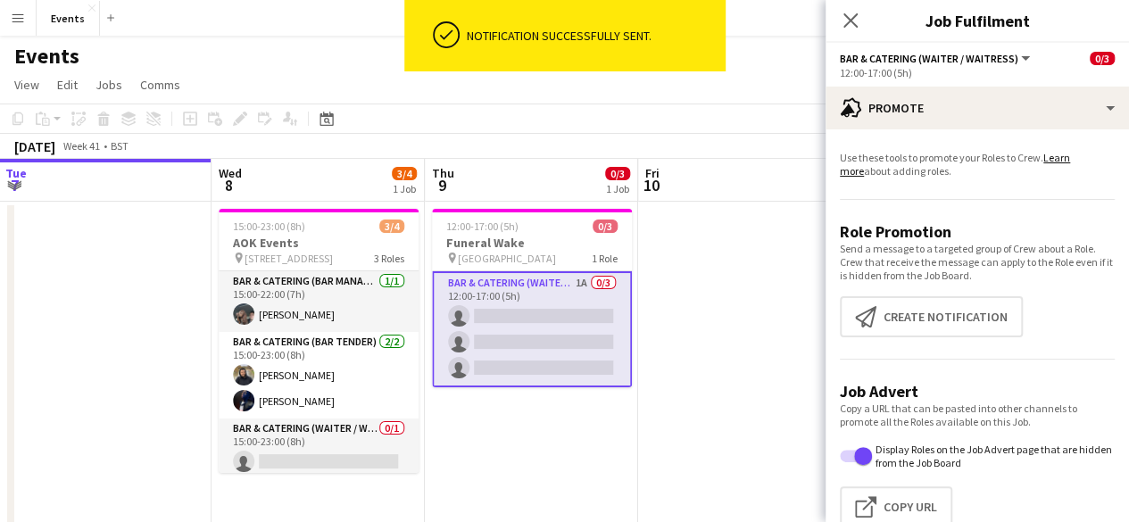
click at [853, 6] on div "Close pop-in" at bounding box center [850, 20] width 50 height 41
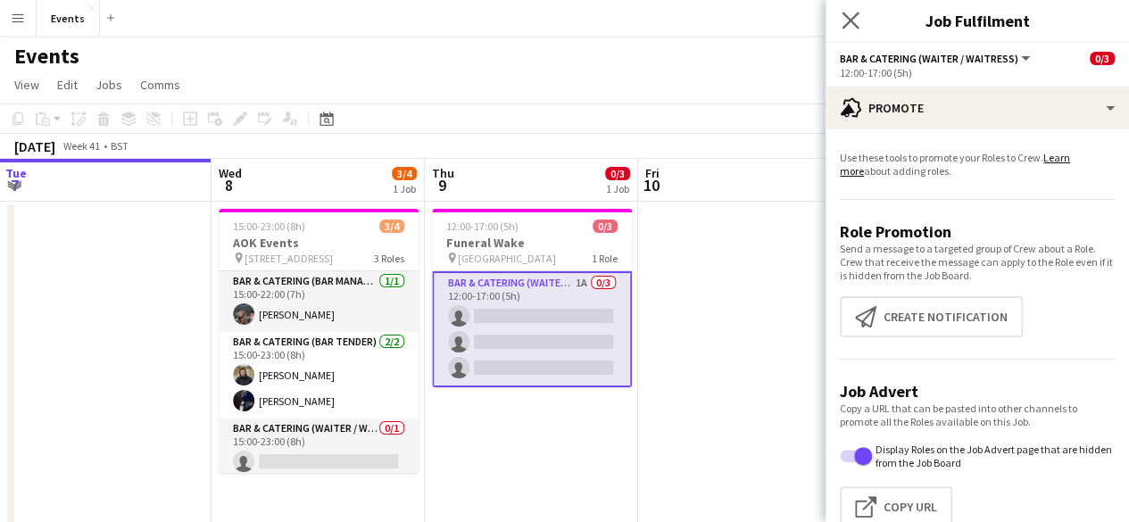
click at [851, 12] on app-icon "Close pop-in" at bounding box center [851, 21] width 26 height 26
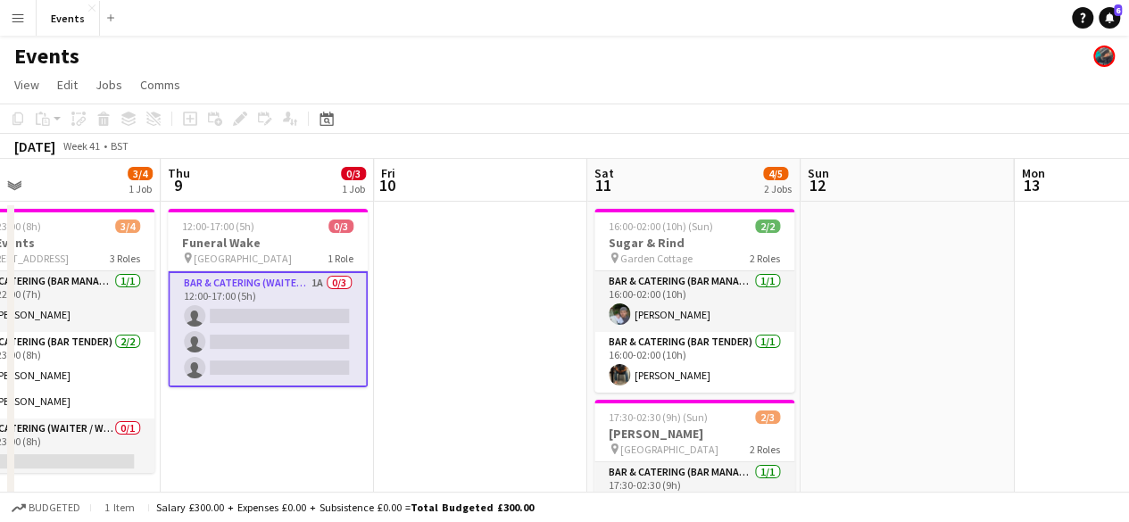
scroll to position [0, 780]
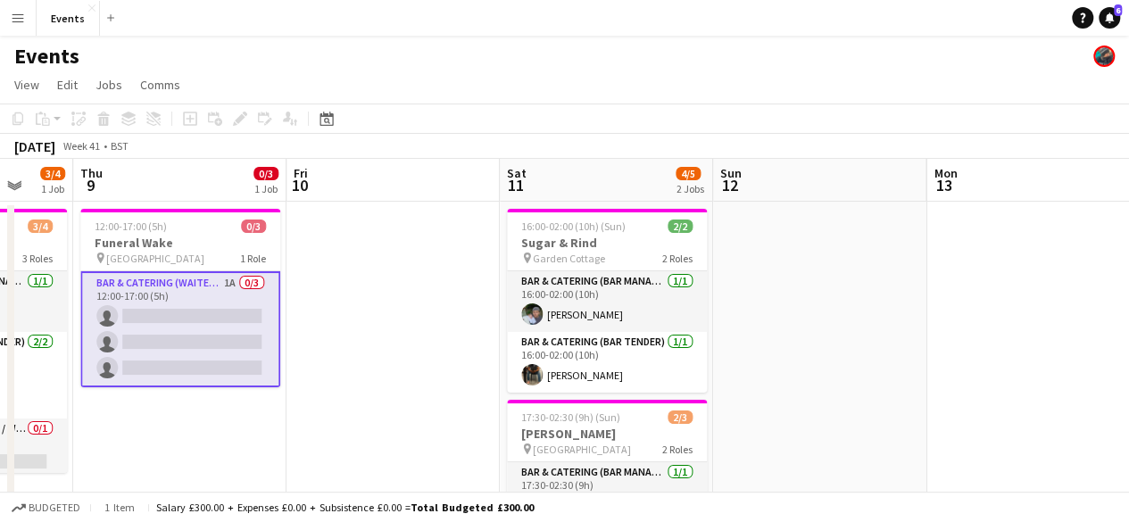
drag, startPoint x: 824, startPoint y: 362, endPoint x: 473, endPoint y: 293, distance: 358.3
click at [473, 293] on app-calendar-viewport "Sun 5 Mon 6 Tue 7 Wed 8 3/4 1 Job Thu 9 0/3 1 Job Fri 10 Sat 11 4/5 2 Jobs Sun …" at bounding box center [564, 444] width 1129 height 571
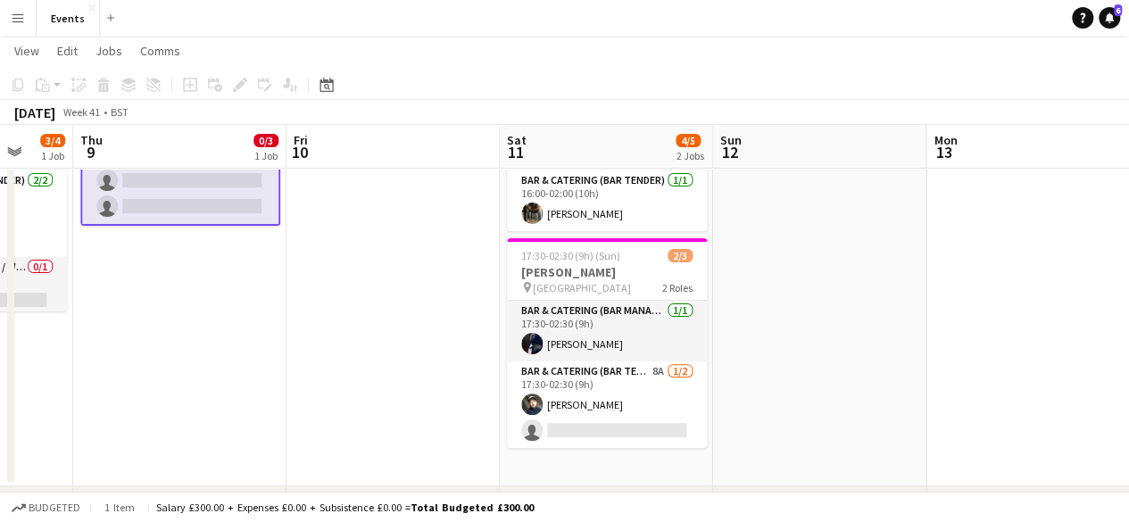
scroll to position [161, 0]
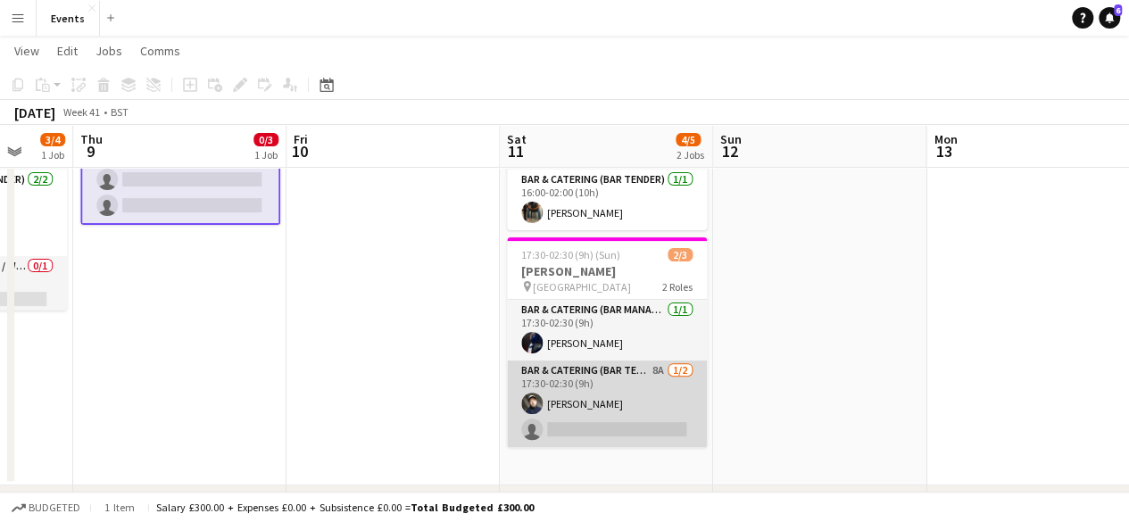
click at [588, 360] on app-card-role "Bar & Catering (Bar Tender) 8A [DATE] 17:30-02:30 (9h) [PERSON_NAME] single-neu…" at bounding box center [607, 403] width 200 height 87
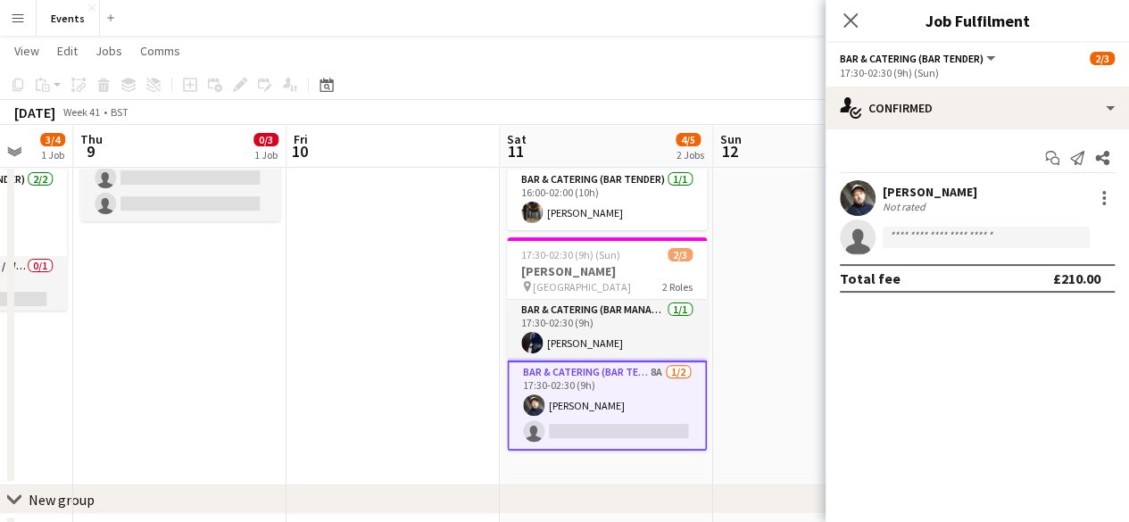
drag, startPoint x: 986, startPoint y: 120, endPoint x: 1090, endPoint y: 317, distance: 222.3
click at [1090, 317] on mat-expansion-panel "check Confirmed Start chat Send notification Share [PERSON_NAME] Not rated sing…" at bounding box center [976, 325] width 303 height 393
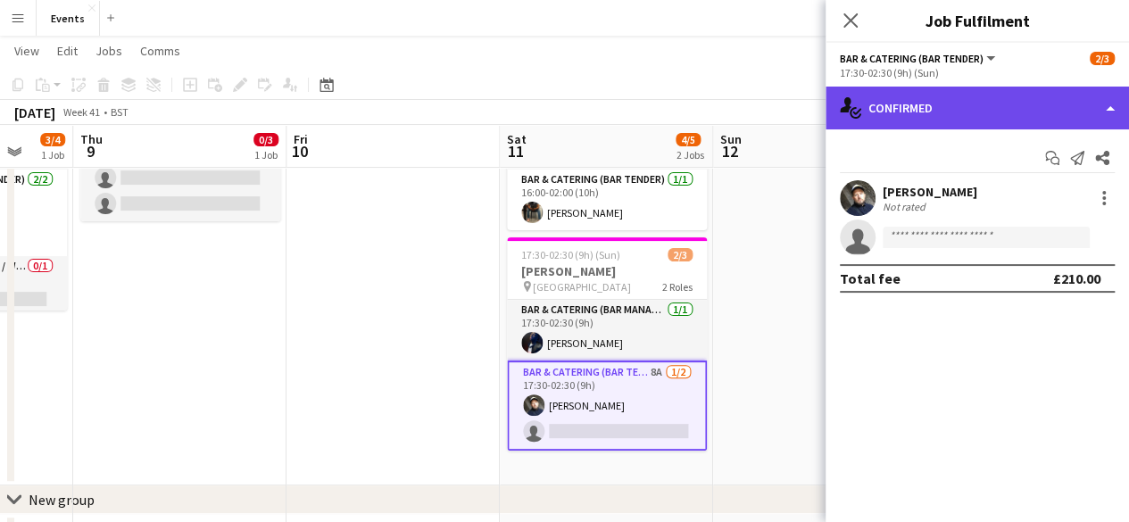
click at [1024, 104] on div "single-neutral-actions-check-2 Confirmed" at bounding box center [976, 108] width 303 height 43
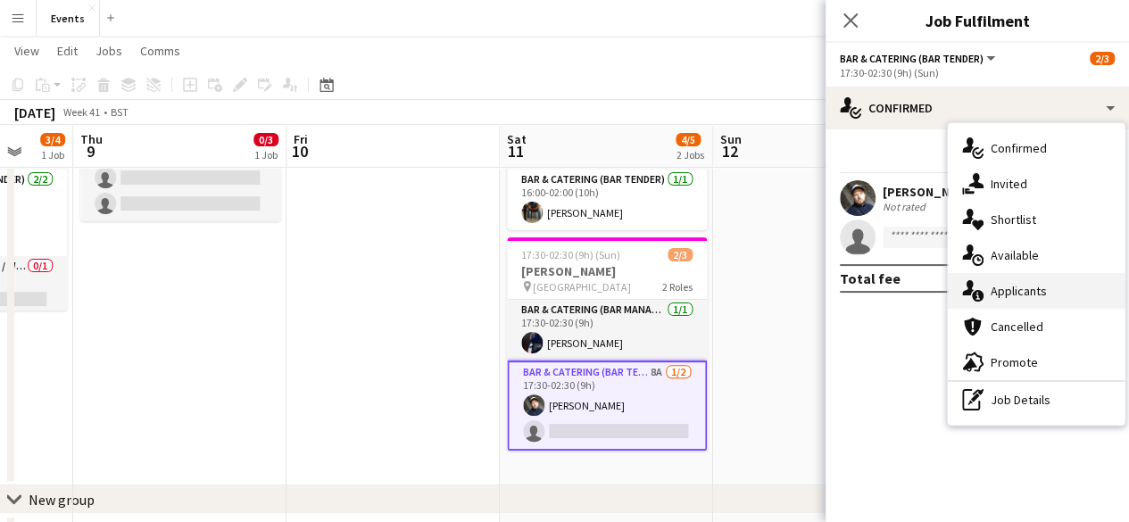
click at [1008, 276] on div "single-neutral-actions-information Applicants" at bounding box center [1035, 291] width 177 height 36
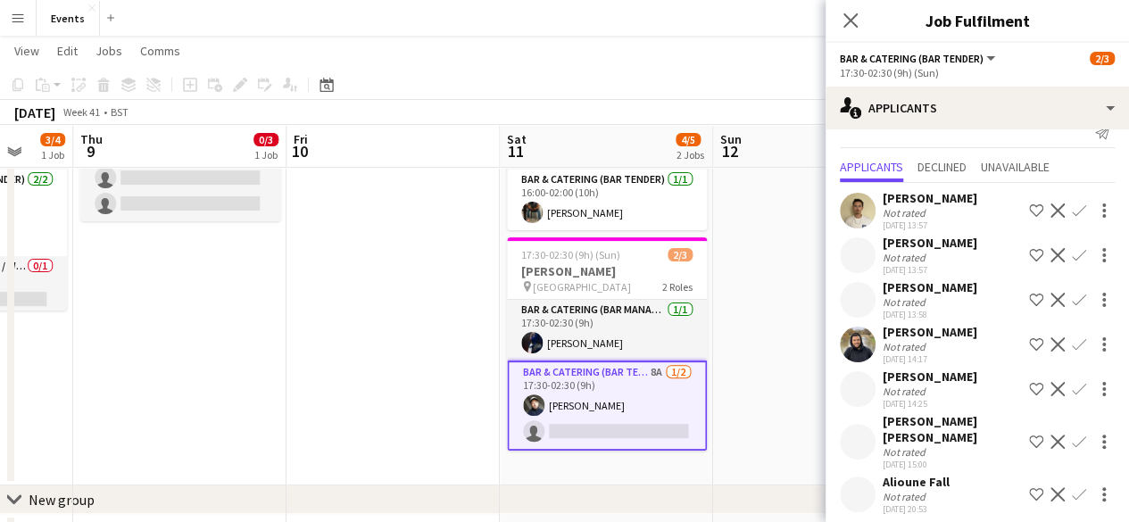
scroll to position [35, 0]
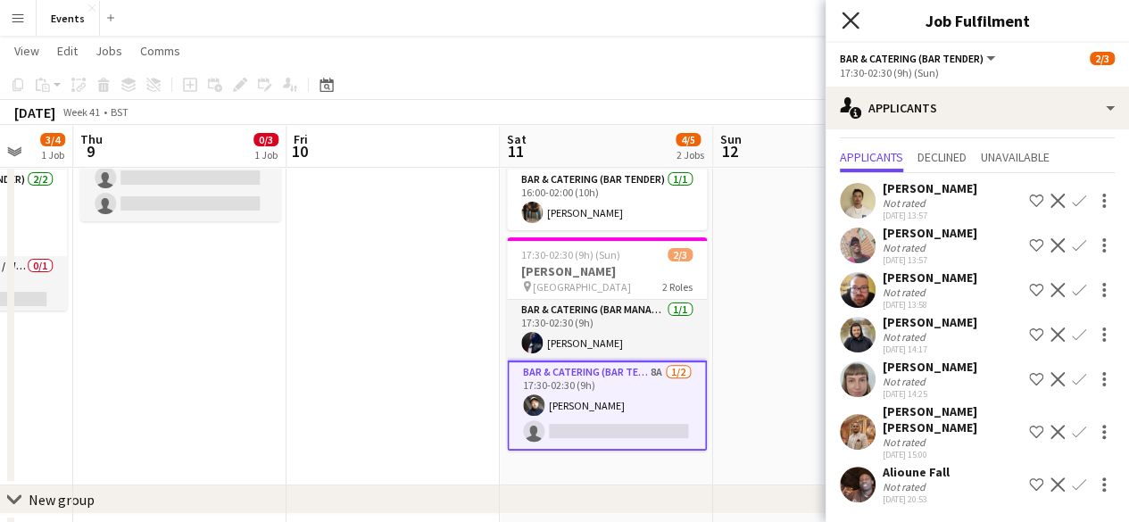
click at [854, 26] on icon at bounding box center [849, 20] width 17 height 17
